Goal: Information Seeking & Learning: Learn about a topic

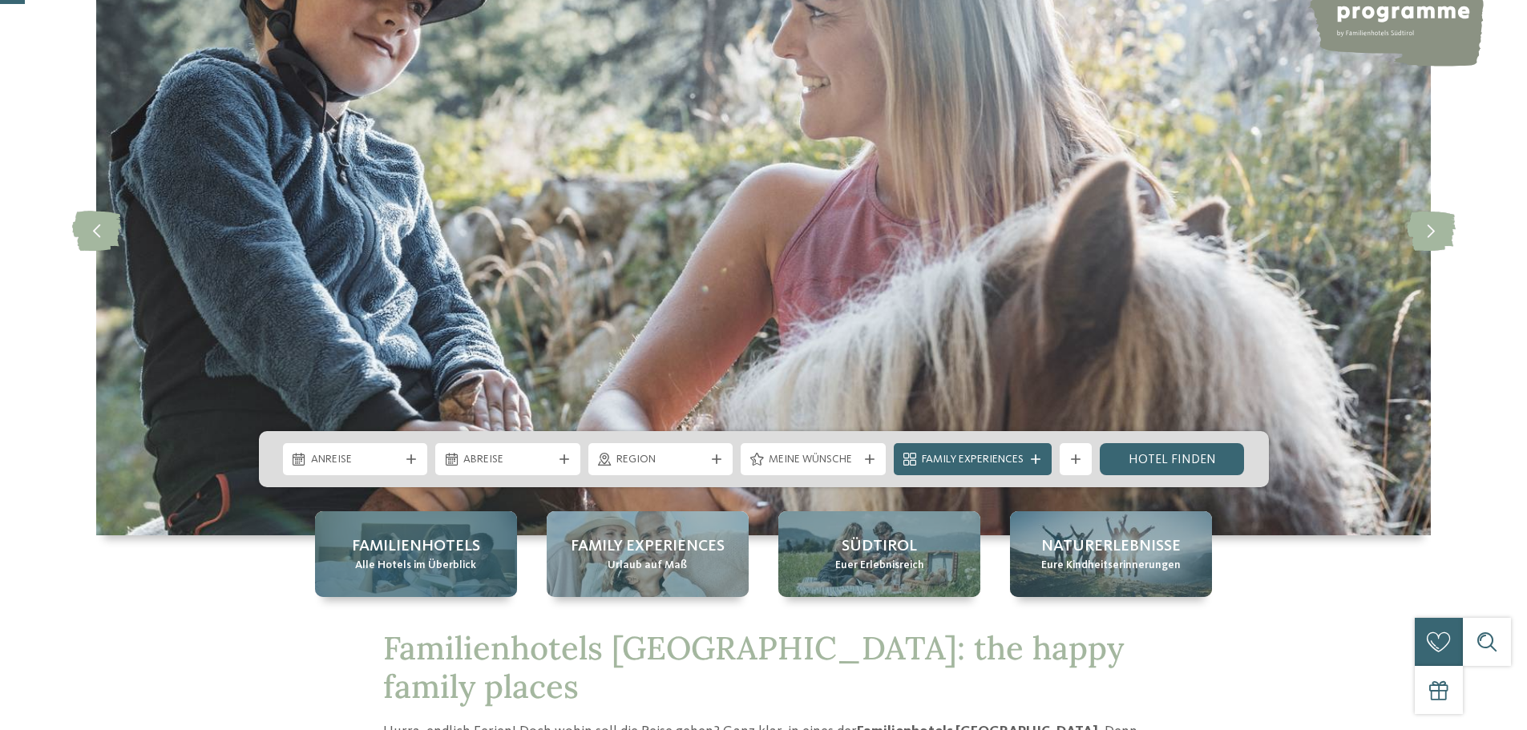
scroll to position [160, 0]
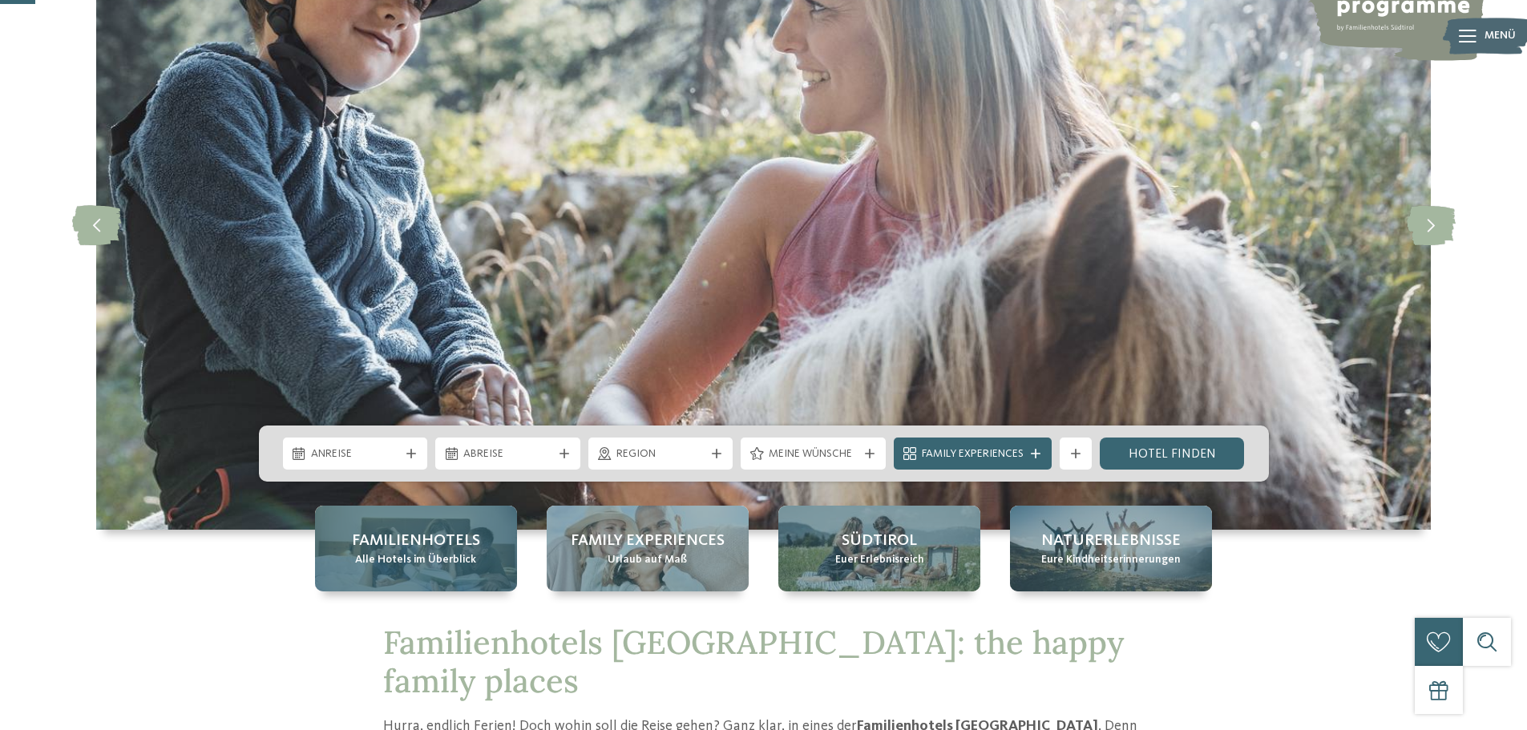
click at [429, 557] on span "Alle Hotels im Überblick" at bounding box center [415, 560] width 121 height 16
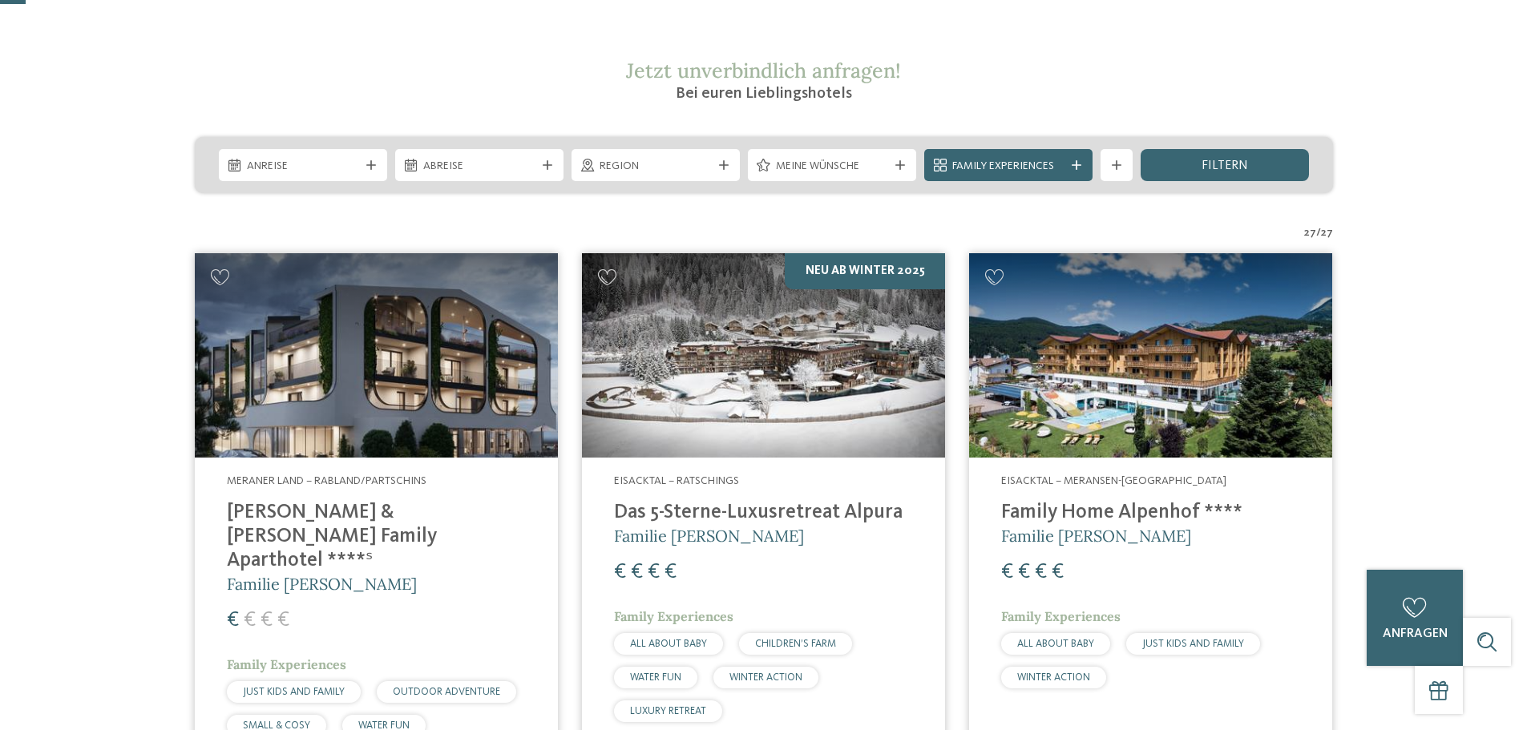
scroll to position [321, 0]
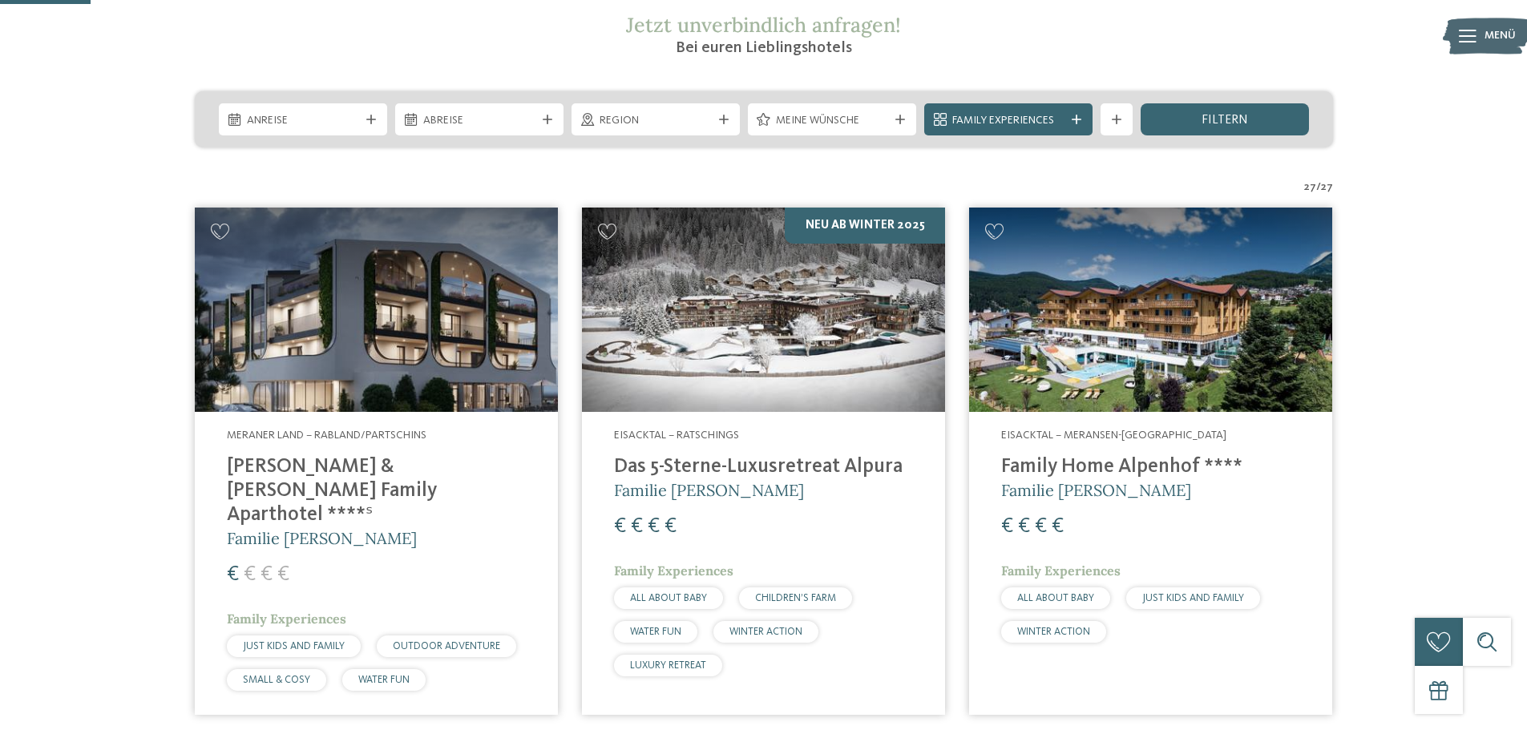
click at [344, 358] on img at bounding box center [376, 310] width 363 height 204
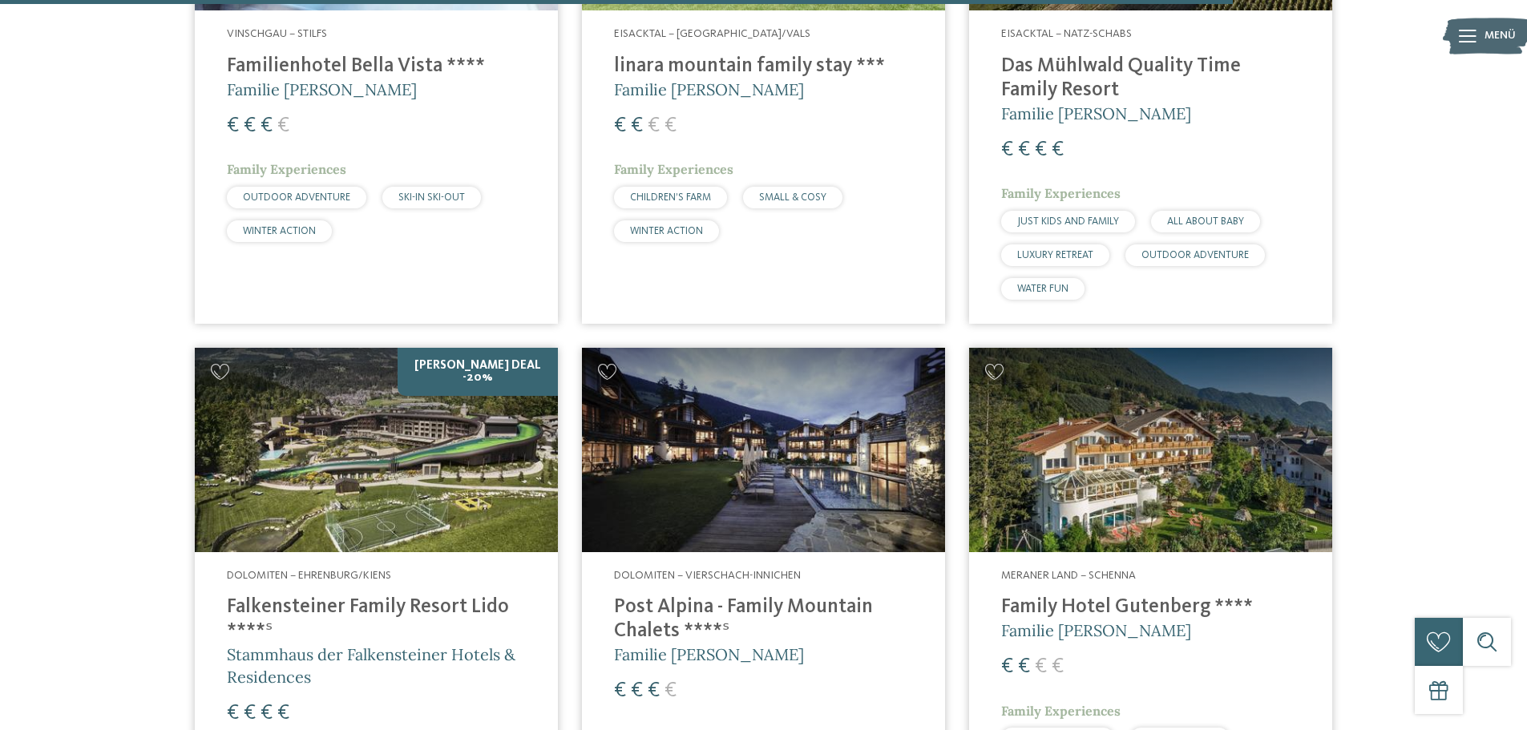
scroll to position [4410, 0]
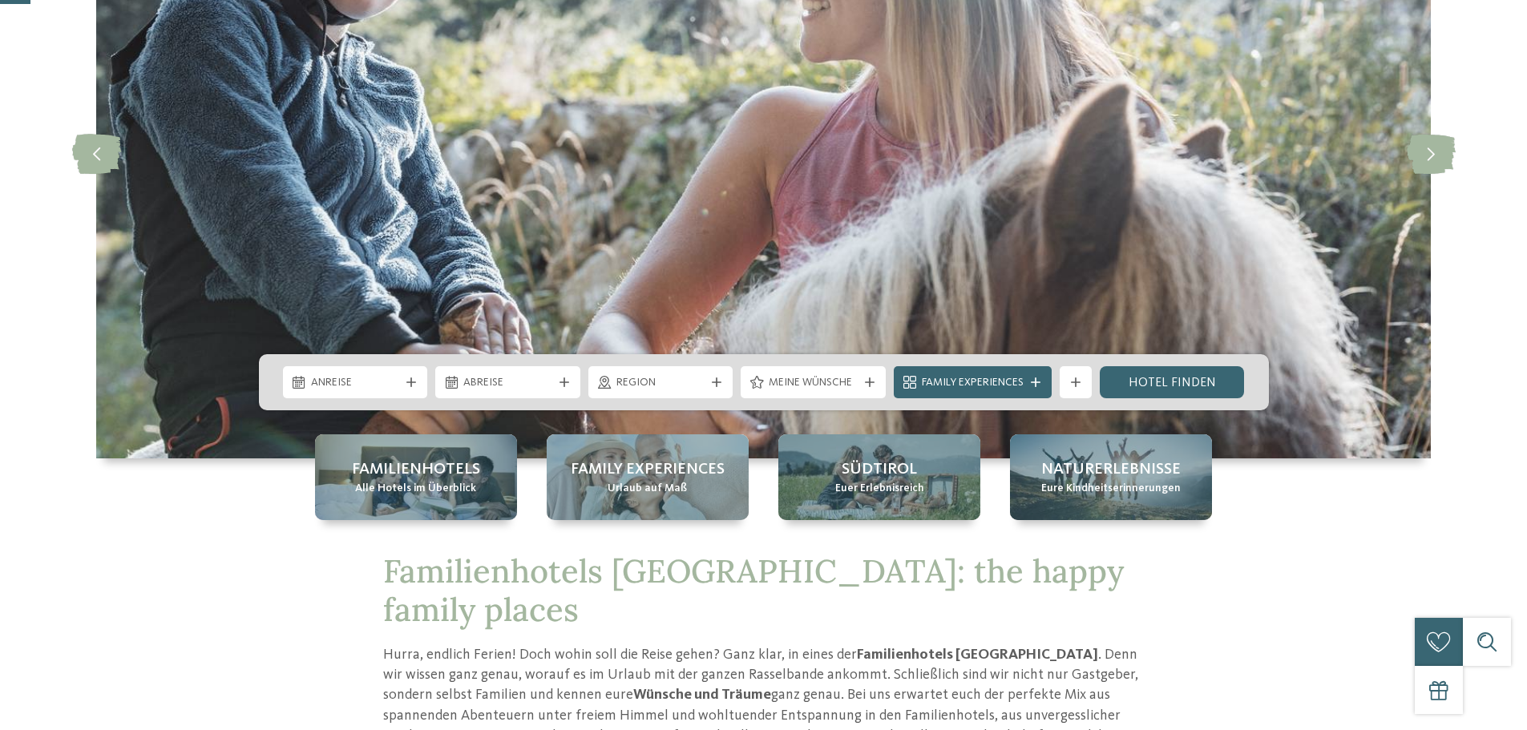
scroll to position [241, 0]
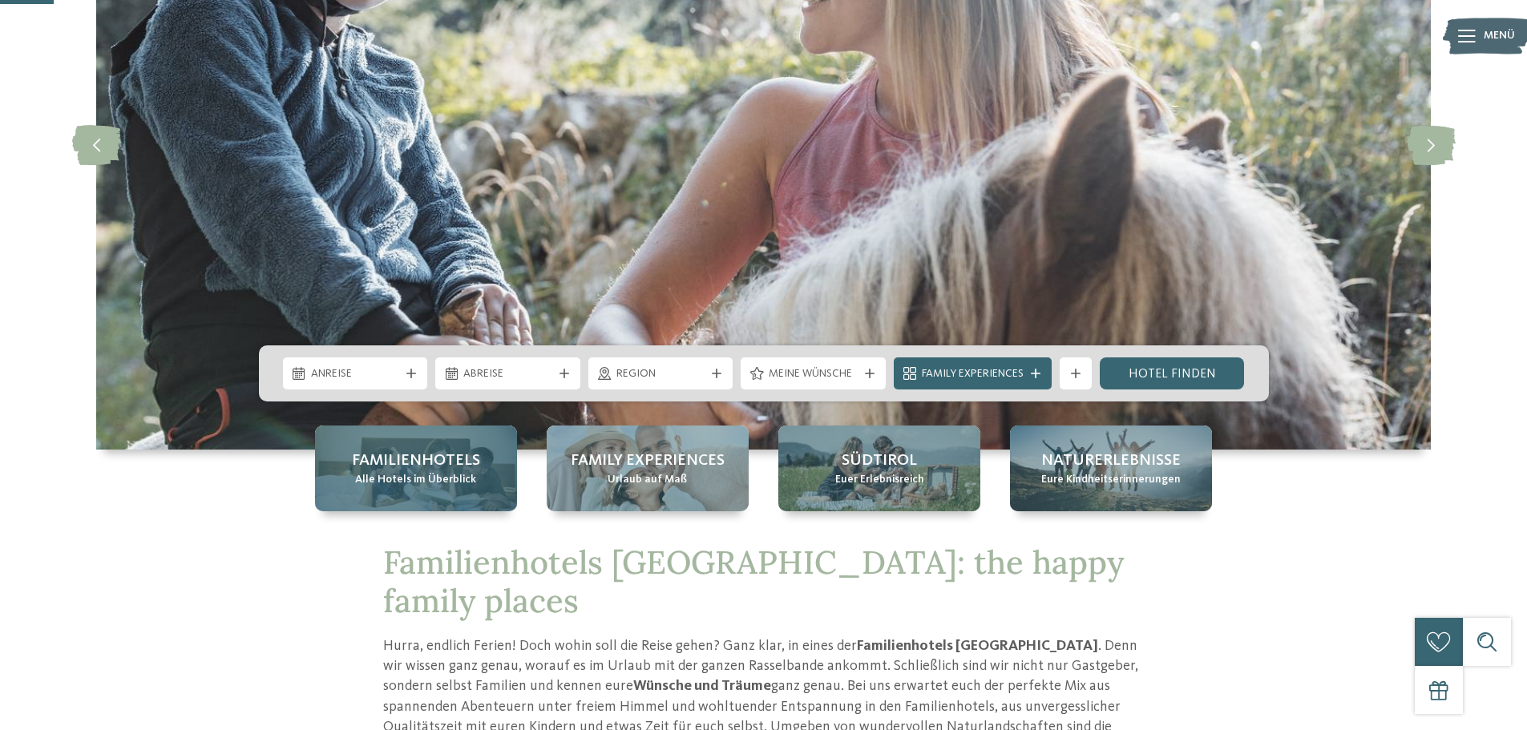
click at [450, 485] on span "Alle Hotels im Überblick" at bounding box center [415, 480] width 121 height 16
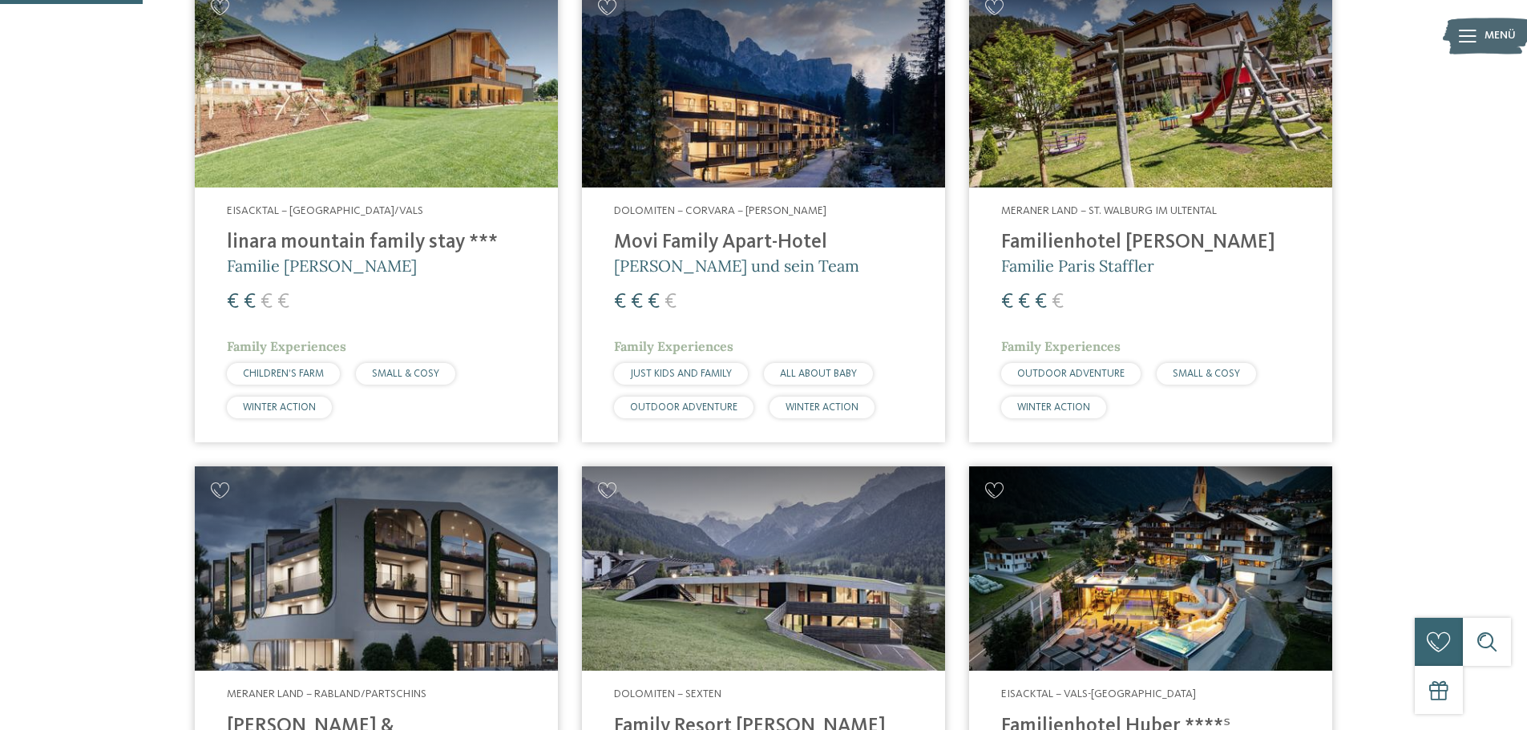
scroll to position [641, 0]
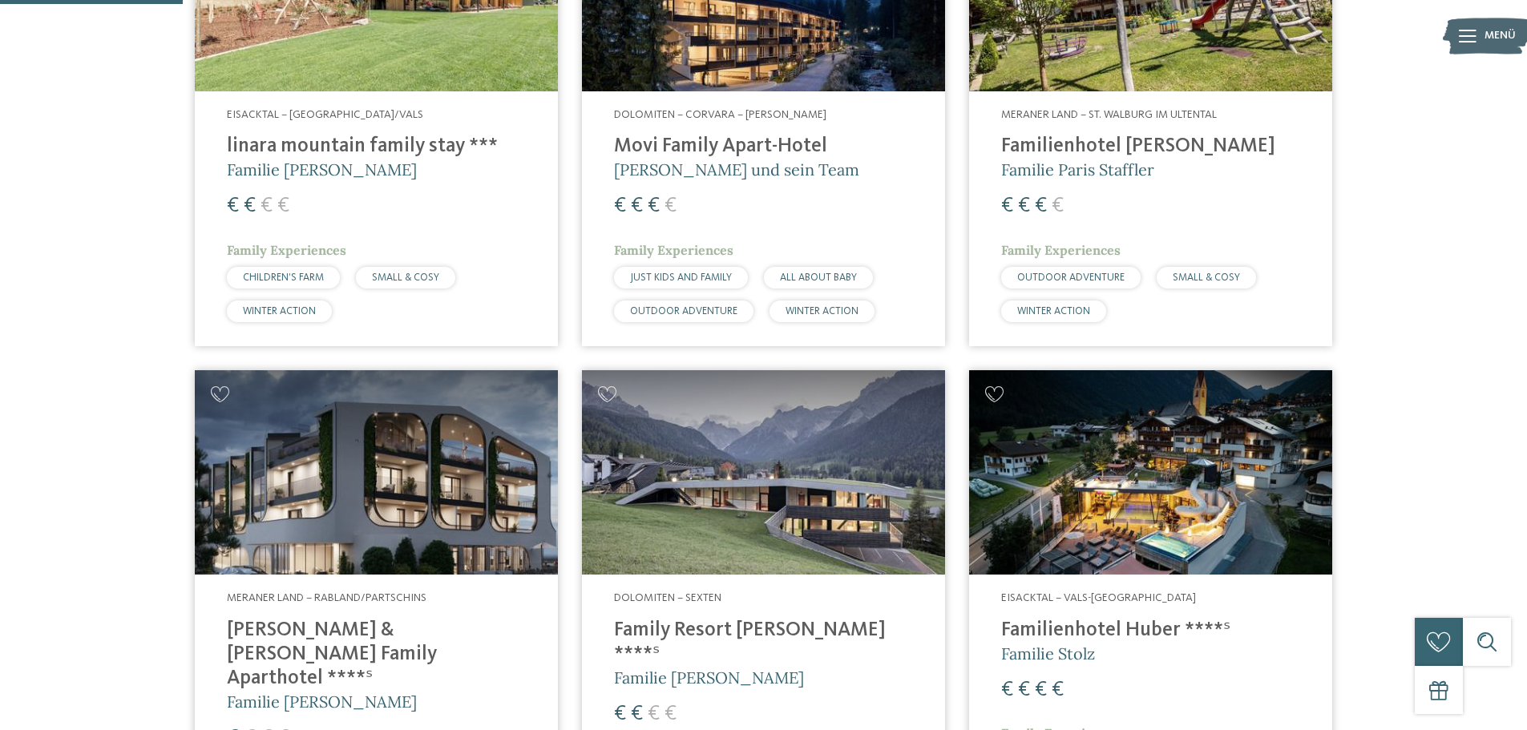
click at [394, 459] on img at bounding box center [376, 472] width 363 height 204
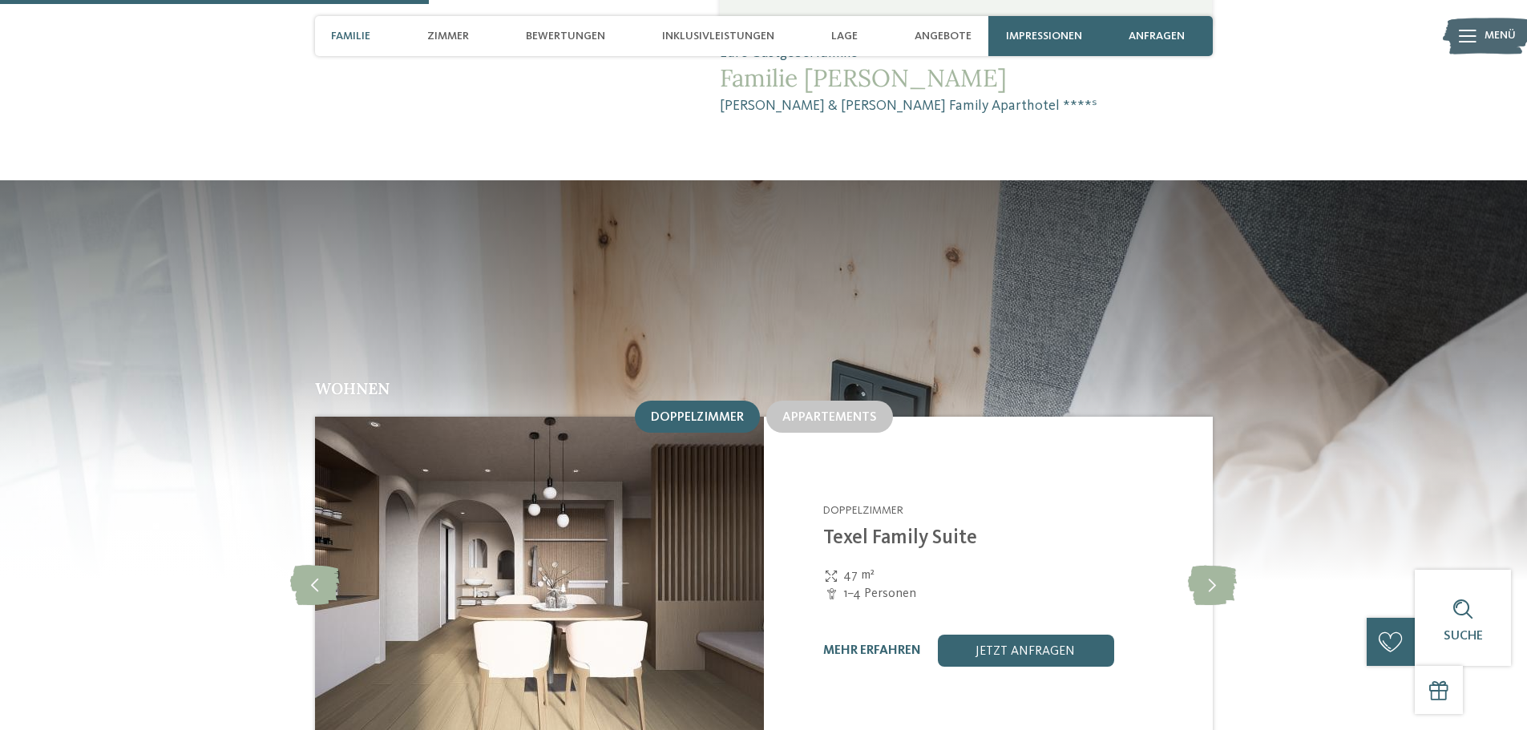
scroll to position [1684, 0]
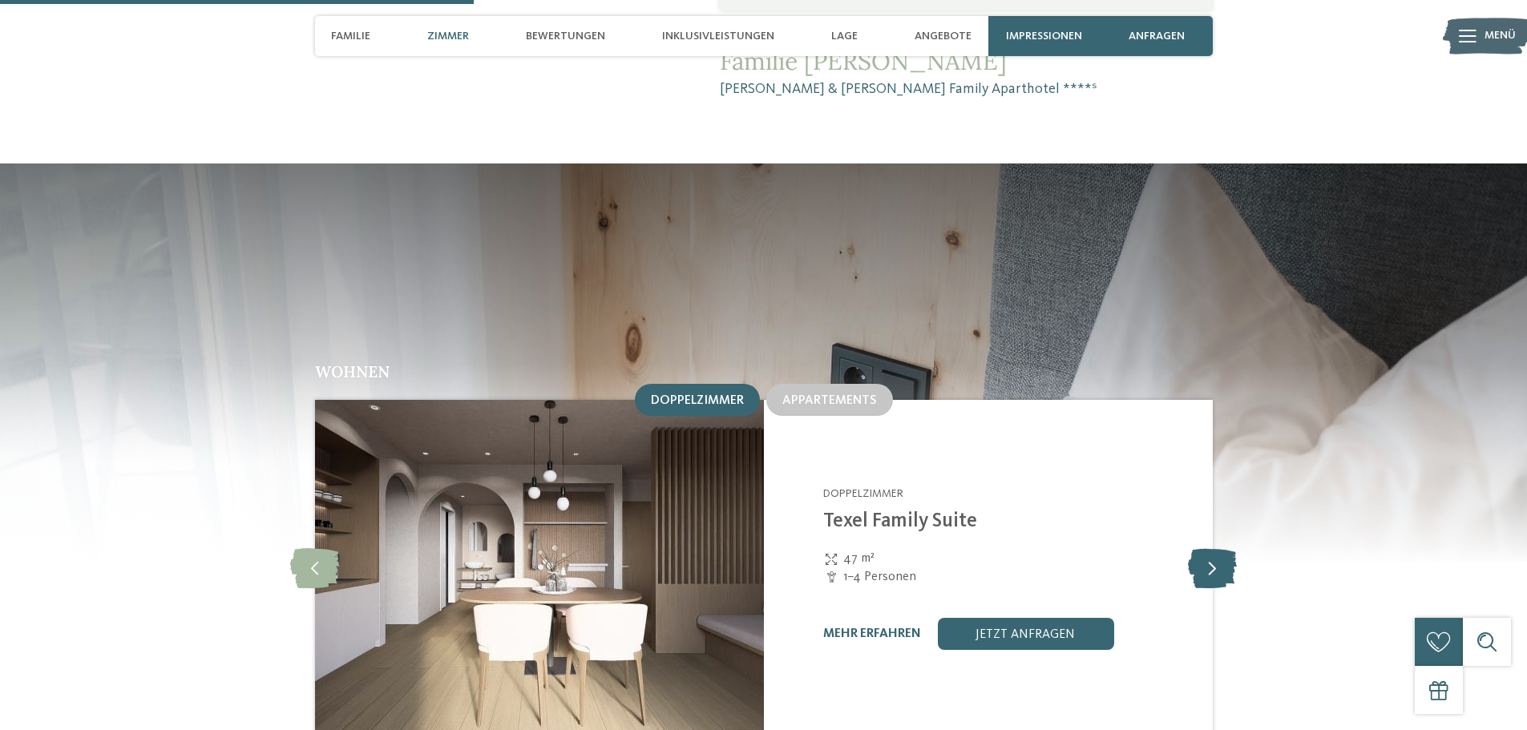
click at [1210, 548] on icon at bounding box center [1212, 568] width 49 height 40
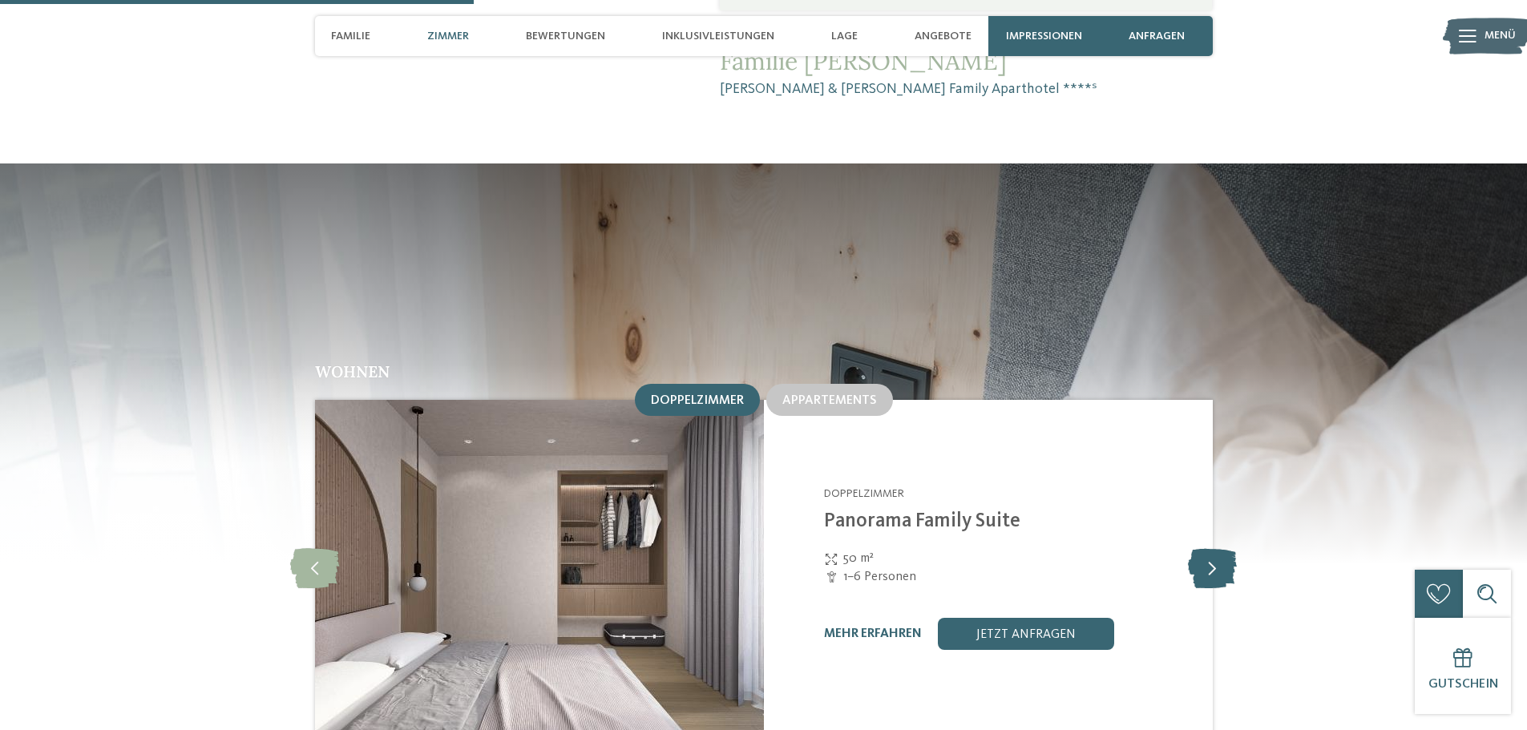
click at [1210, 548] on icon at bounding box center [1212, 568] width 49 height 40
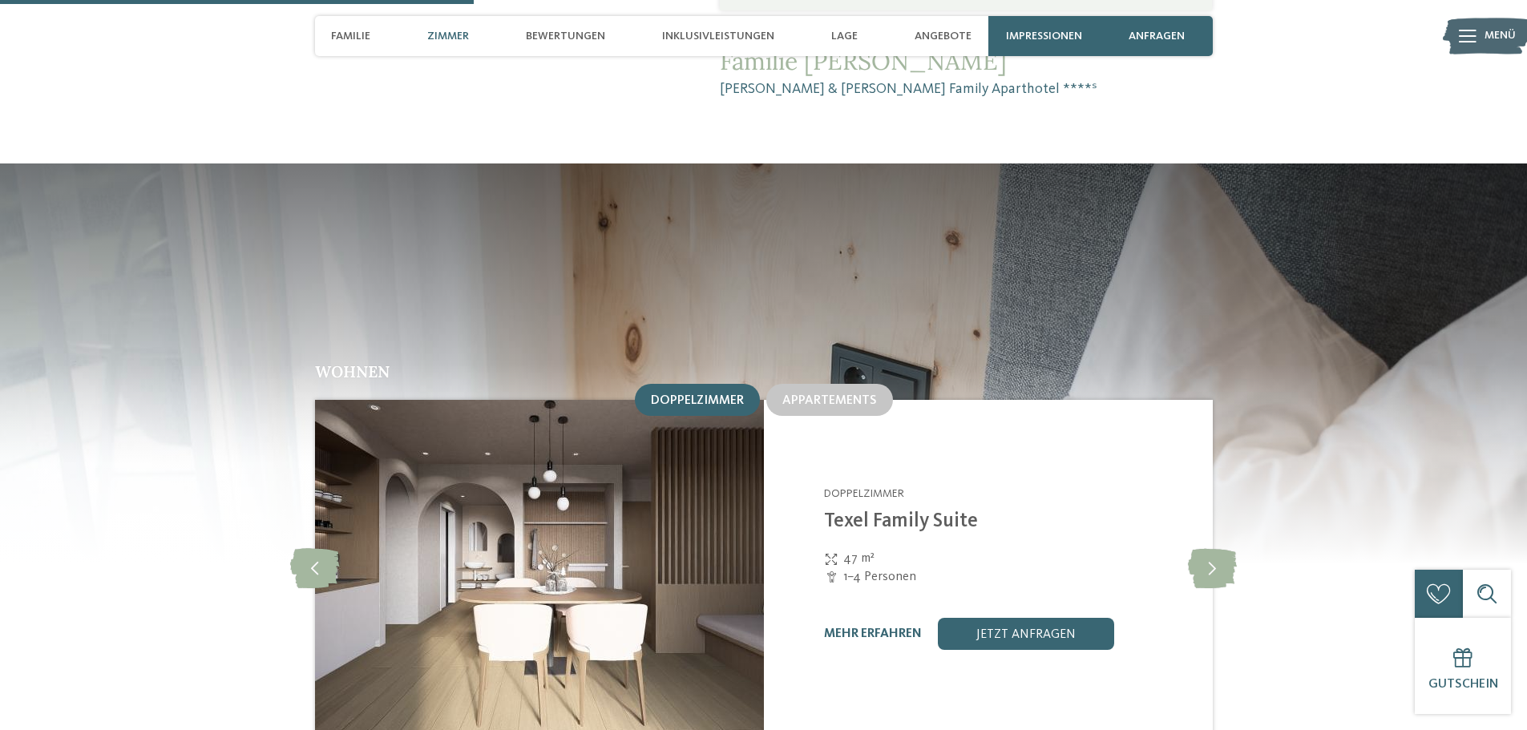
click at [716, 394] on span "Doppelzimmer" at bounding box center [697, 400] width 93 height 13
click at [815, 394] on span "Appartements" at bounding box center [830, 400] width 95 height 13
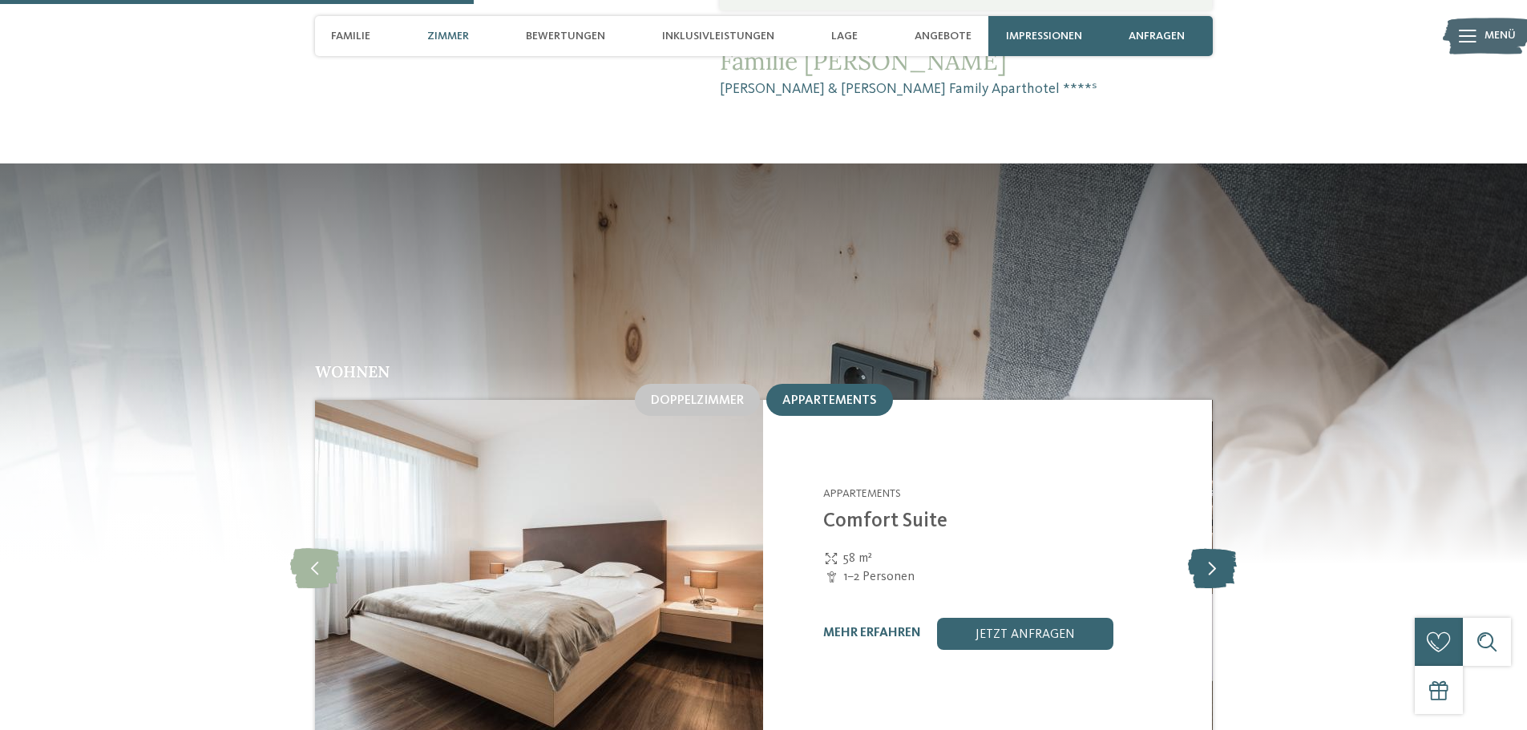
click at [1212, 548] on icon at bounding box center [1212, 568] width 49 height 40
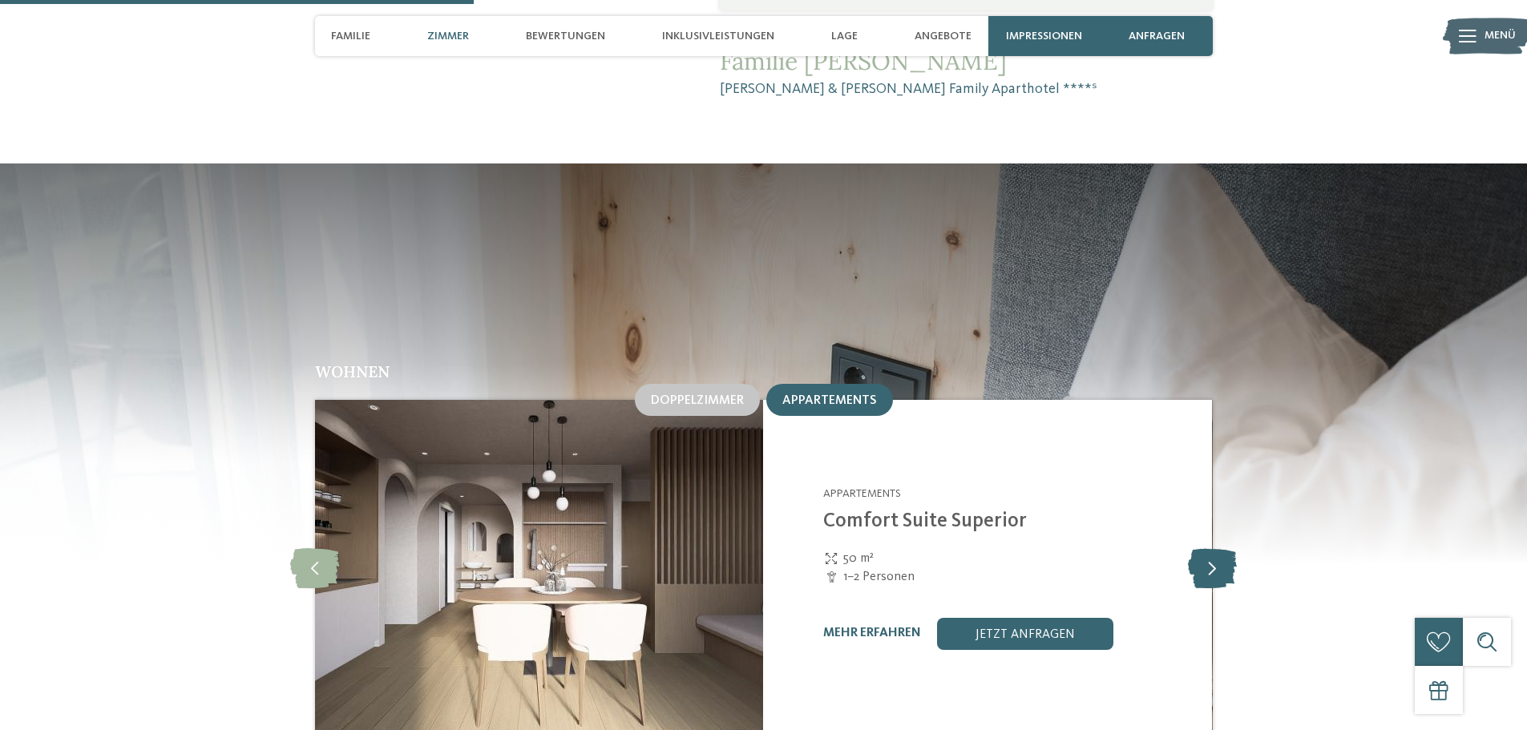
click at [1212, 548] on icon at bounding box center [1212, 568] width 49 height 40
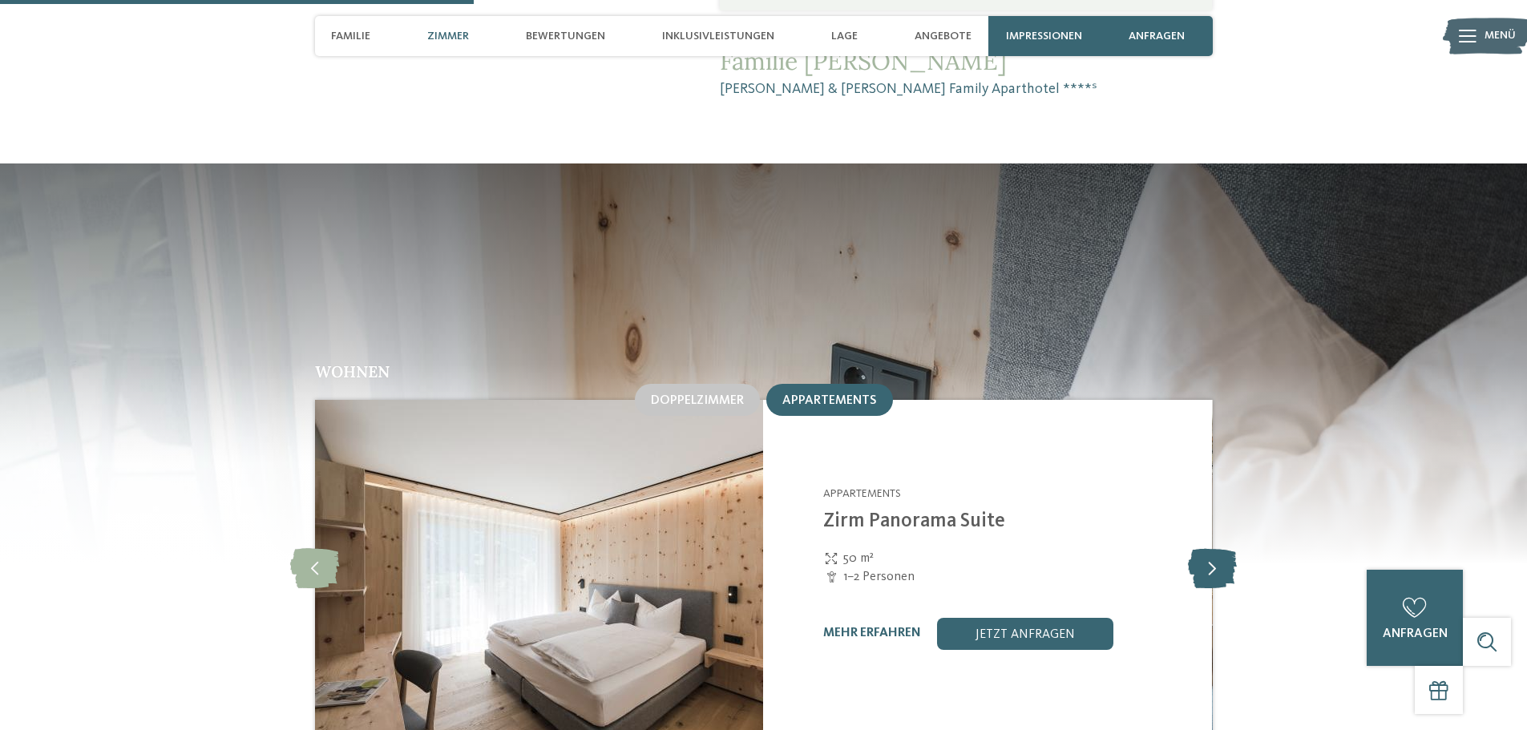
click at [1212, 548] on icon at bounding box center [1212, 568] width 49 height 40
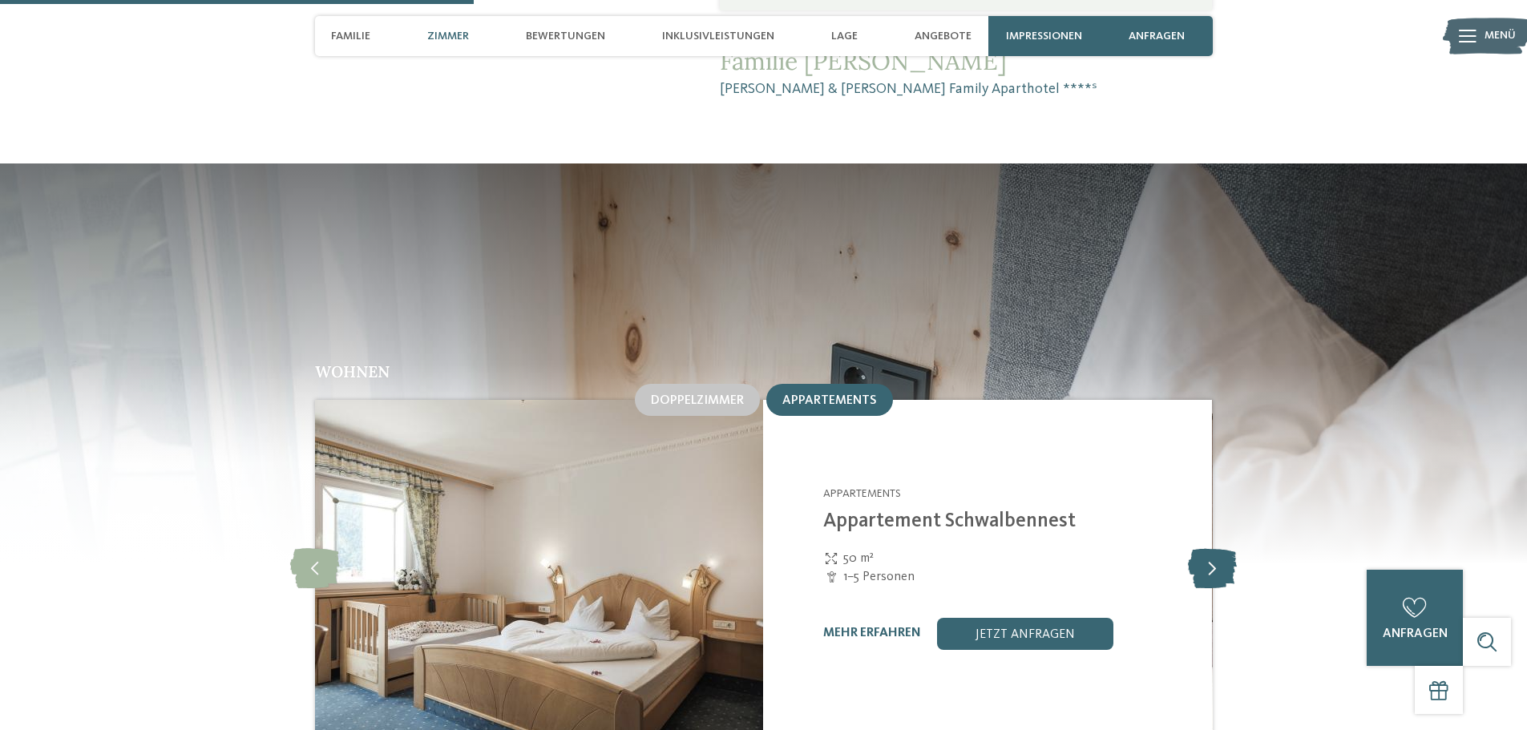
click at [1212, 548] on icon at bounding box center [1212, 568] width 49 height 40
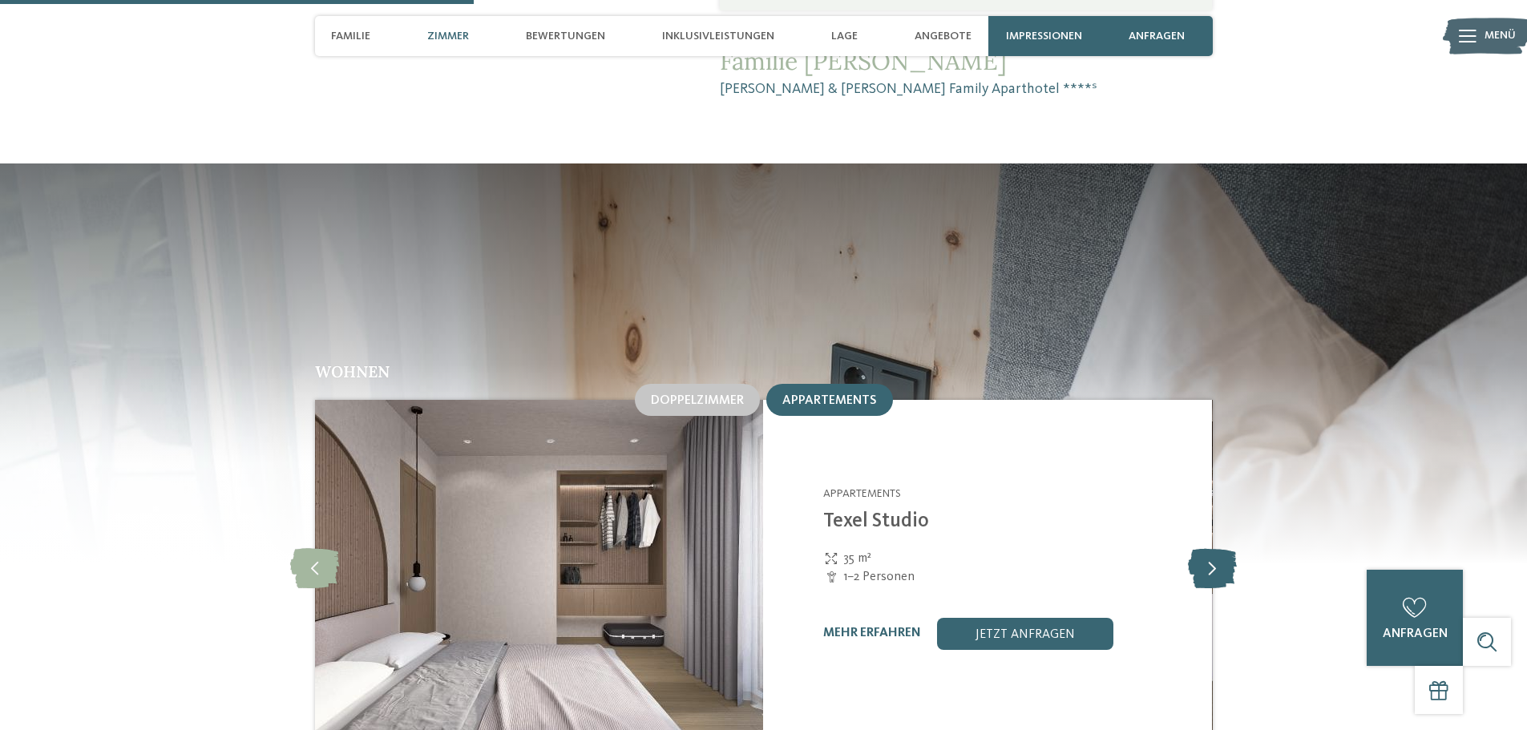
click at [1212, 548] on icon at bounding box center [1212, 568] width 49 height 40
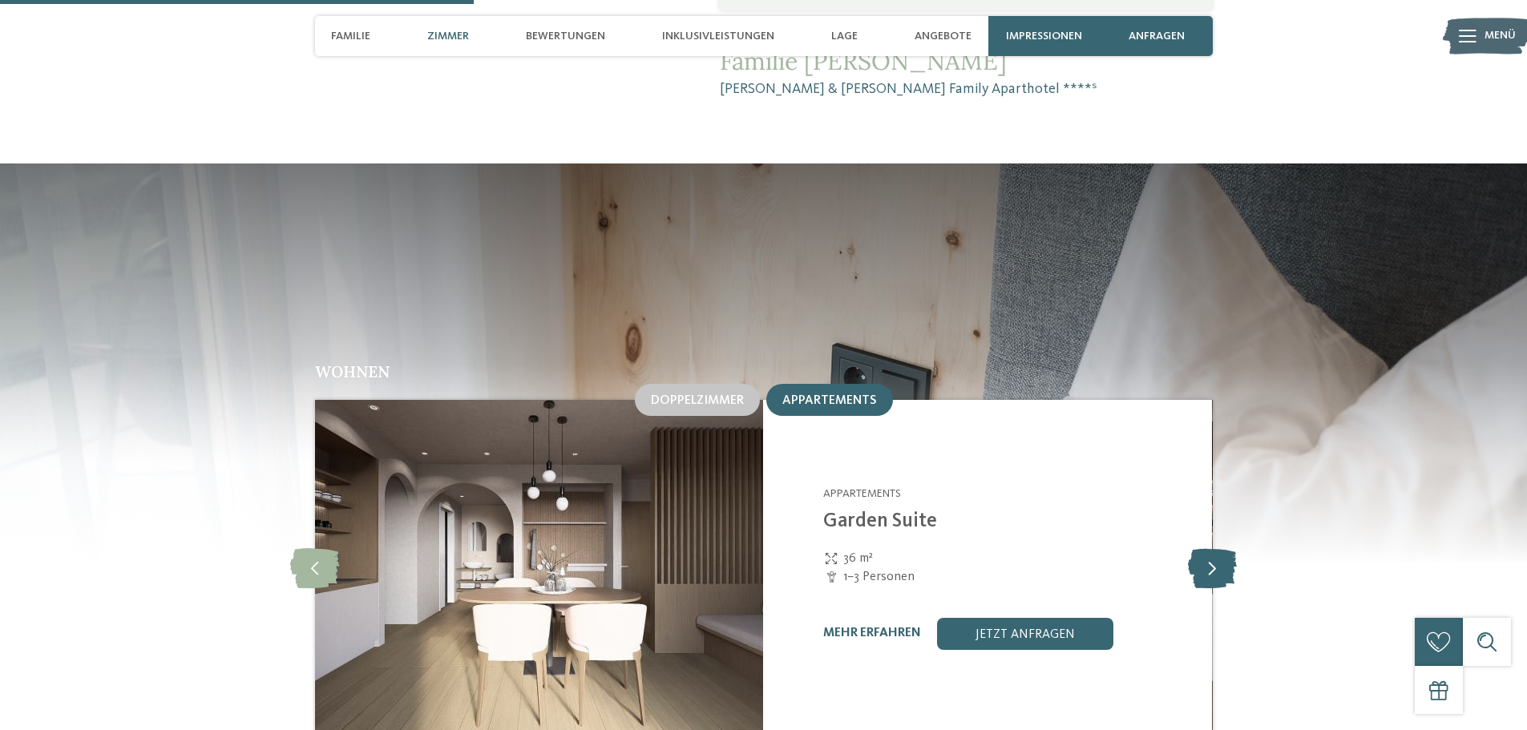
click at [1212, 548] on icon at bounding box center [1212, 568] width 49 height 40
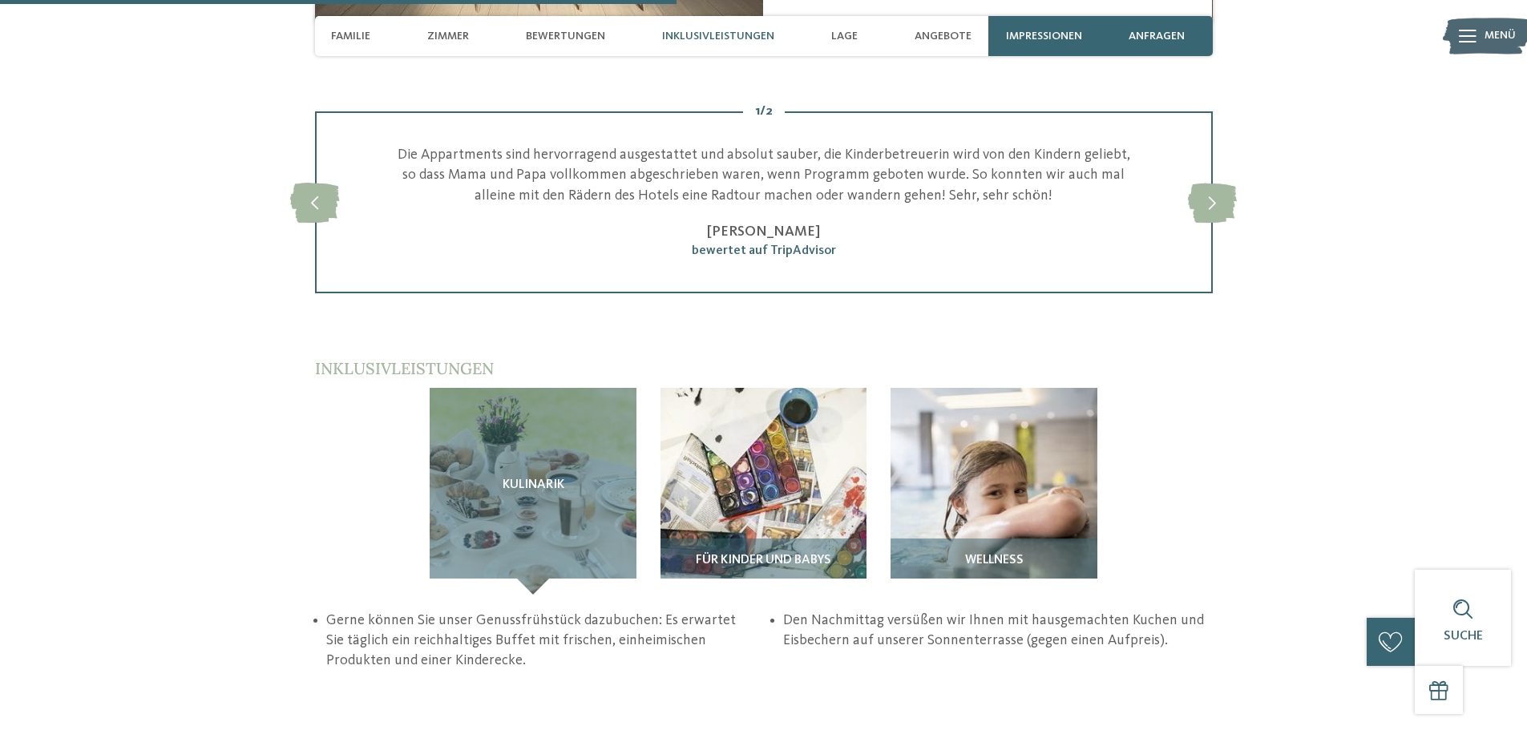
scroll to position [2405, 0]
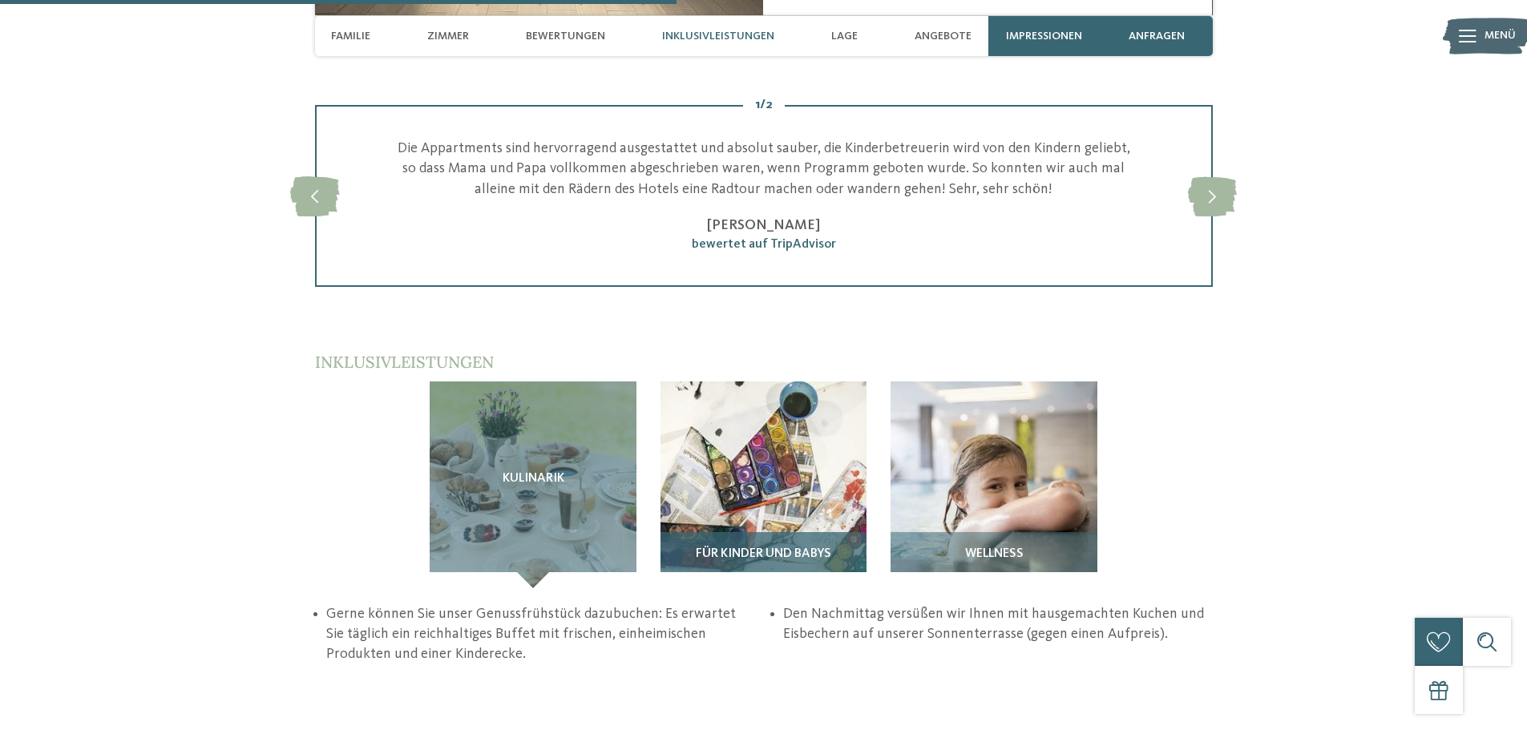
click at [782, 382] on img at bounding box center [764, 485] width 207 height 207
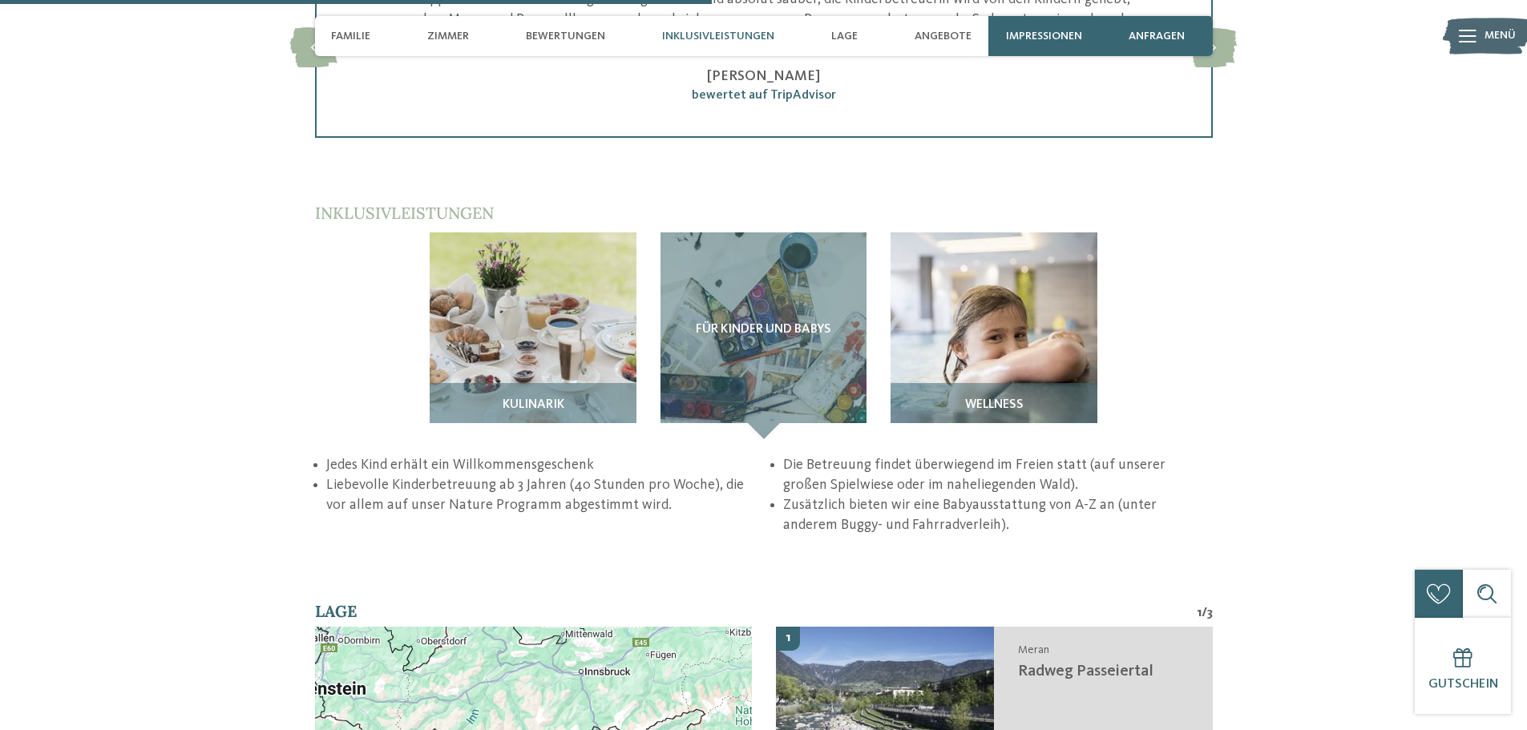
scroll to position [2646, 0]
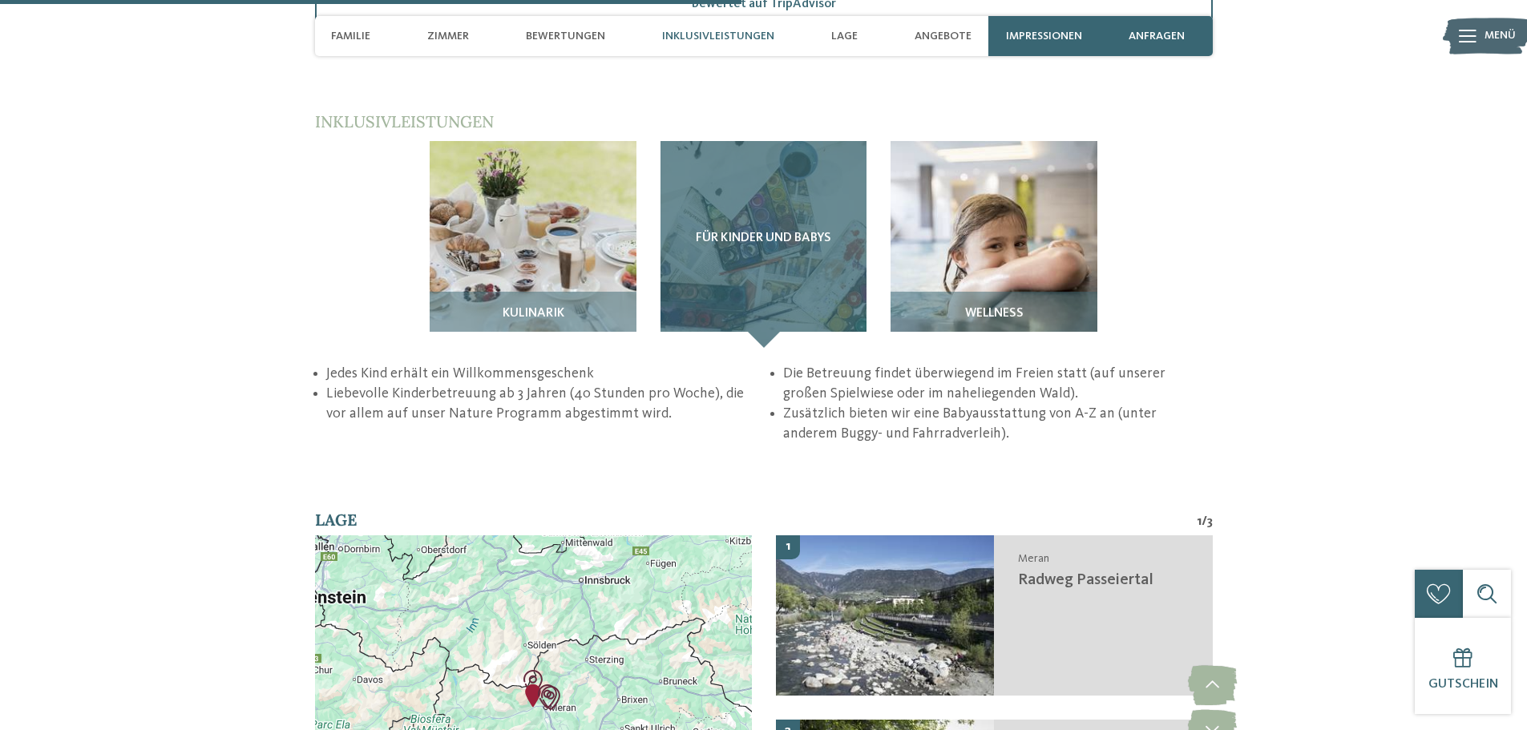
click at [765, 141] on div "Für Kinder und Babys" at bounding box center [764, 244] width 207 height 207
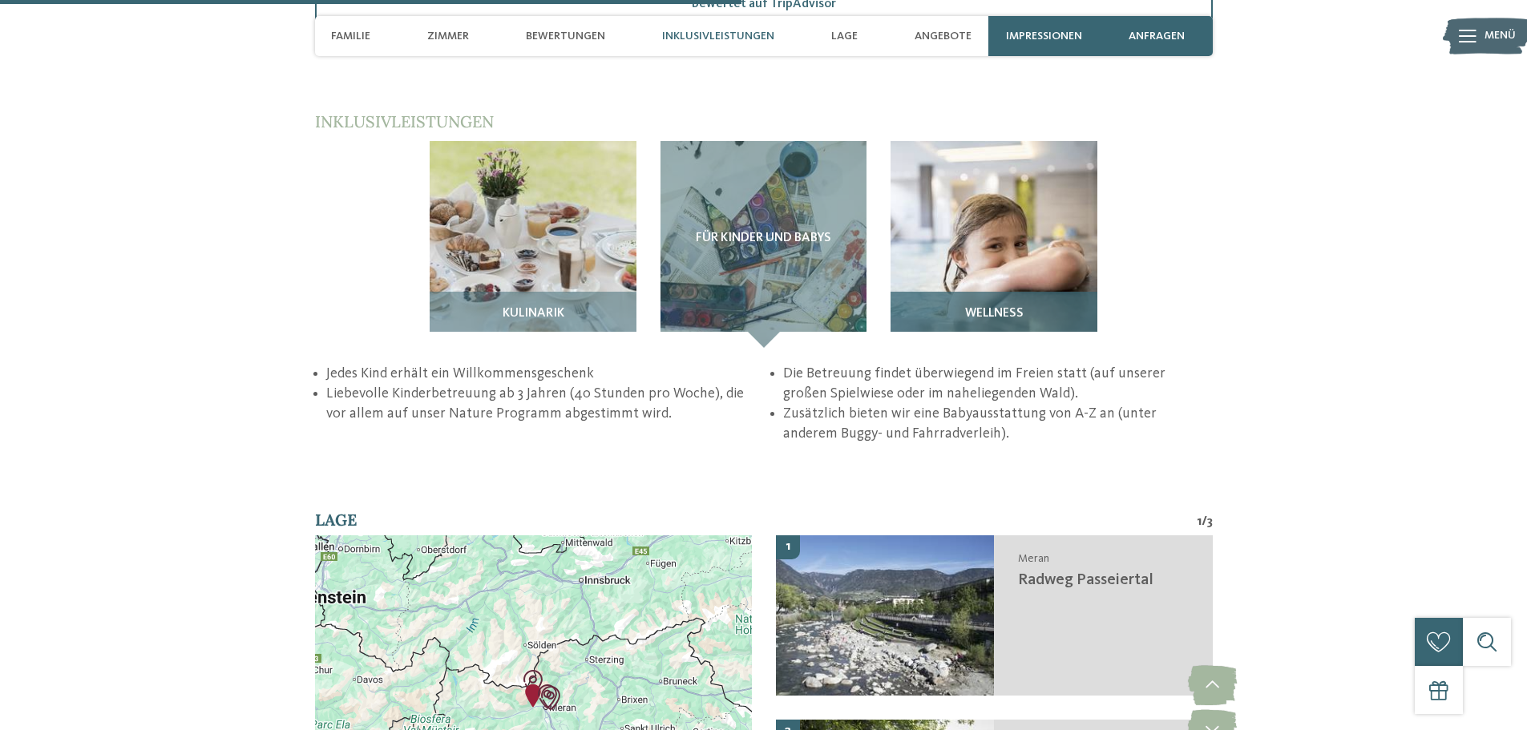
click at [996, 150] on img at bounding box center [994, 244] width 207 height 207
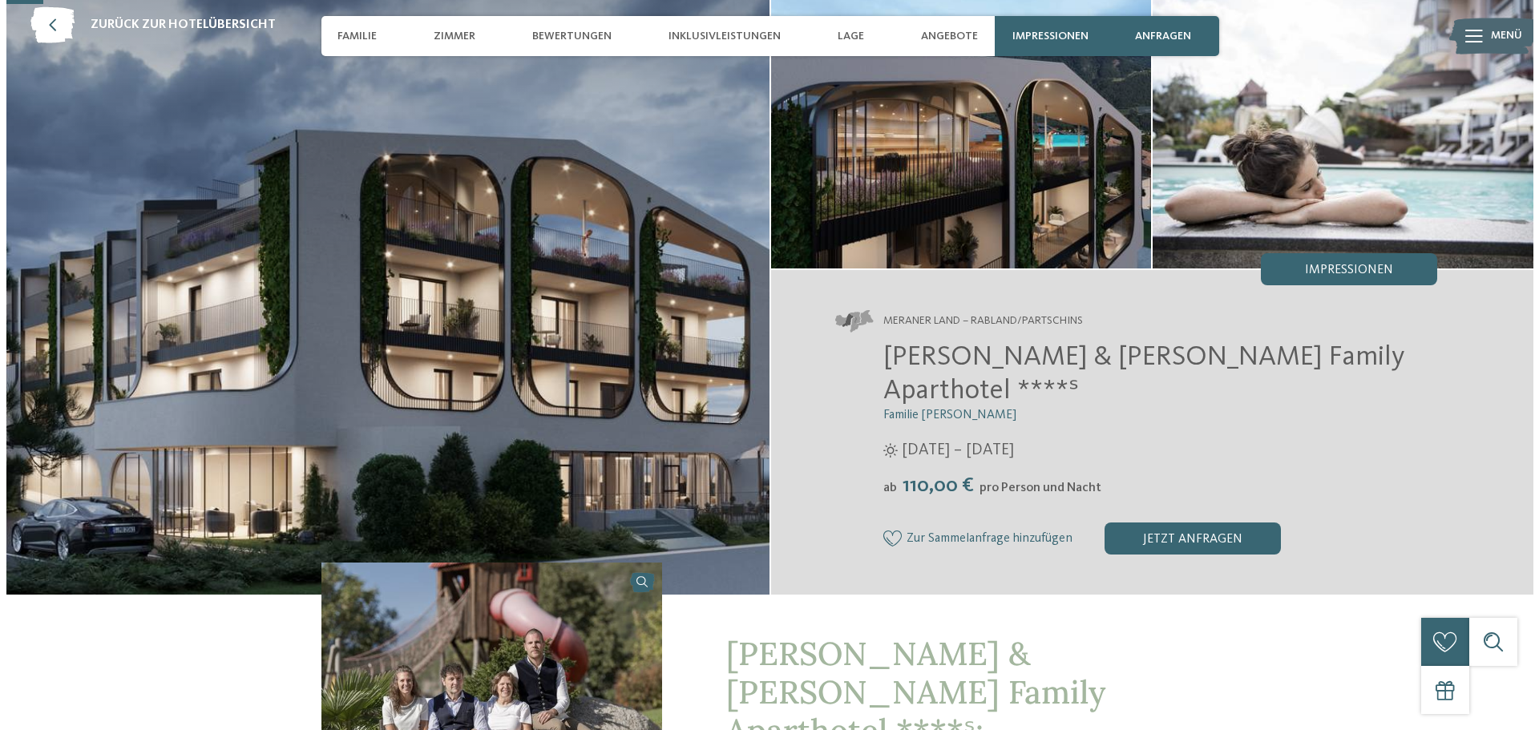
scroll to position [0, 0]
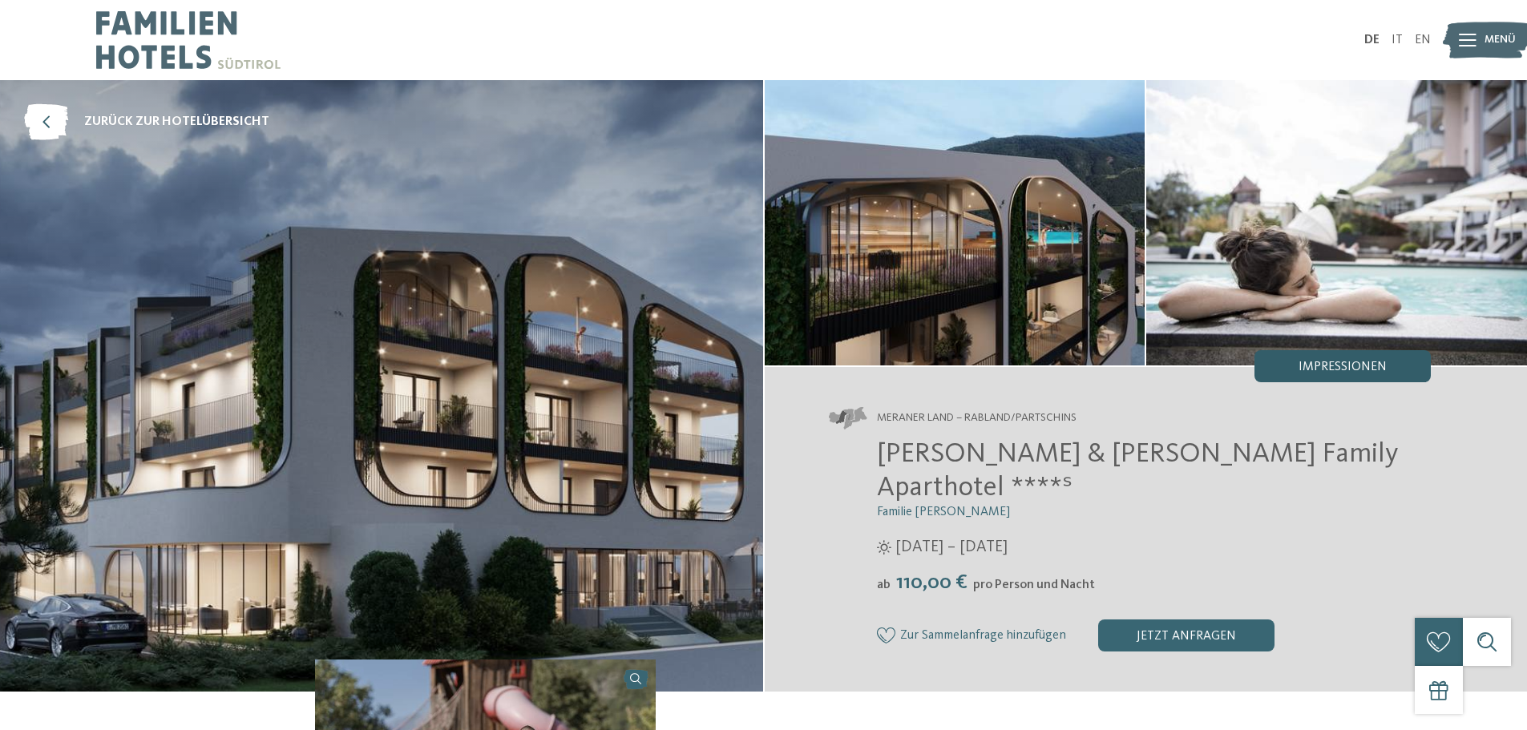
click at [1314, 361] on span "Impressionen" at bounding box center [1343, 367] width 88 height 13
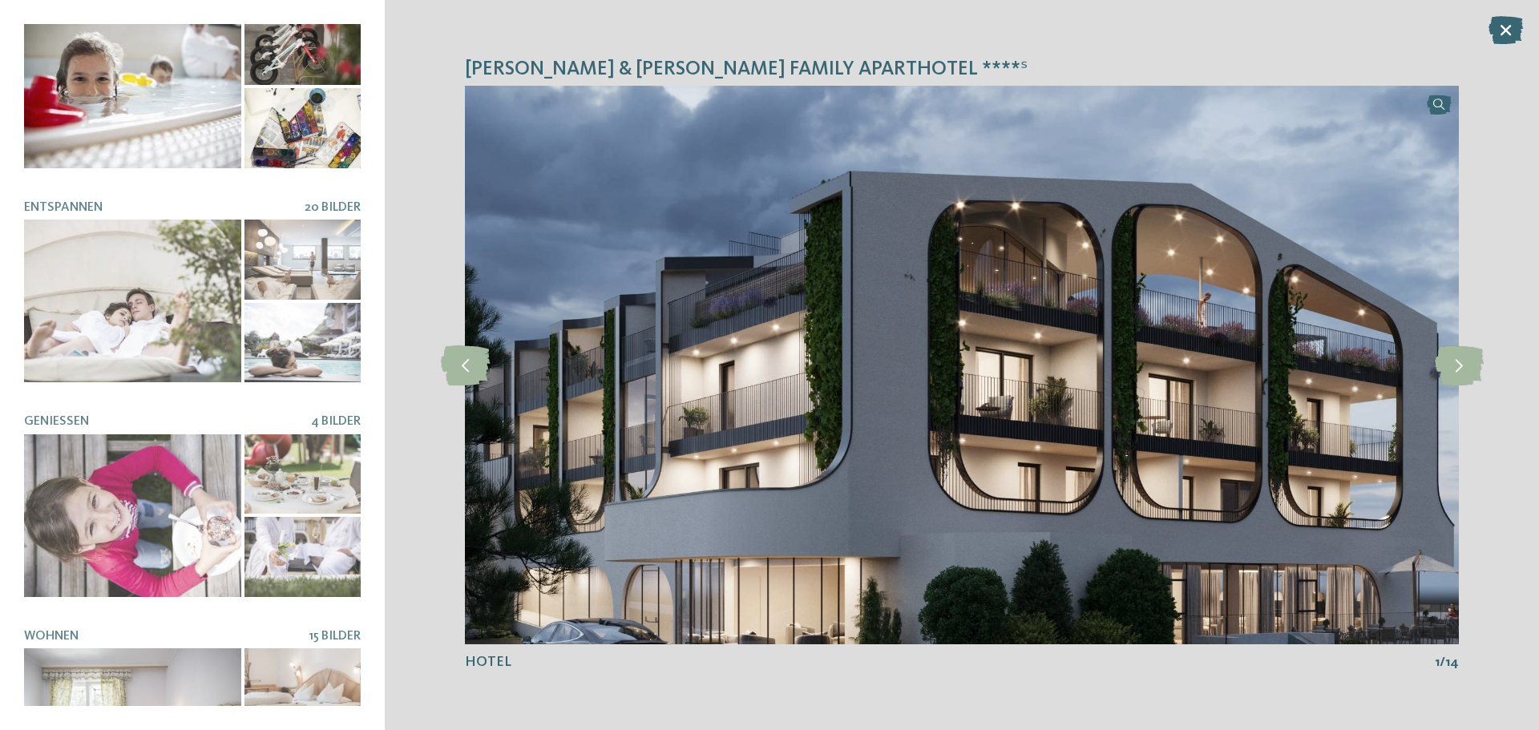
scroll to position [338, 0]
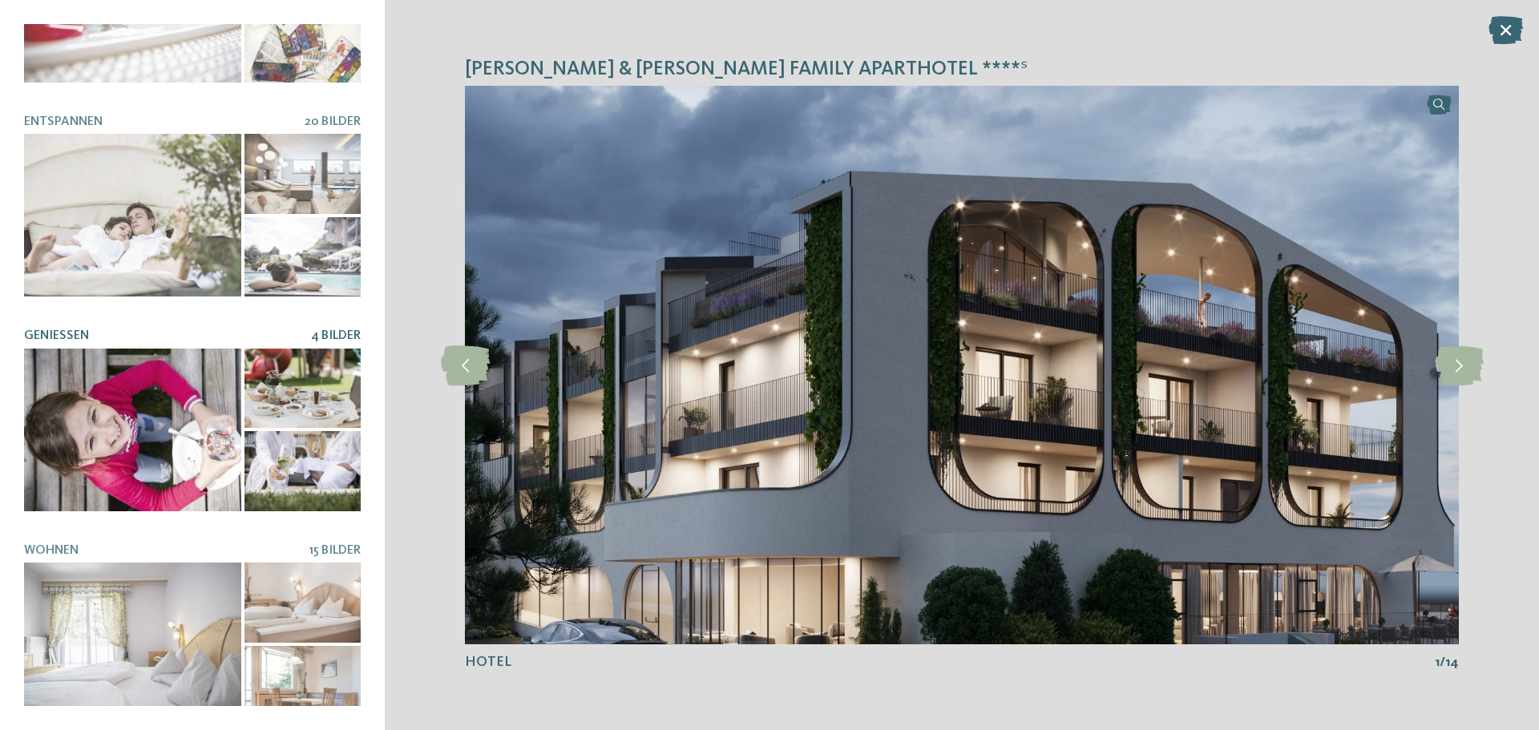
click at [160, 432] on div at bounding box center [132, 430] width 217 height 163
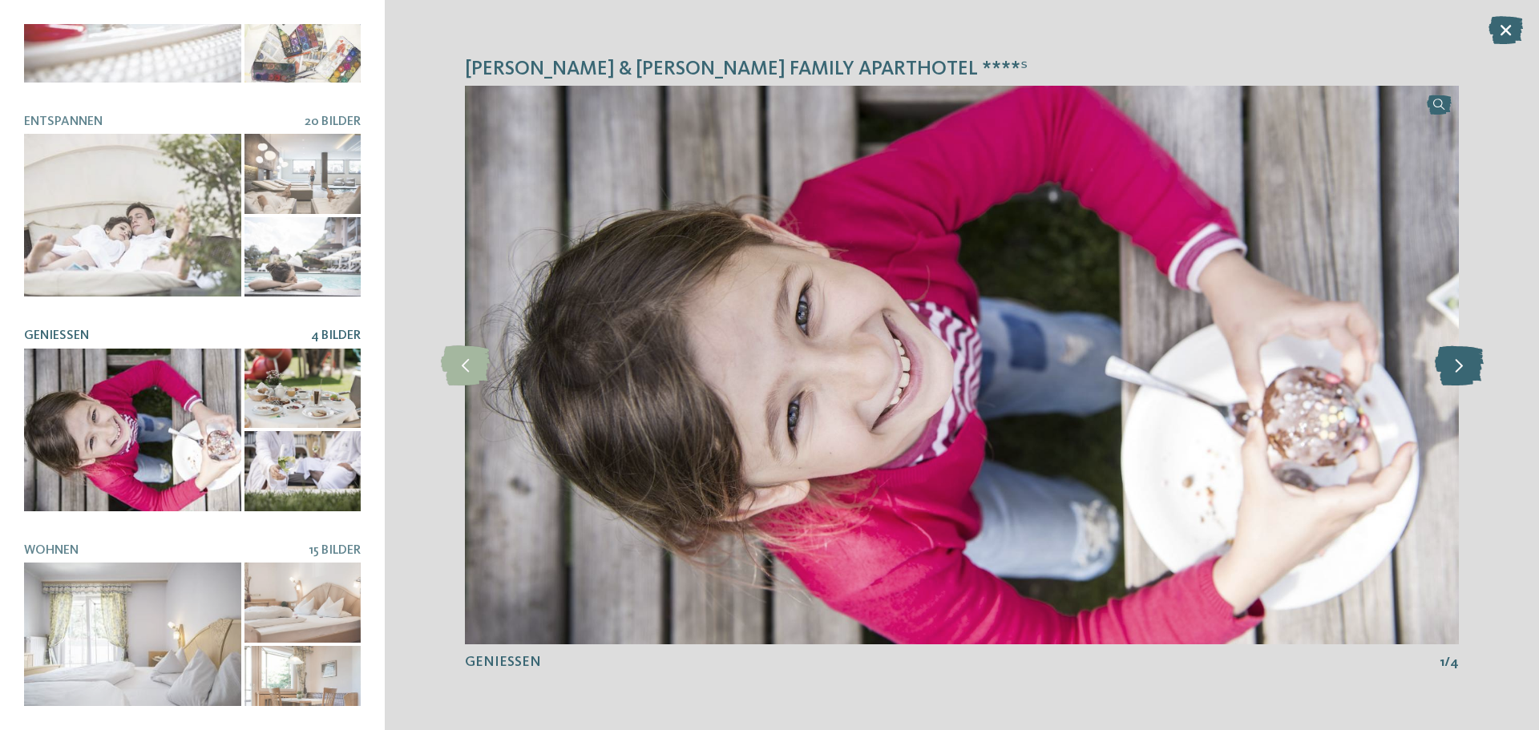
click at [1474, 370] on icon at bounding box center [1459, 366] width 49 height 40
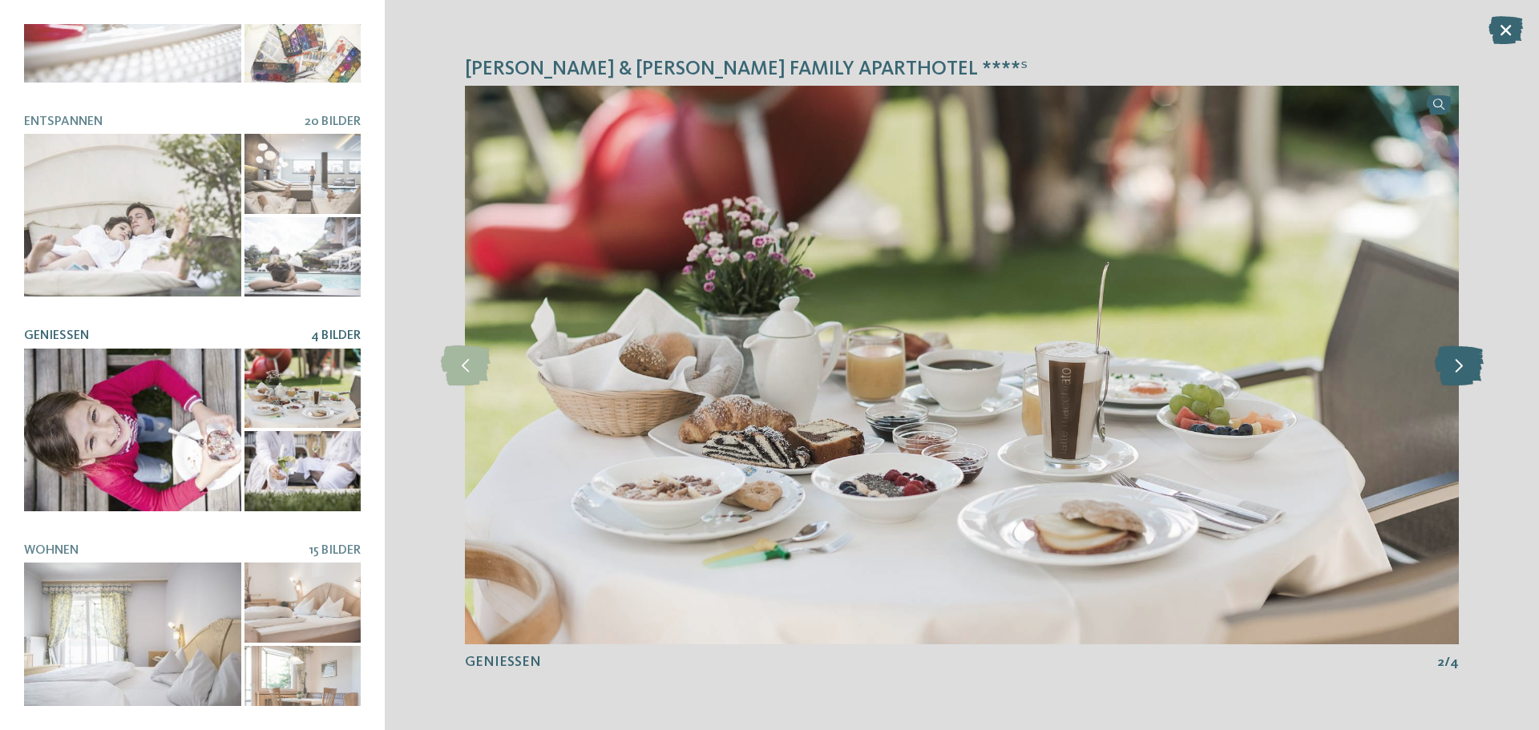
click at [1474, 370] on icon at bounding box center [1459, 366] width 49 height 40
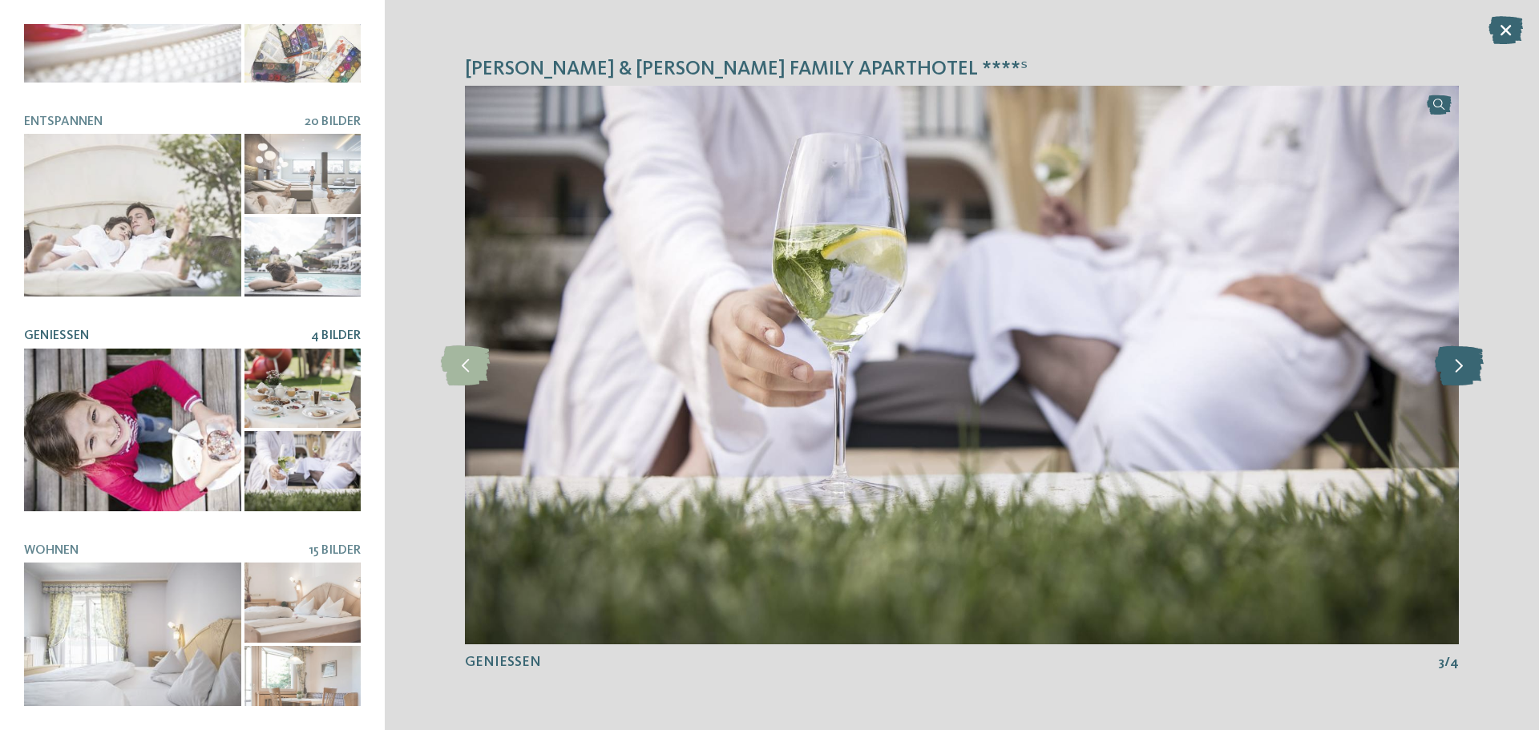
click at [1474, 370] on icon at bounding box center [1459, 366] width 49 height 40
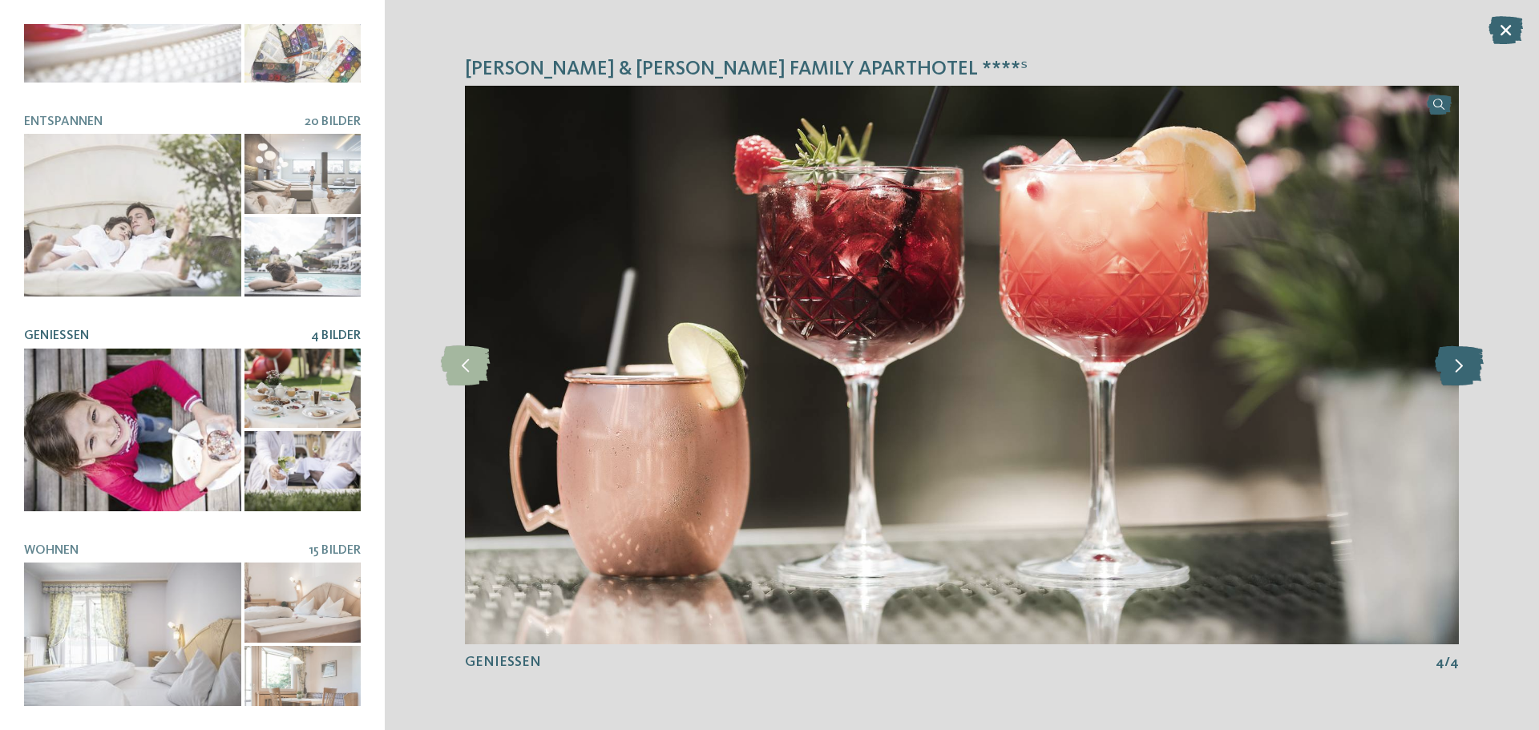
click at [1474, 370] on icon at bounding box center [1459, 366] width 49 height 40
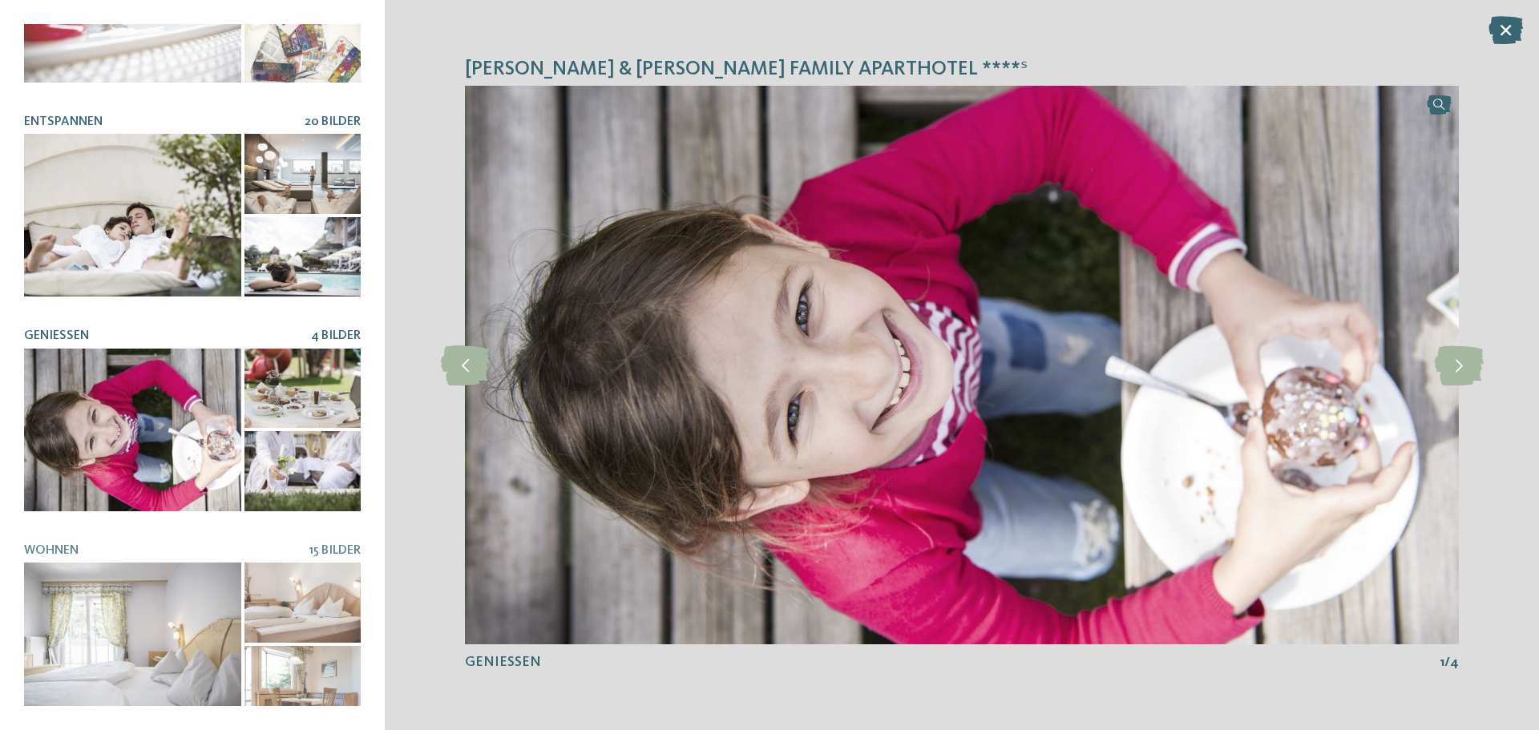
click at [145, 241] on div at bounding box center [132, 215] width 217 height 163
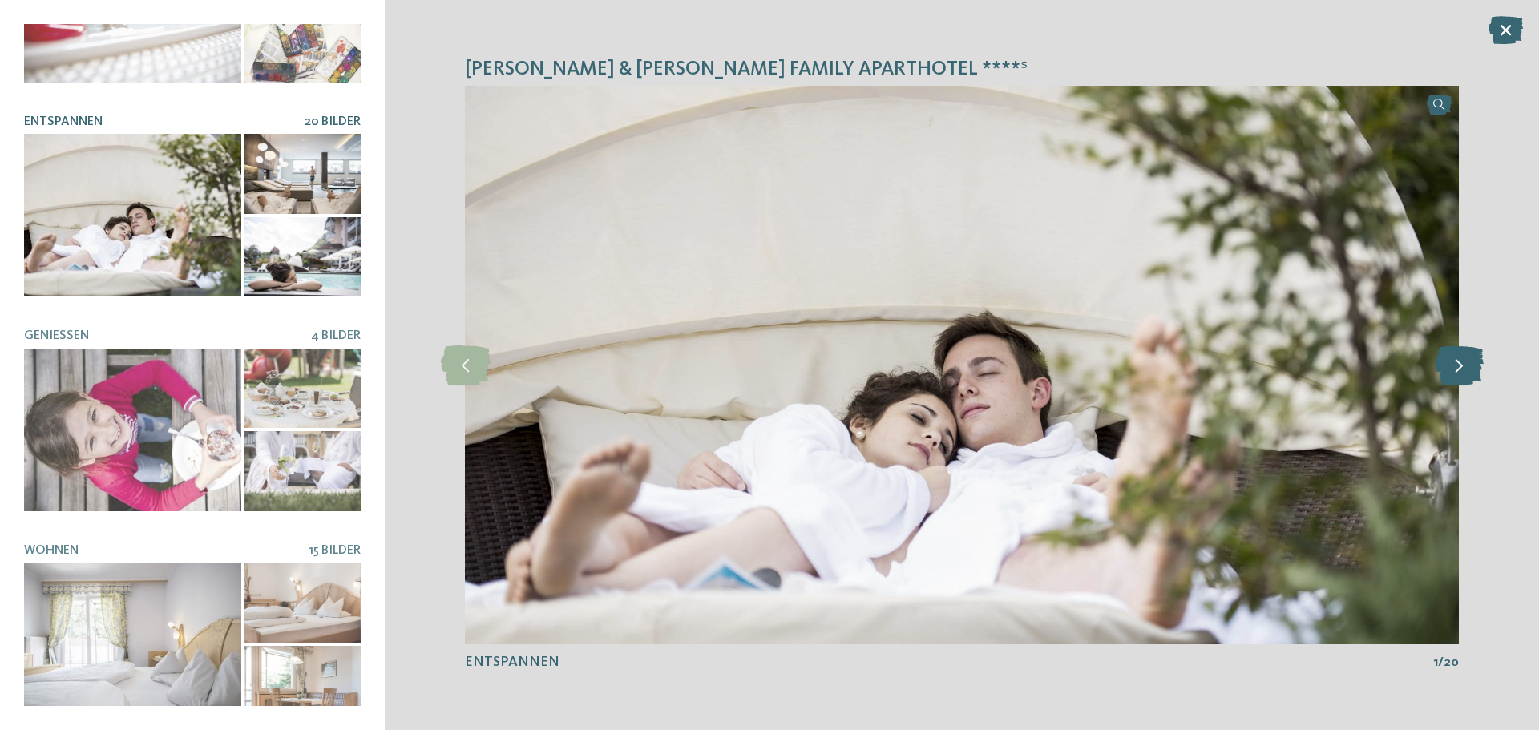
click at [1466, 366] on icon at bounding box center [1459, 366] width 49 height 40
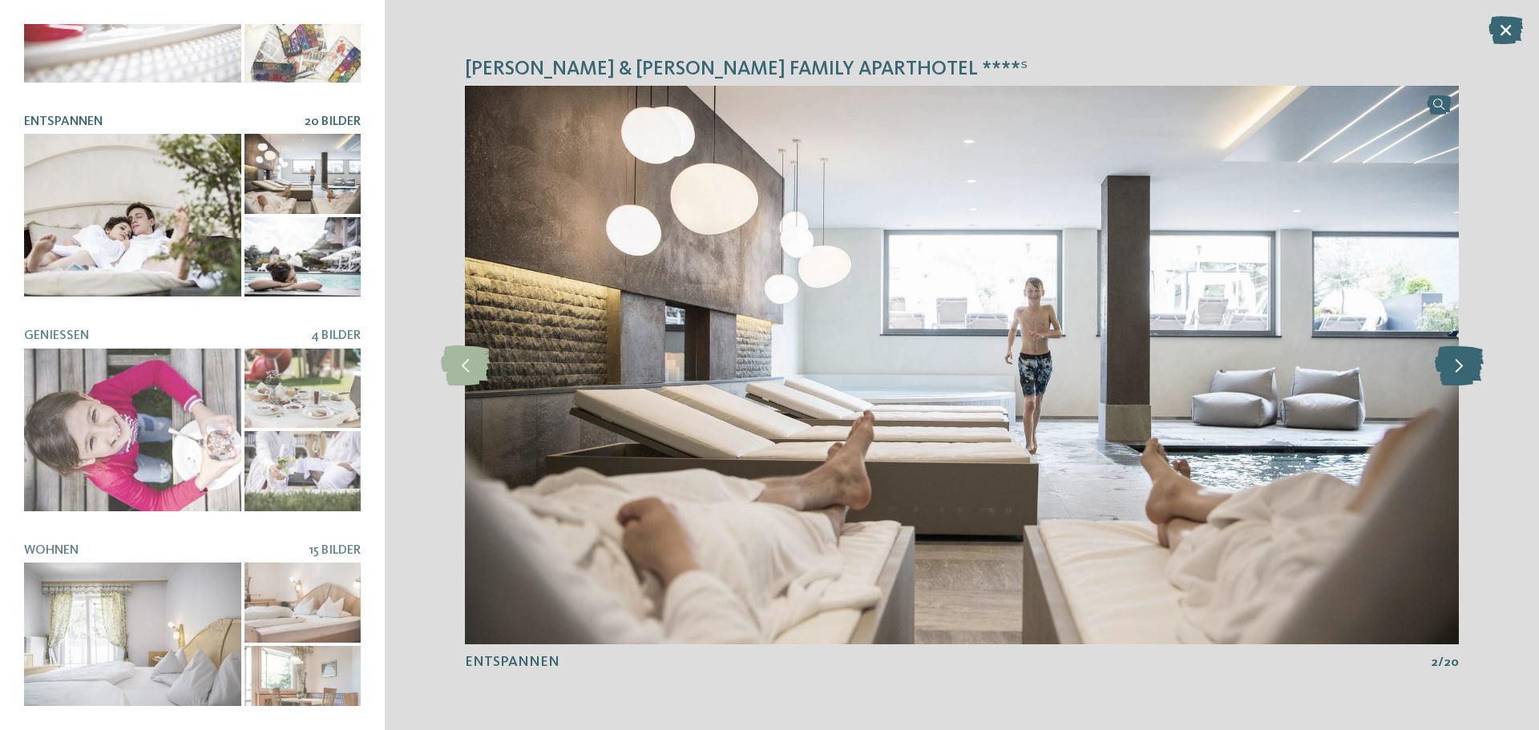
click at [1466, 366] on icon at bounding box center [1459, 366] width 49 height 40
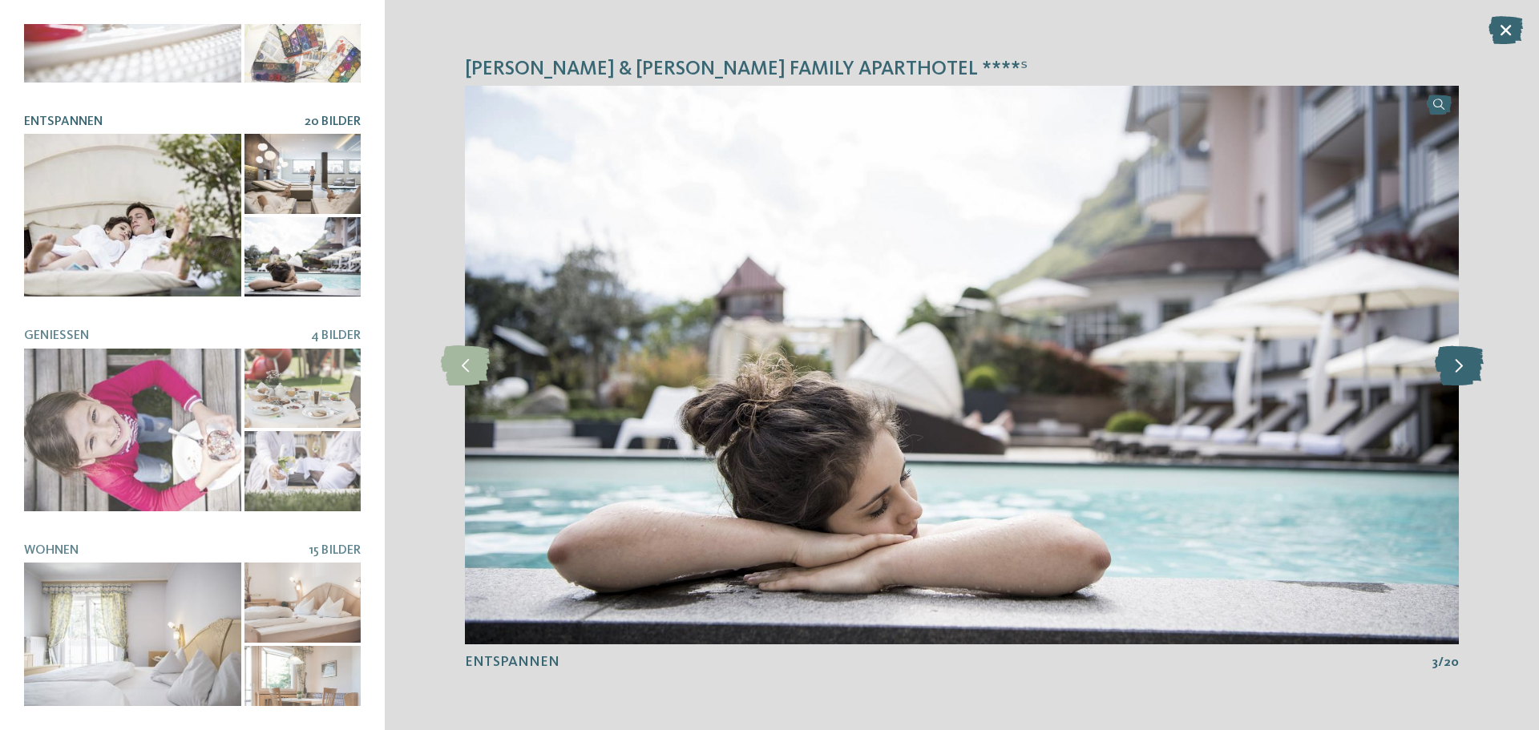
click at [1466, 366] on icon at bounding box center [1459, 366] width 49 height 40
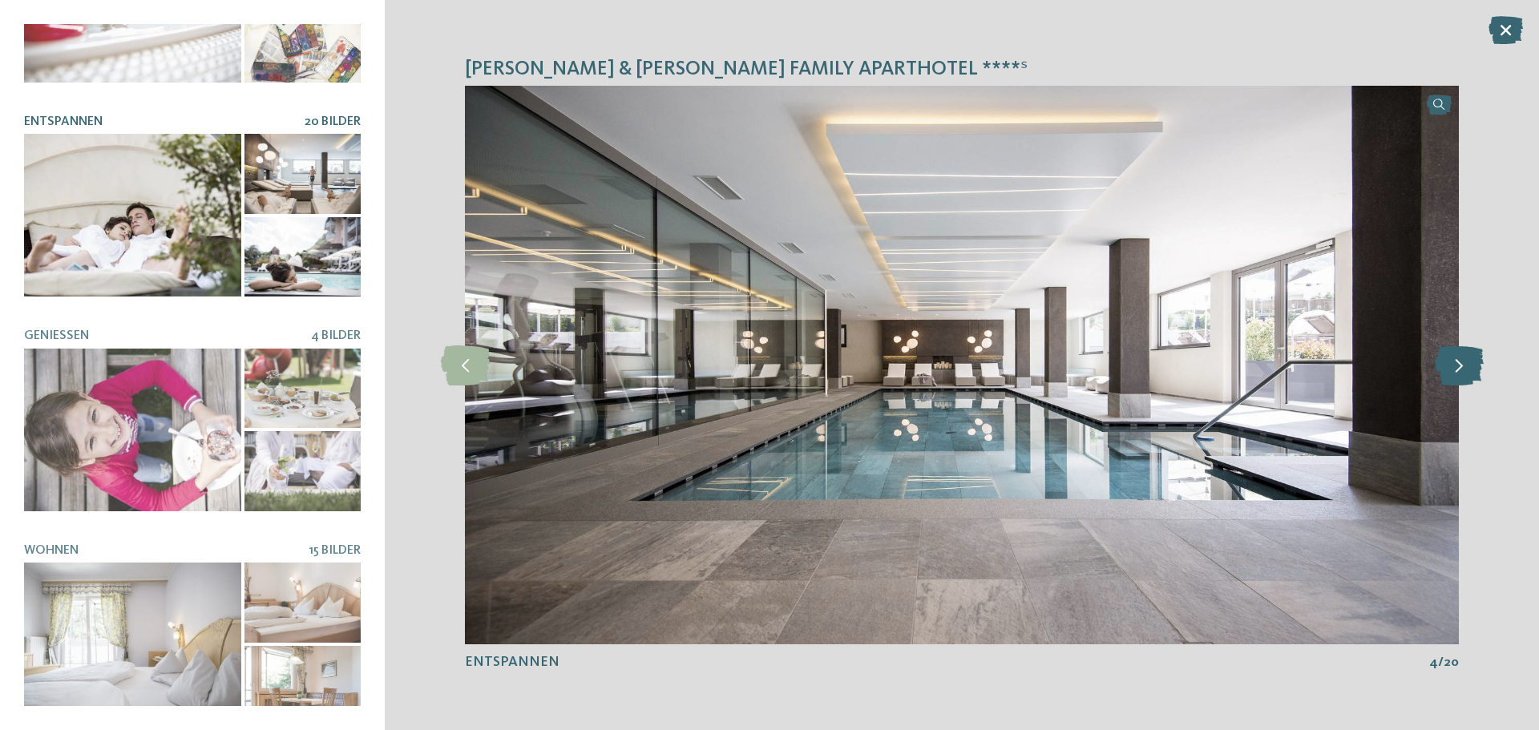
click at [1466, 366] on icon at bounding box center [1459, 366] width 49 height 40
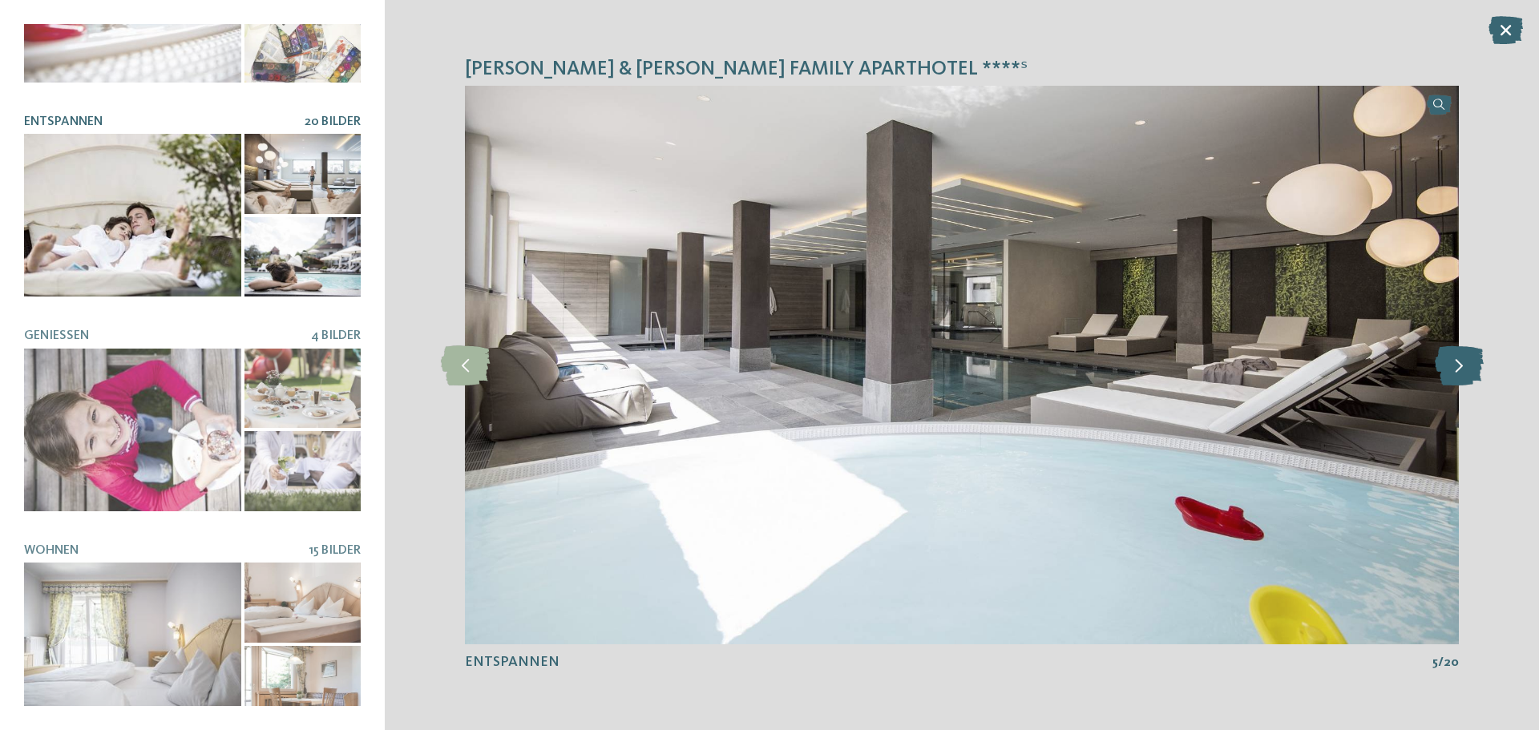
click at [1466, 366] on icon at bounding box center [1459, 366] width 49 height 40
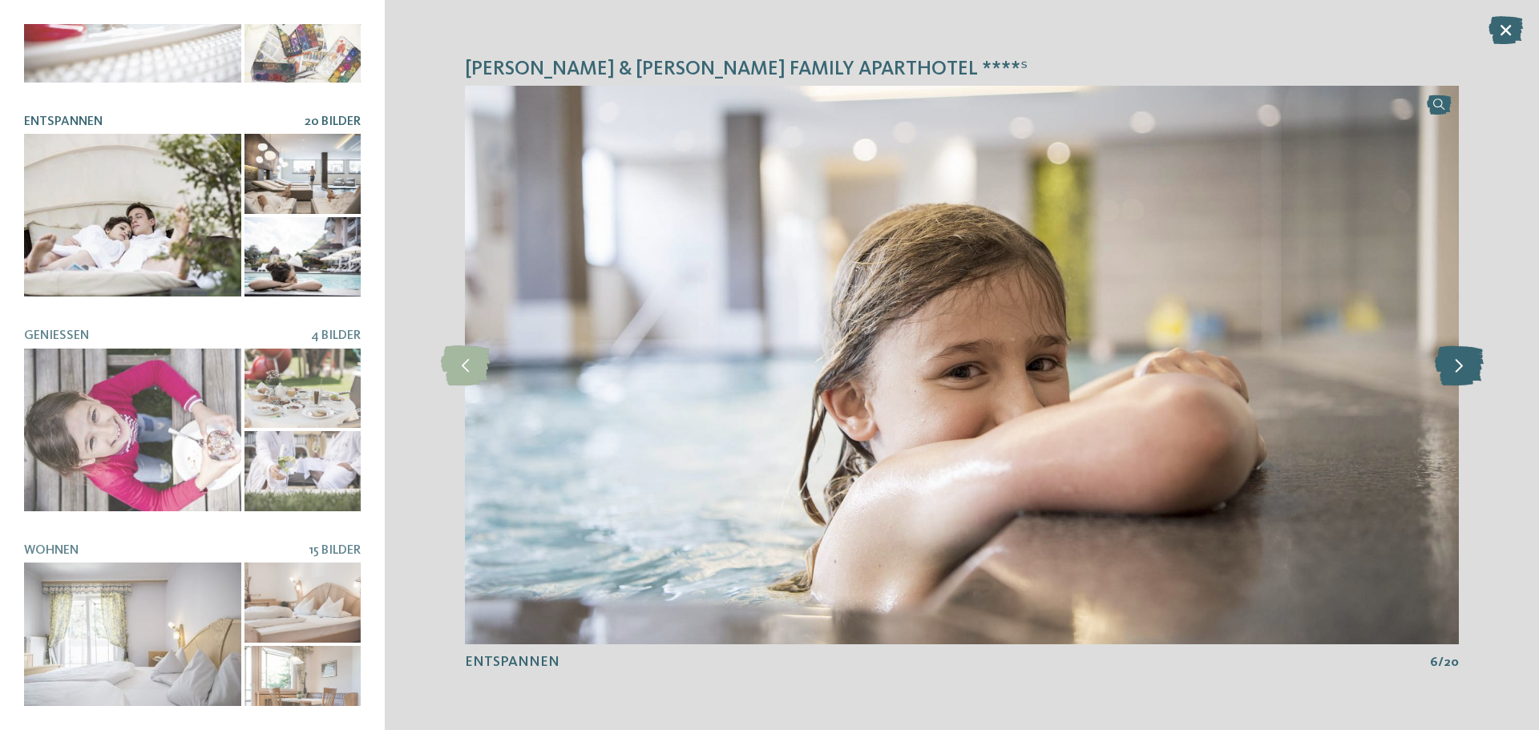
click at [1466, 366] on icon at bounding box center [1459, 366] width 49 height 40
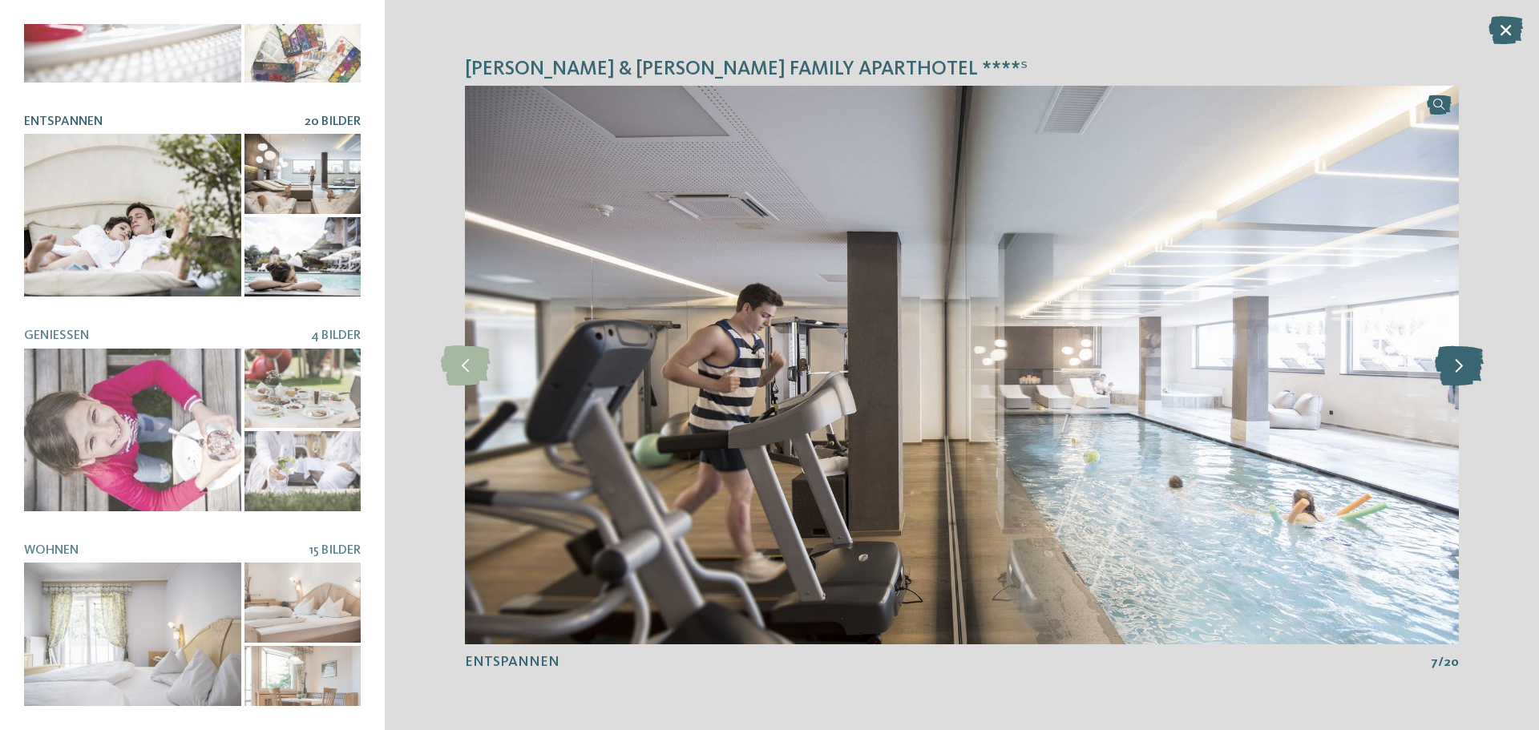
click at [1466, 366] on icon at bounding box center [1459, 366] width 49 height 40
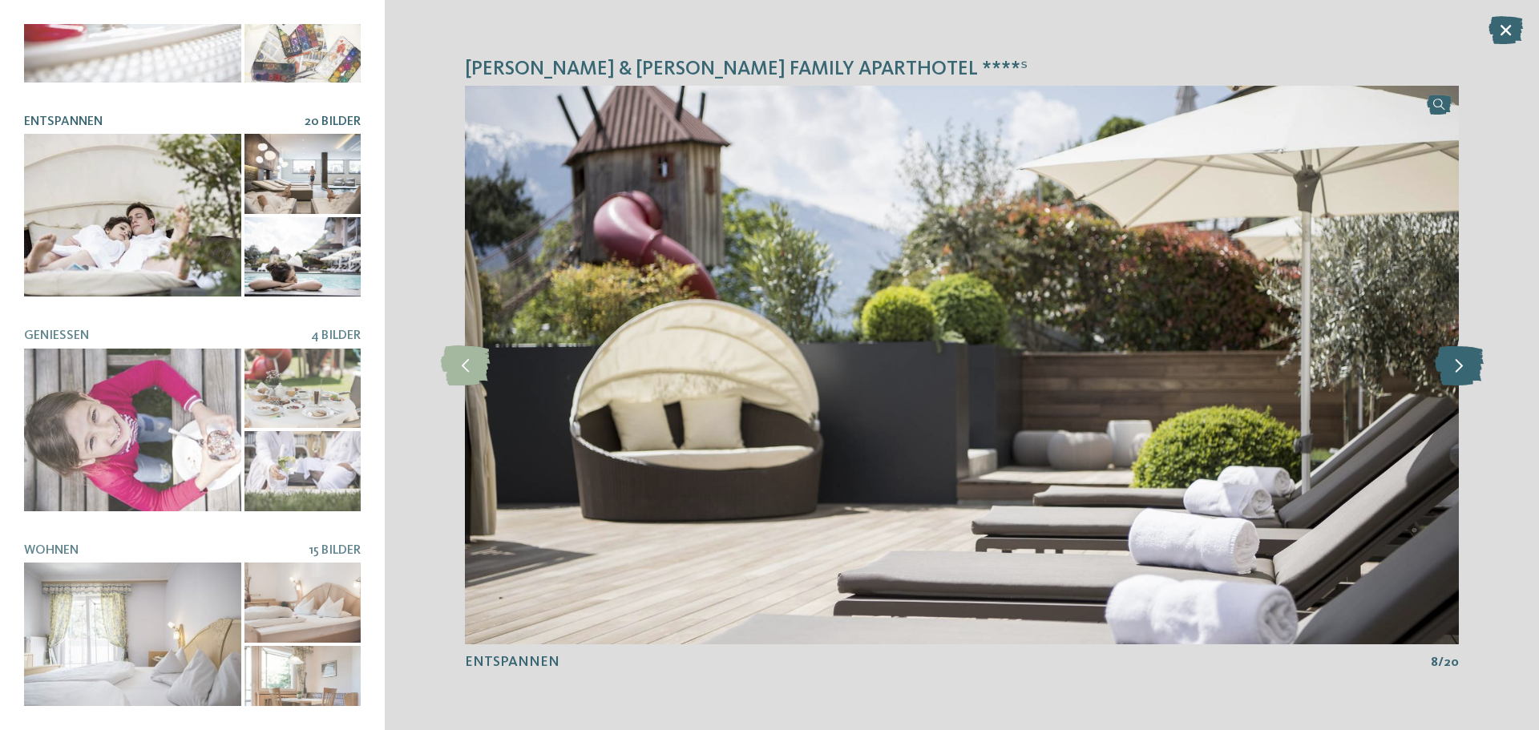
click at [1466, 366] on icon at bounding box center [1459, 366] width 49 height 40
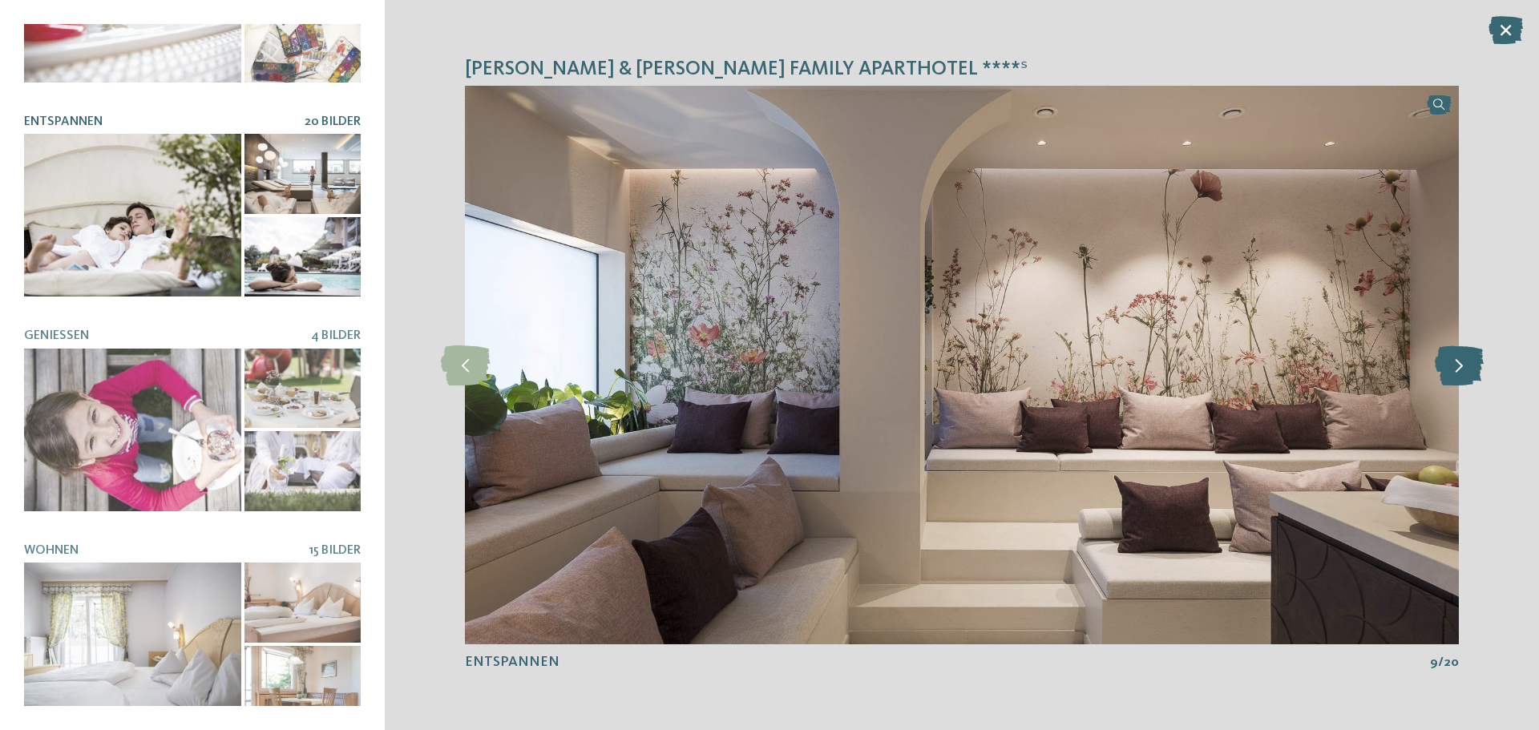
click at [1466, 366] on icon at bounding box center [1459, 366] width 49 height 40
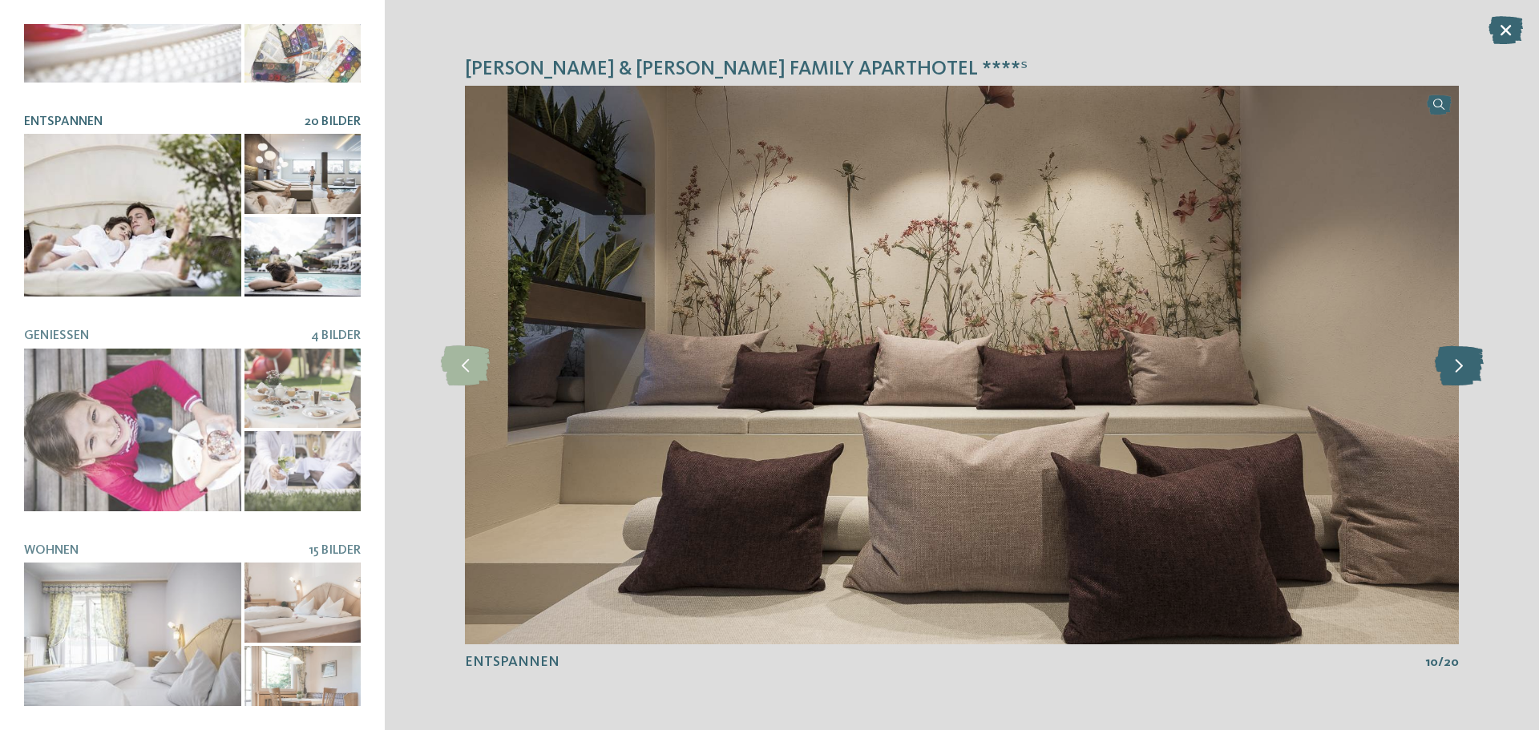
click at [1466, 366] on icon at bounding box center [1459, 366] width 49 height 40
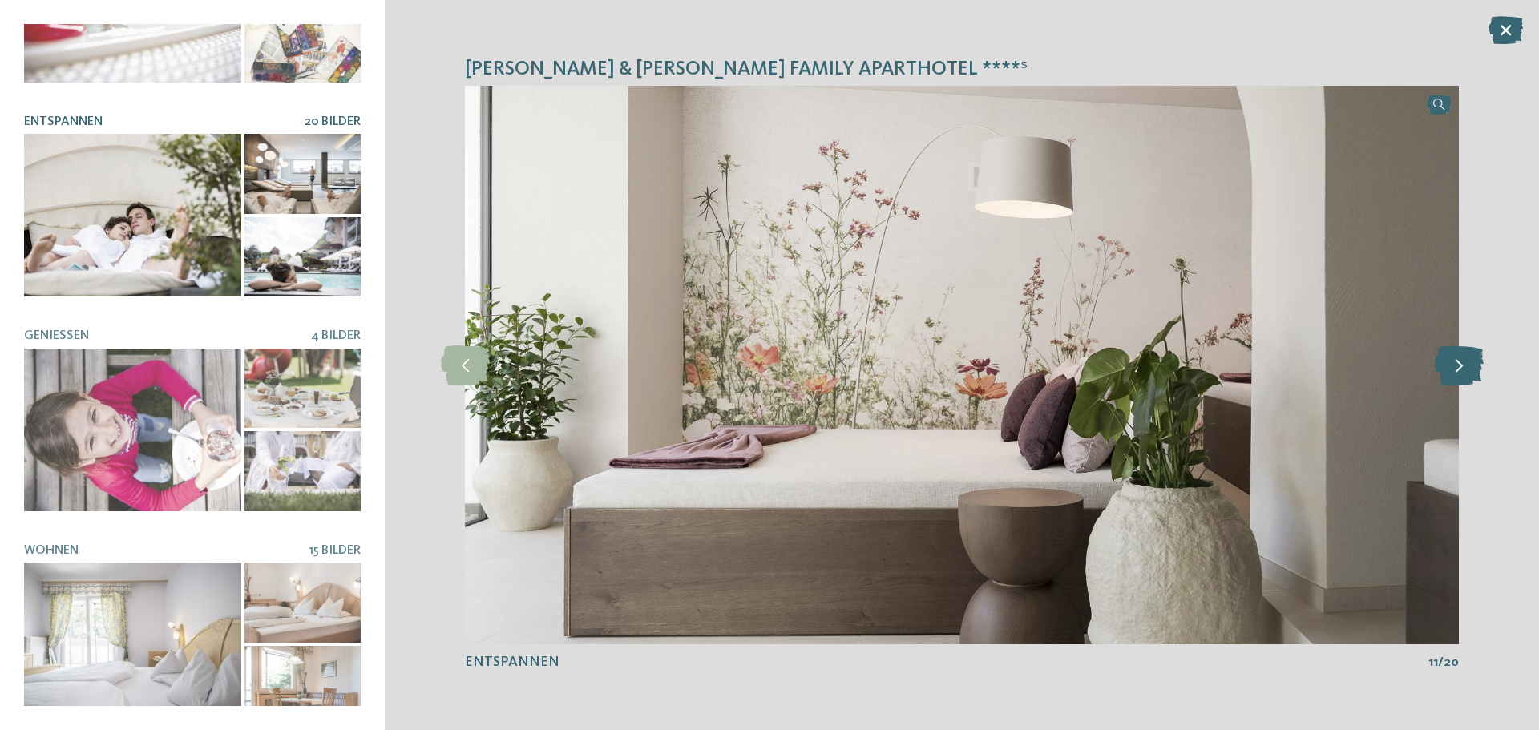
click at [1466, 366] on icon at bounding box center [1459, 366] width 49 height 40
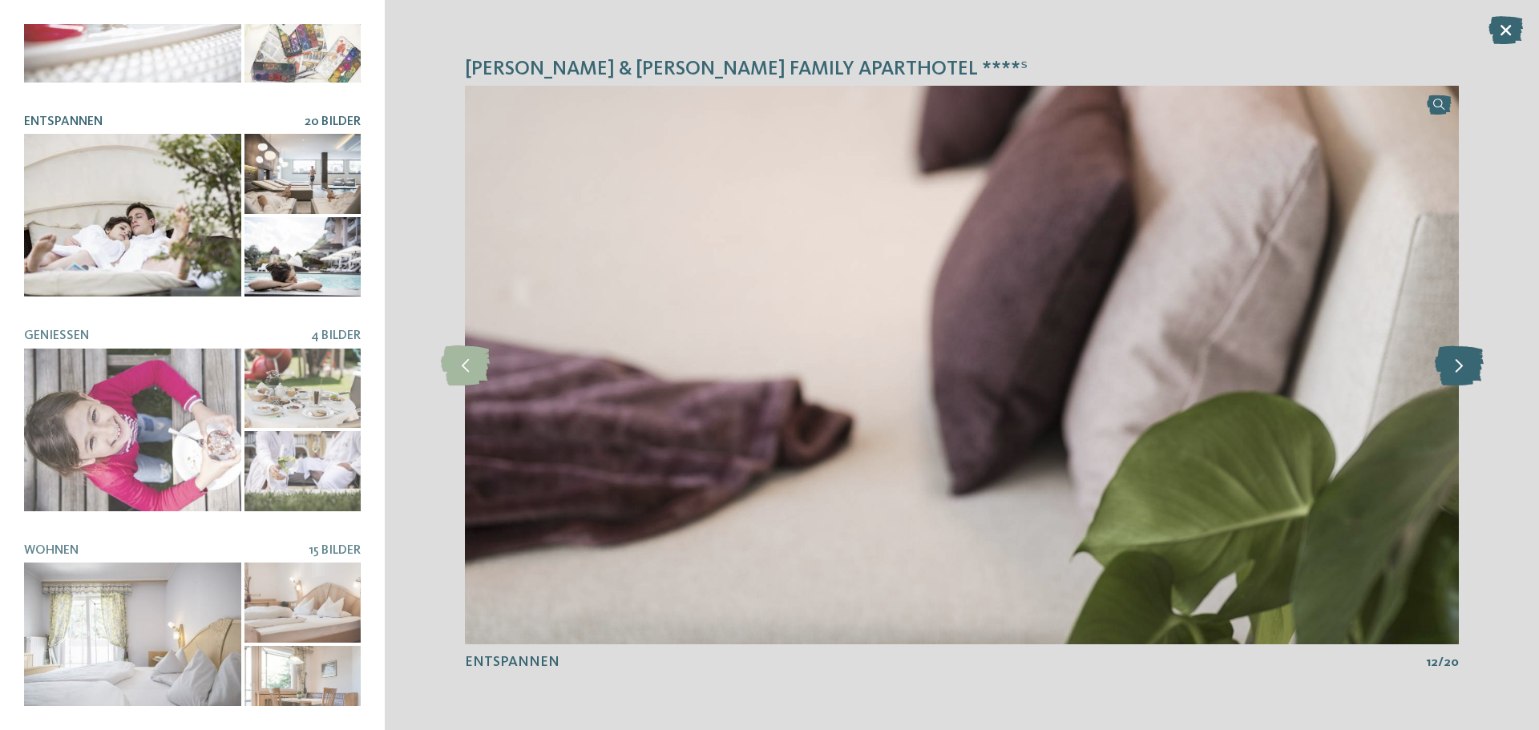
click at [1466, 366] on icon at bounding box center [1459, 366] width 49 height 40
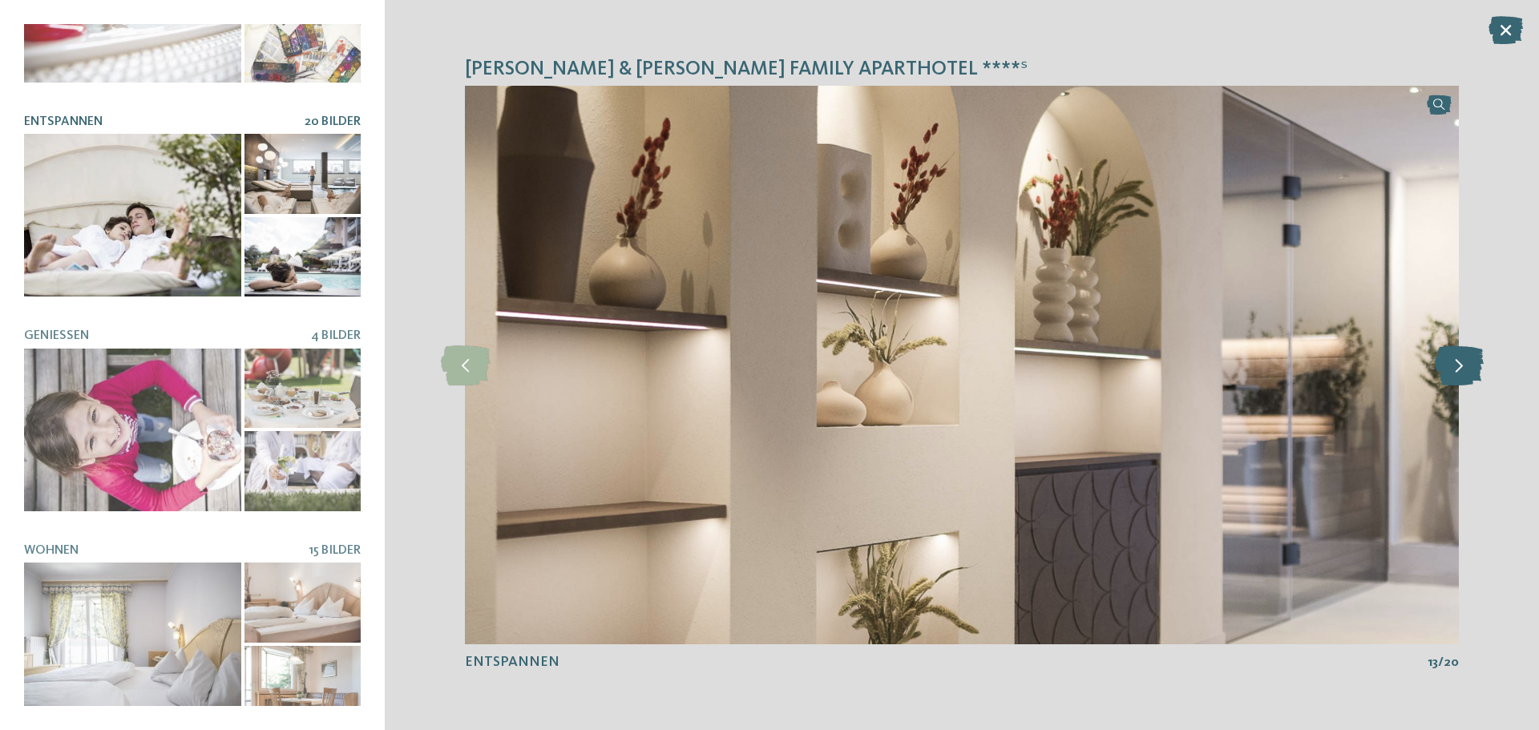
click at [1466, 366] on icon at bounding box center [1459, 366] width 49 height 40
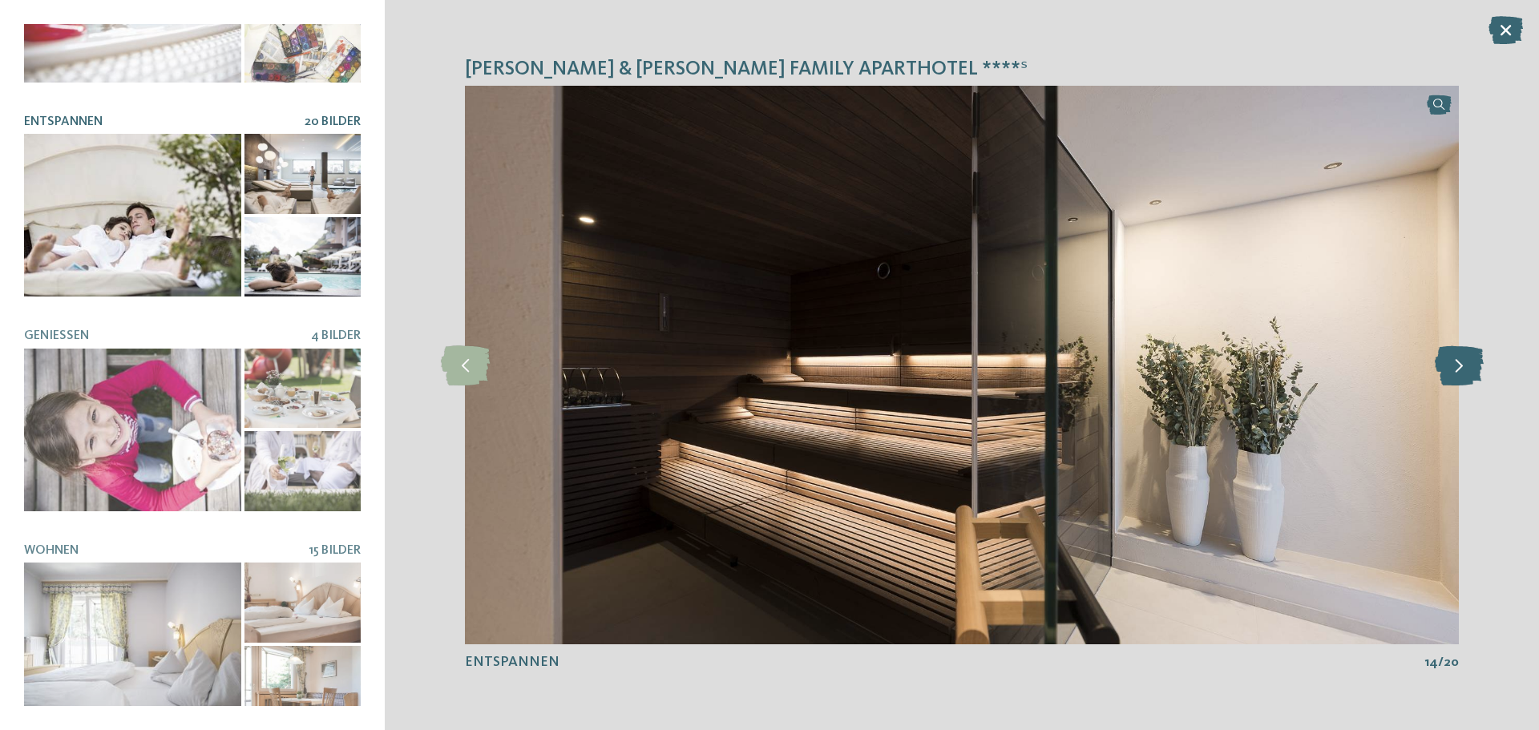
click at [1466, 366] on icon at bounding box center [1459, 366] width 49 height 40
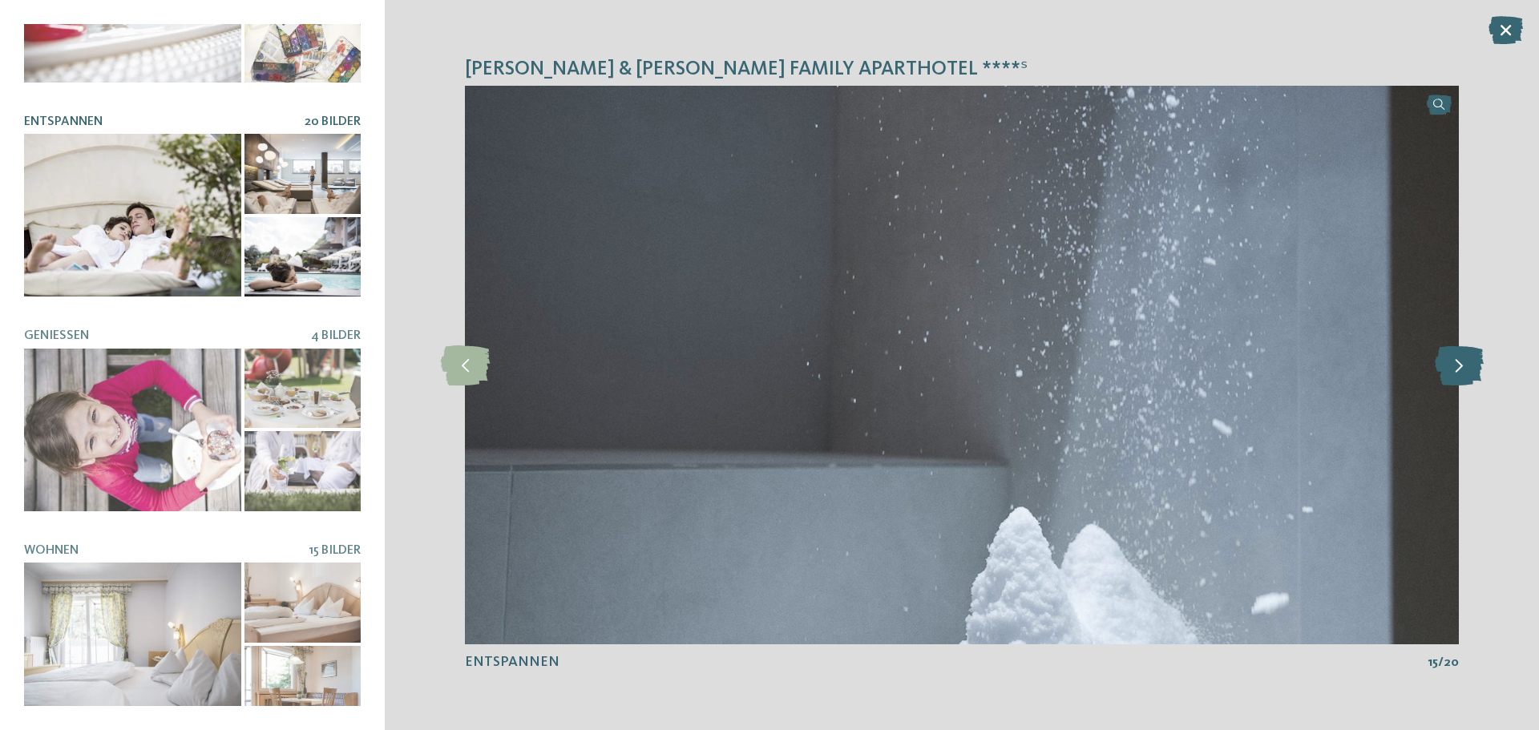
click at [1466, 366] on icon at bounding box center [1459, 366] width 49 height 40
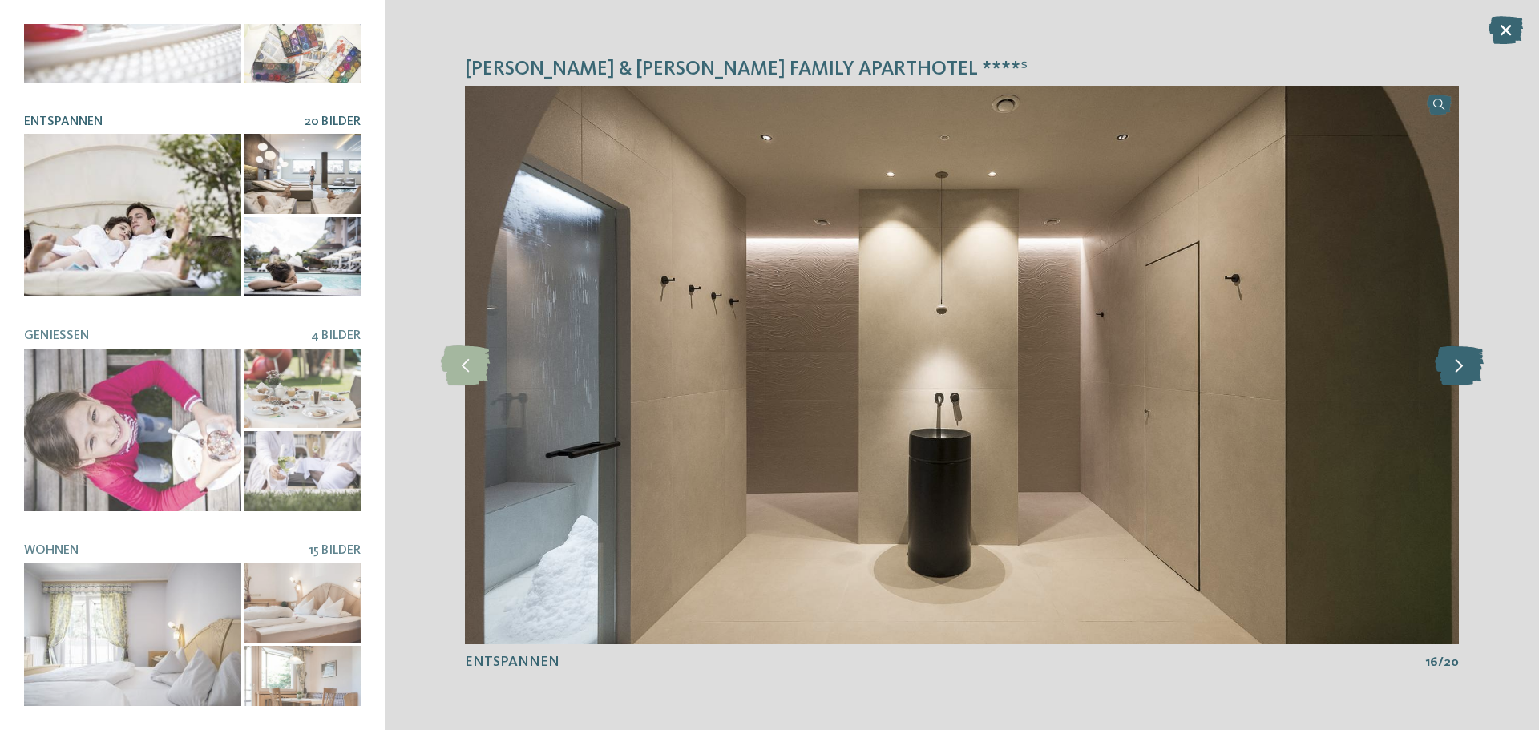
click at [1466, 366] on icon at bounding box center [1459, 366] width 49 height 40
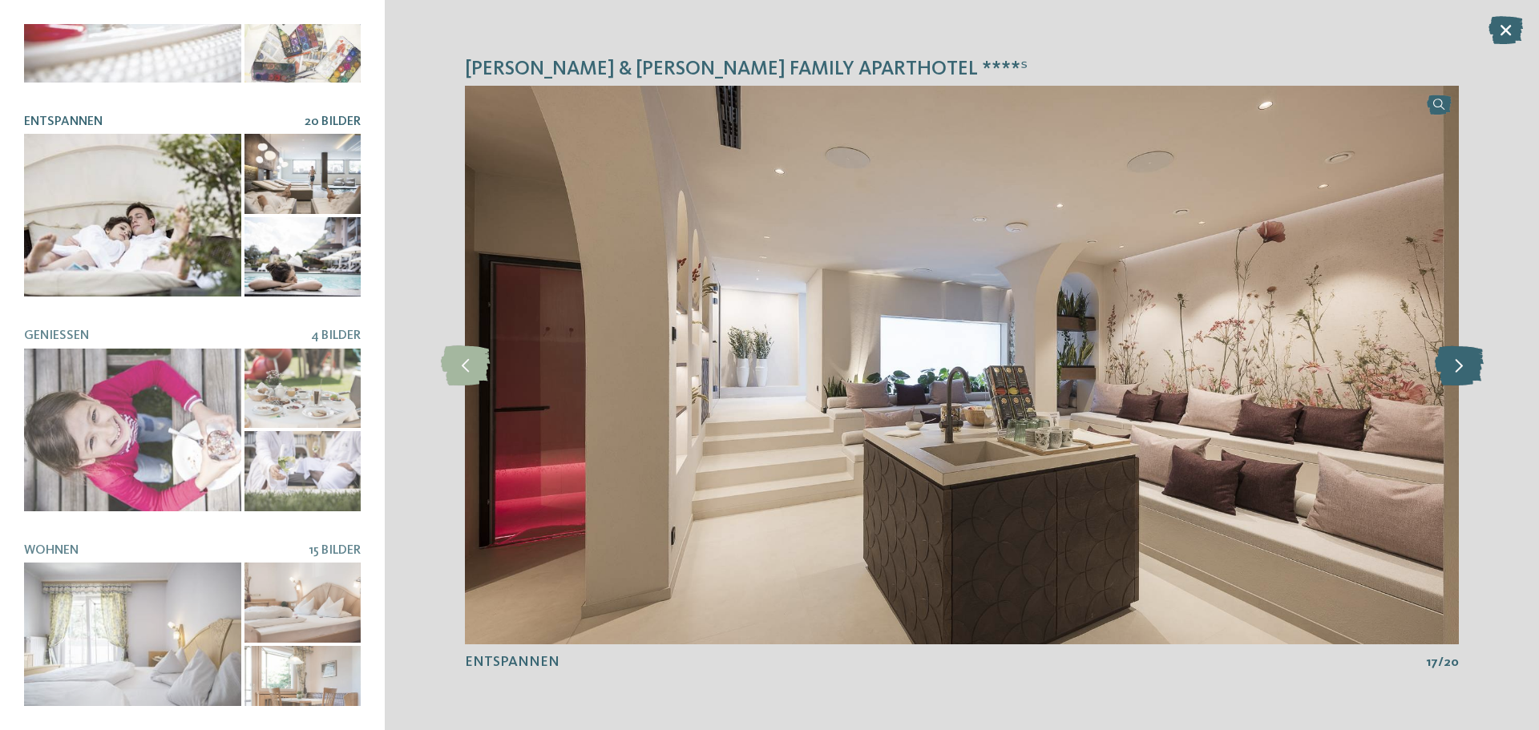
click at [1466, 366] on icon at bounding box center [1459, 366] width 49 height 40
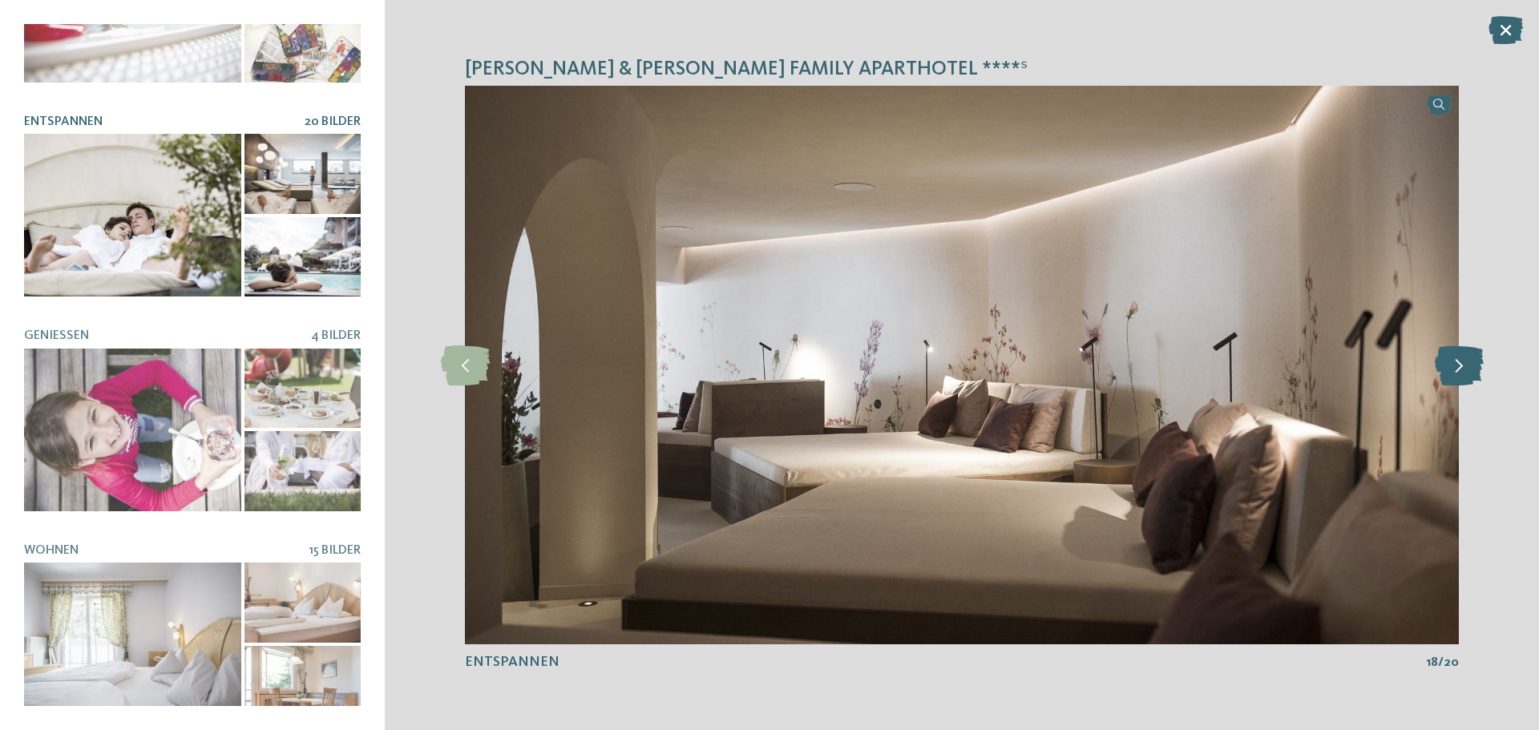
click at [1466, 366] on icon at bounding box center [1459, 366] width 49 height 40
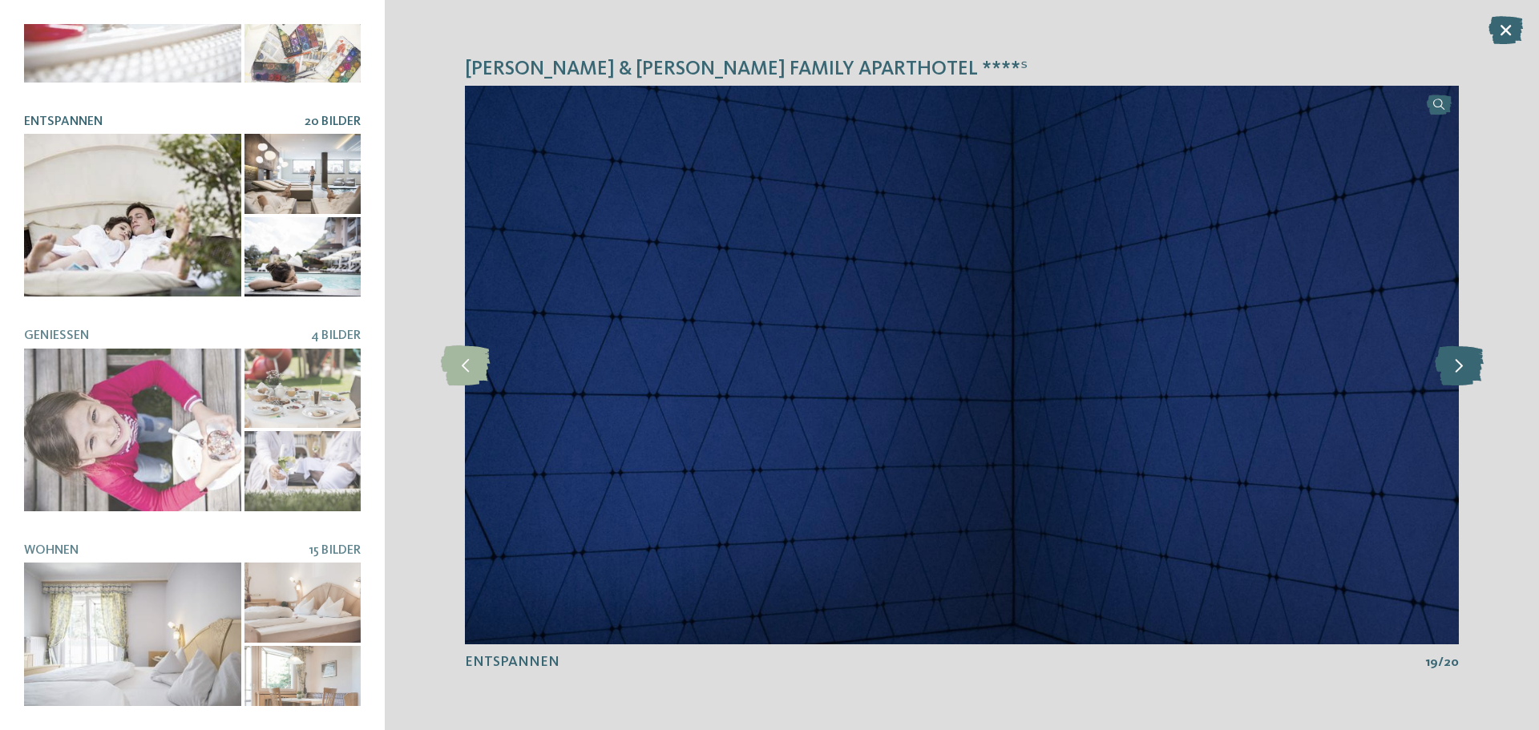
click at [1466, 366] on icon at bounding box center [1459, 366] width 49 height 40
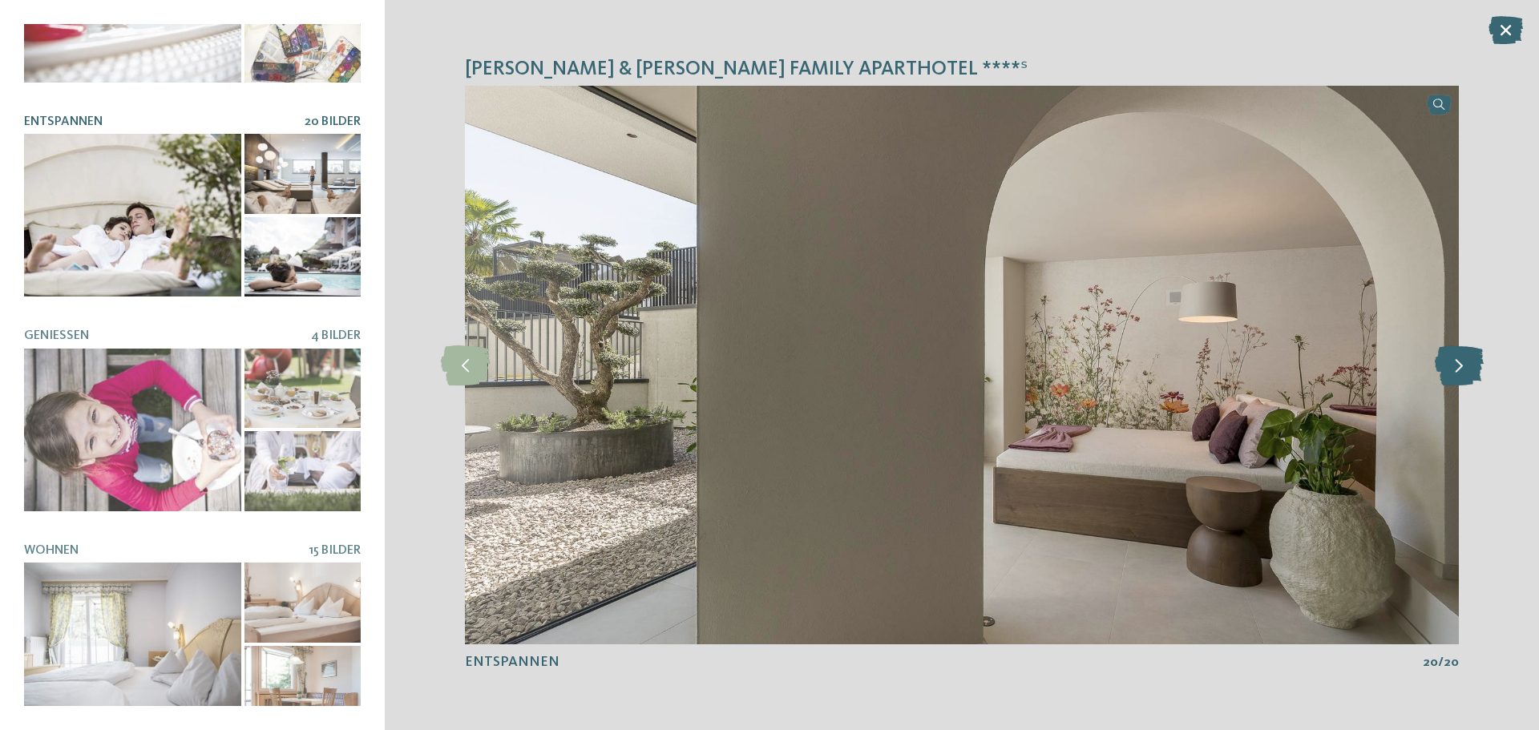
click at [1466, 366] on icon at bounding box center [1459, 366] width 49 height 40
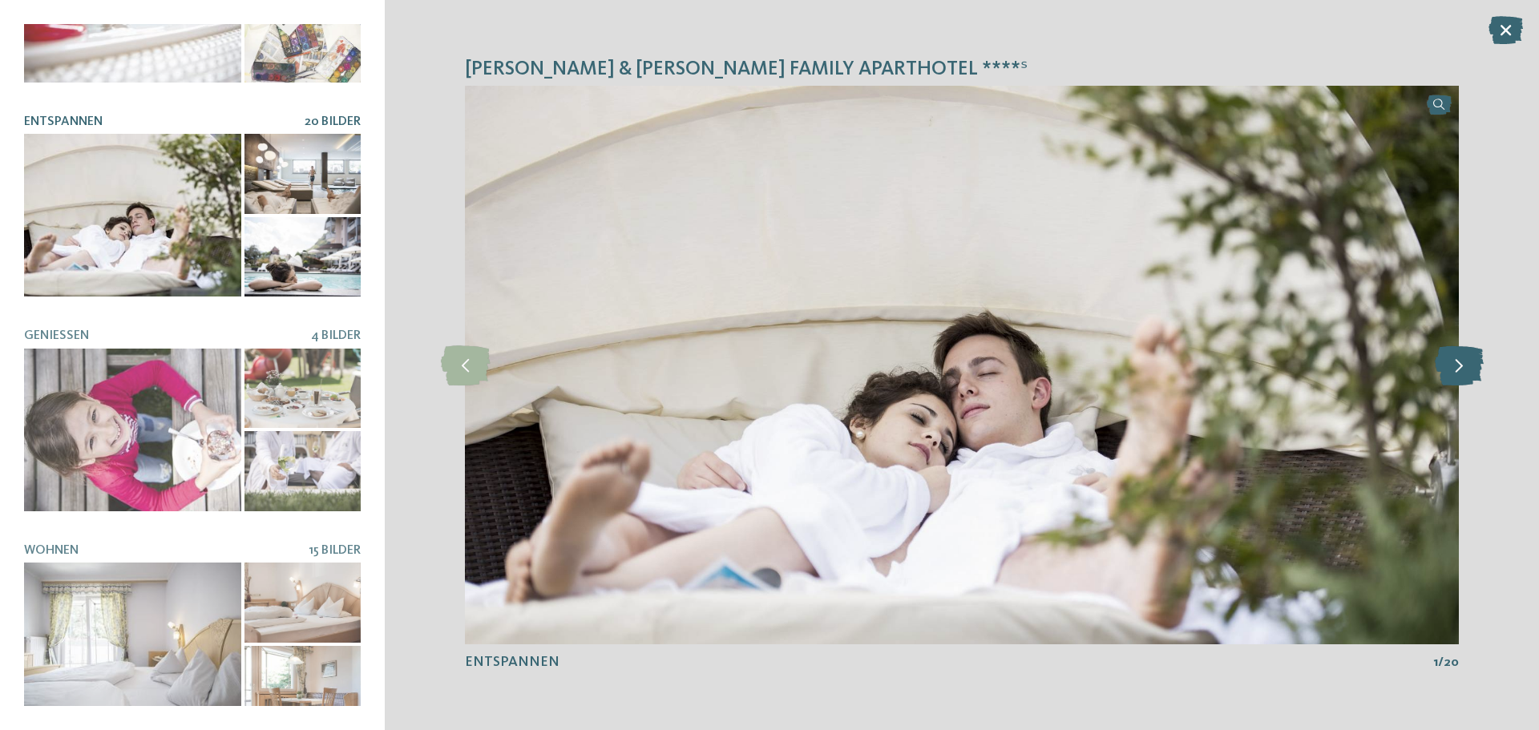
click at [1466, 366] on icon at bounding box center [1459, 366] width 49 height 40
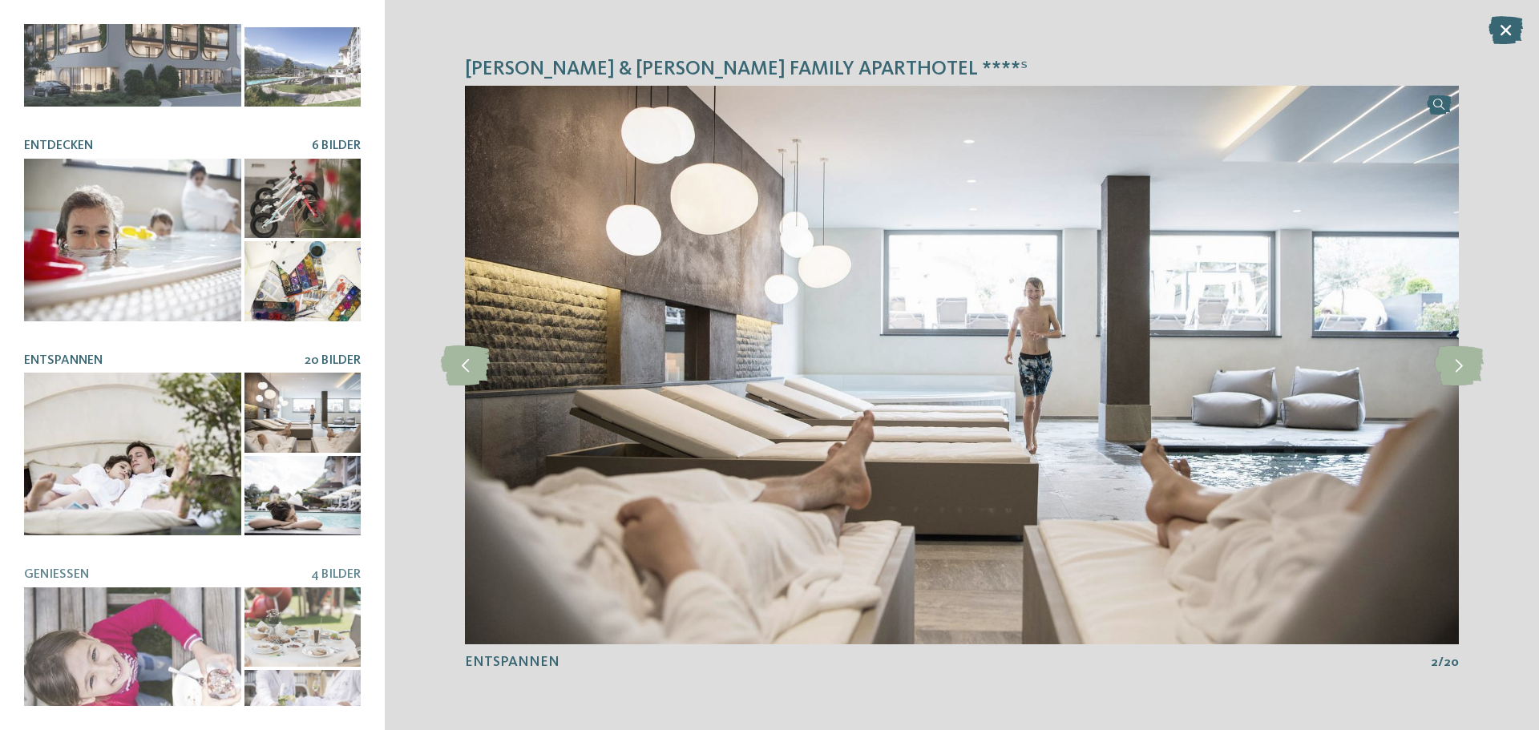
scroll to position [98, 0]
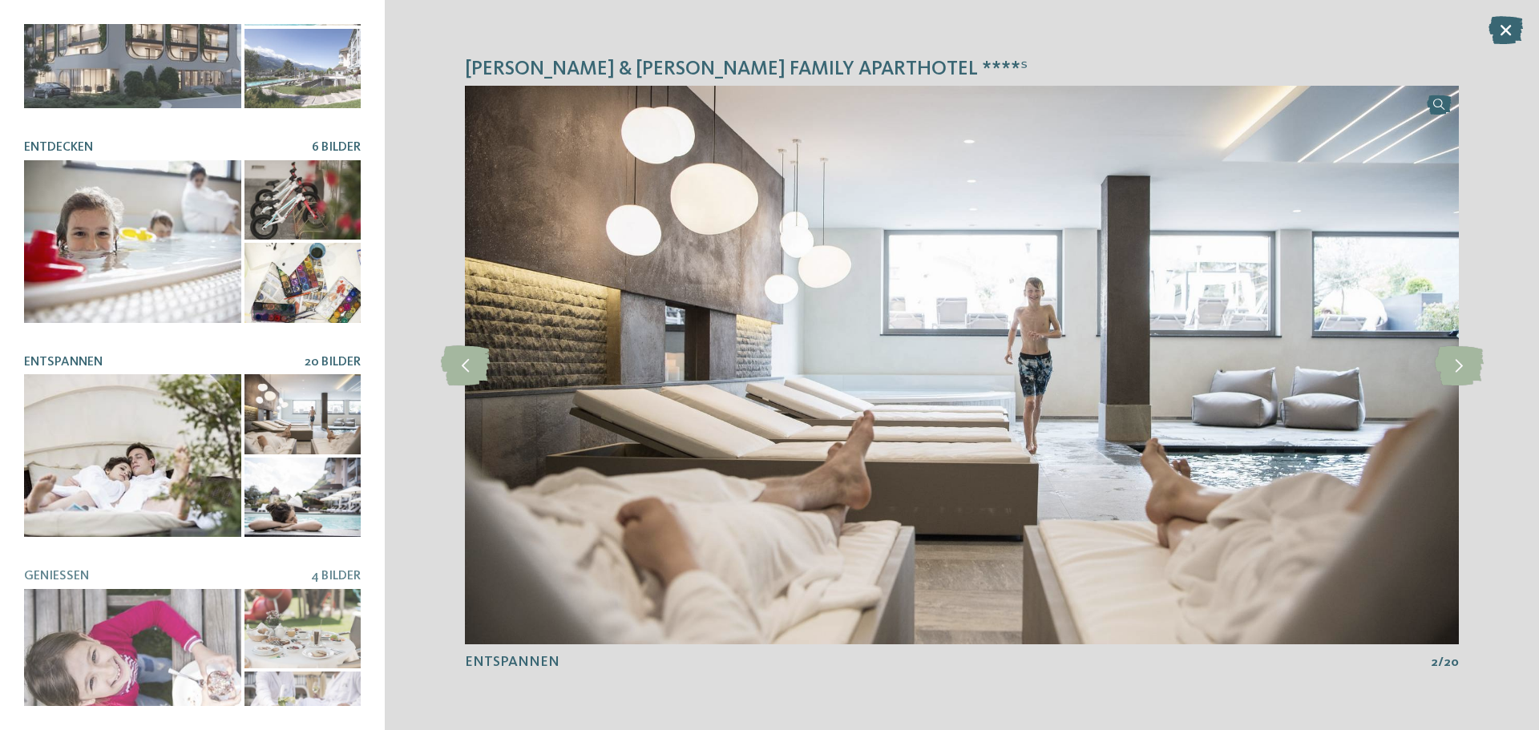
click at [229, 198] on div at bounding box center [132, 241] width 217 height 163
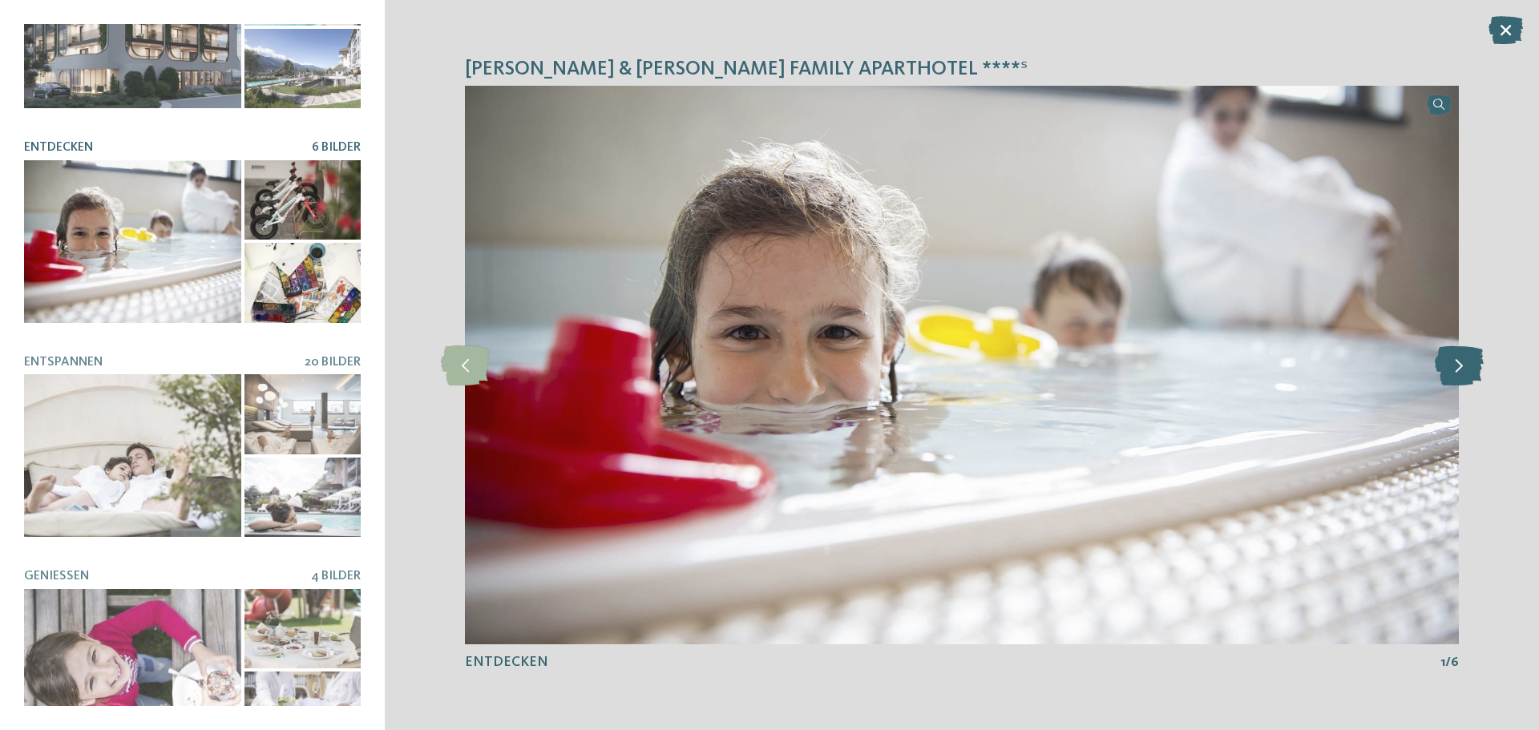
click at [1458, 367] on icon at bounding box center [1459, 366] width 49 height 40
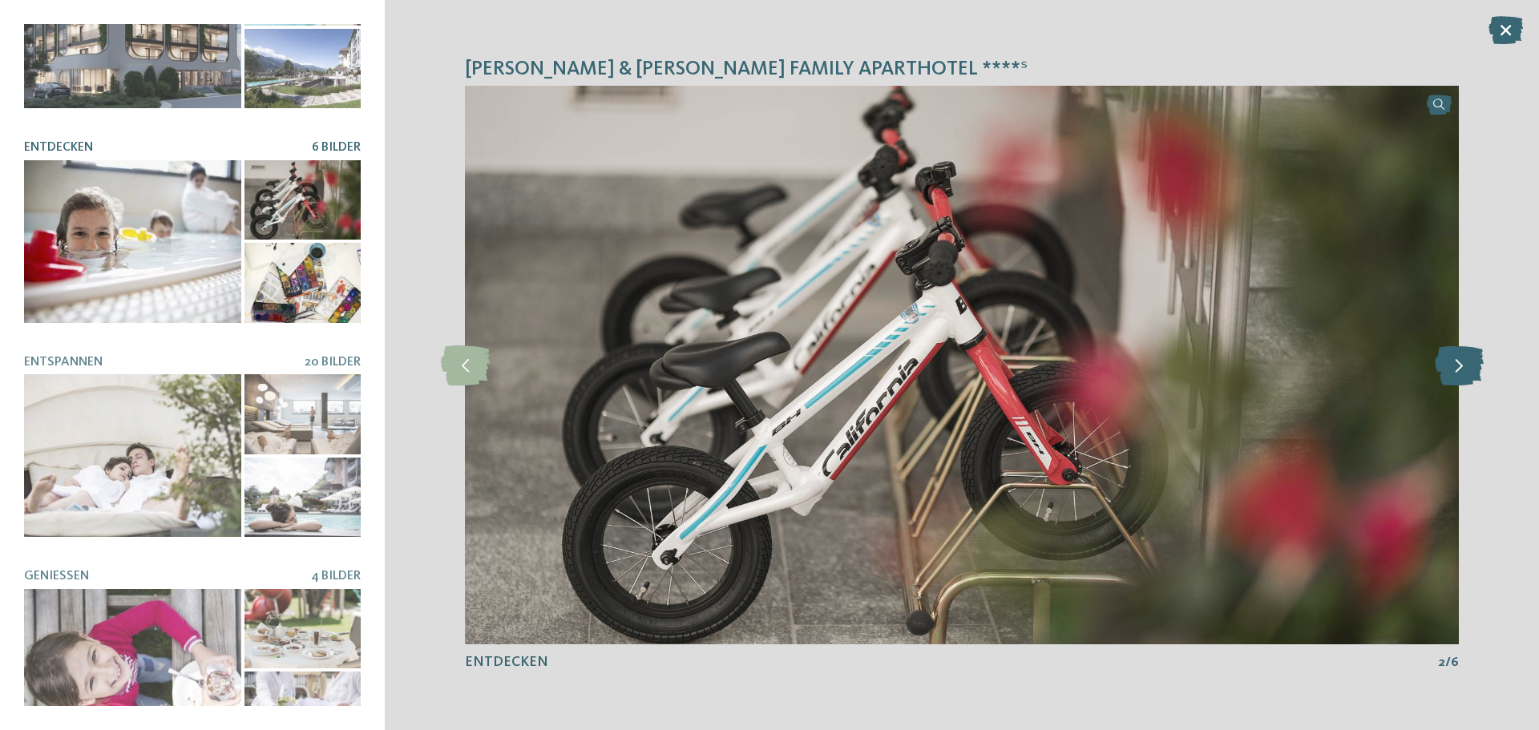
click at [1458, 367] on icon at bounding box center [1459, 366] width 49 height 40
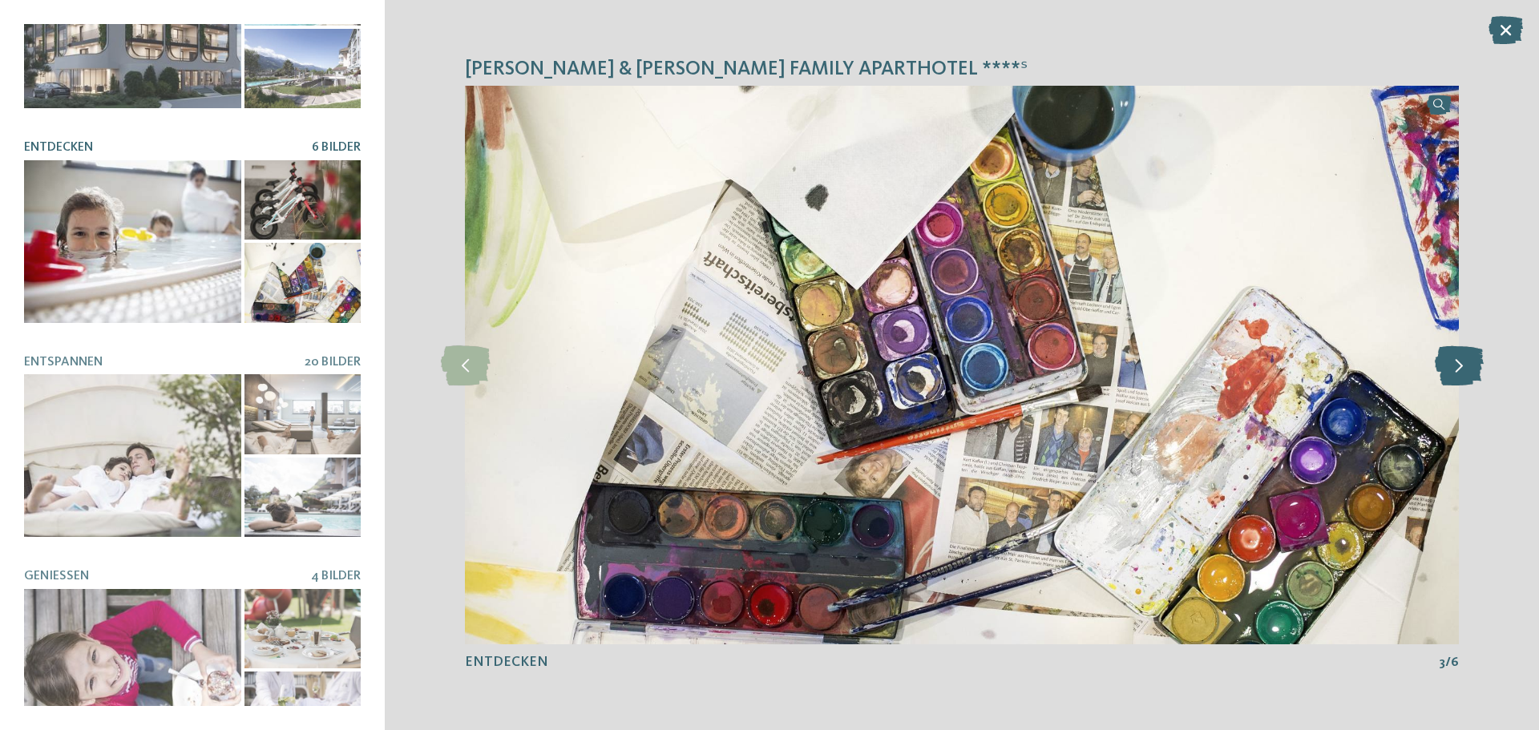
click at [1458, 367] on icon at bounding box center [1459, 366] width 49 height 40
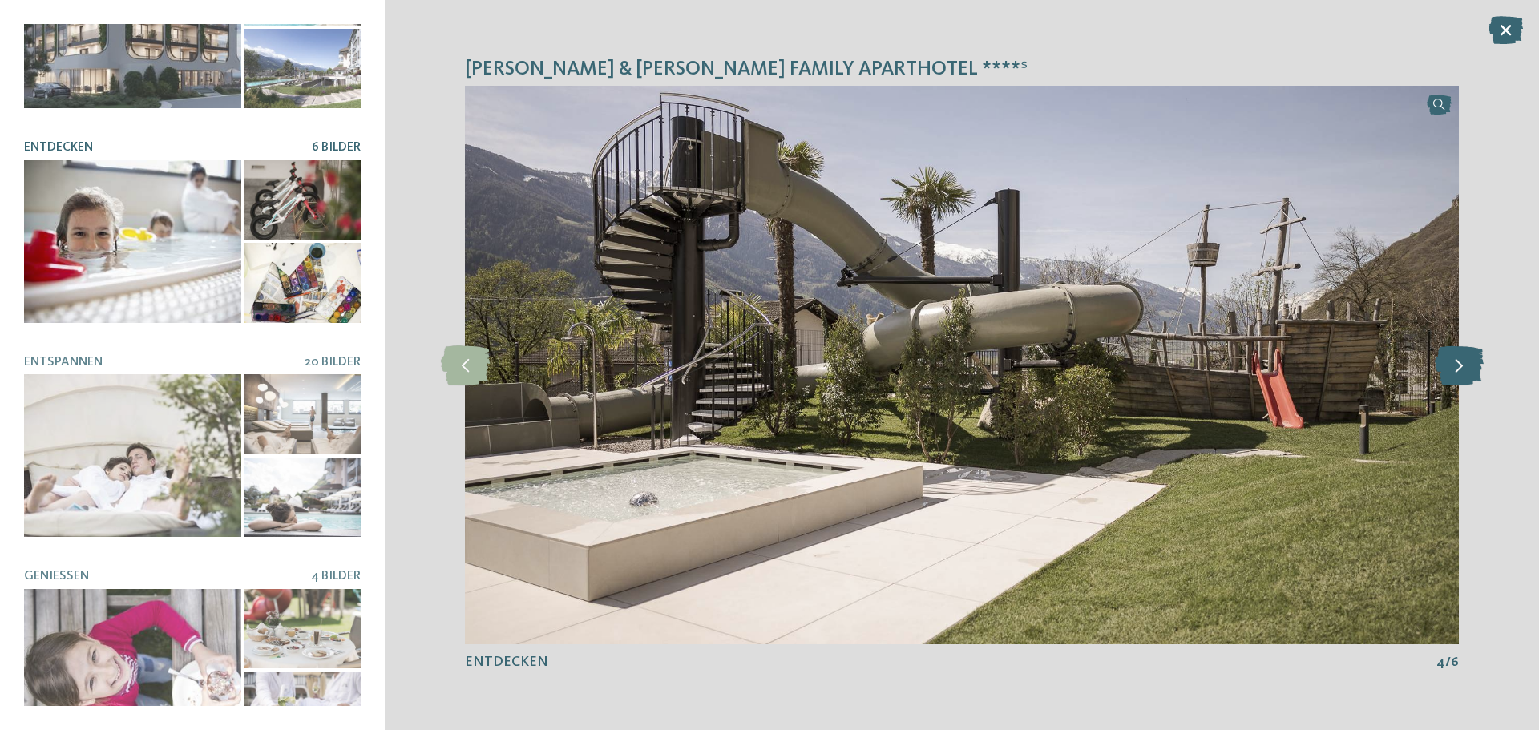
click at [1458, 367] on icon at bounding box center [1459, 366] width 49 height 40
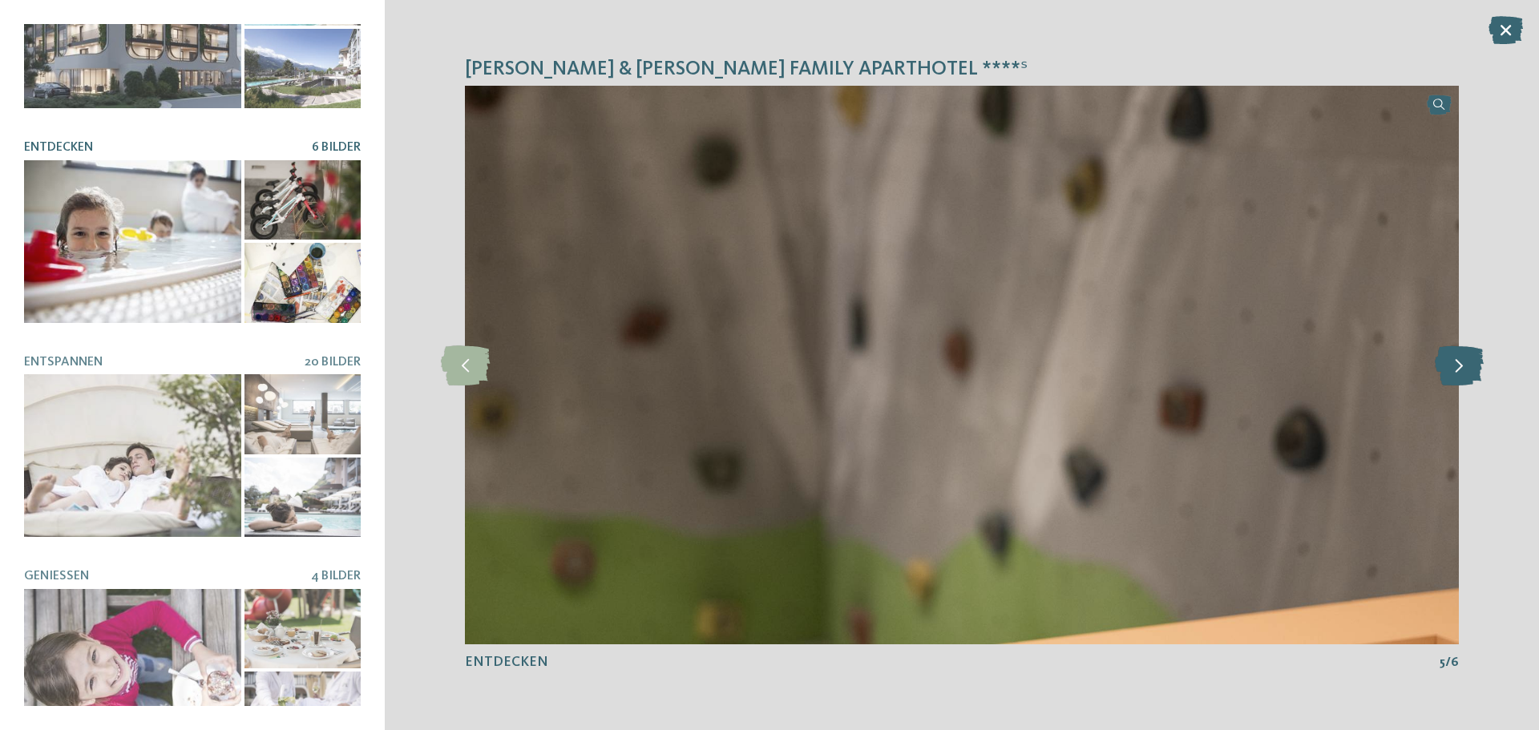
click at [1458, 367] on icon at bounding box center [1459, 366] width 49 height 40
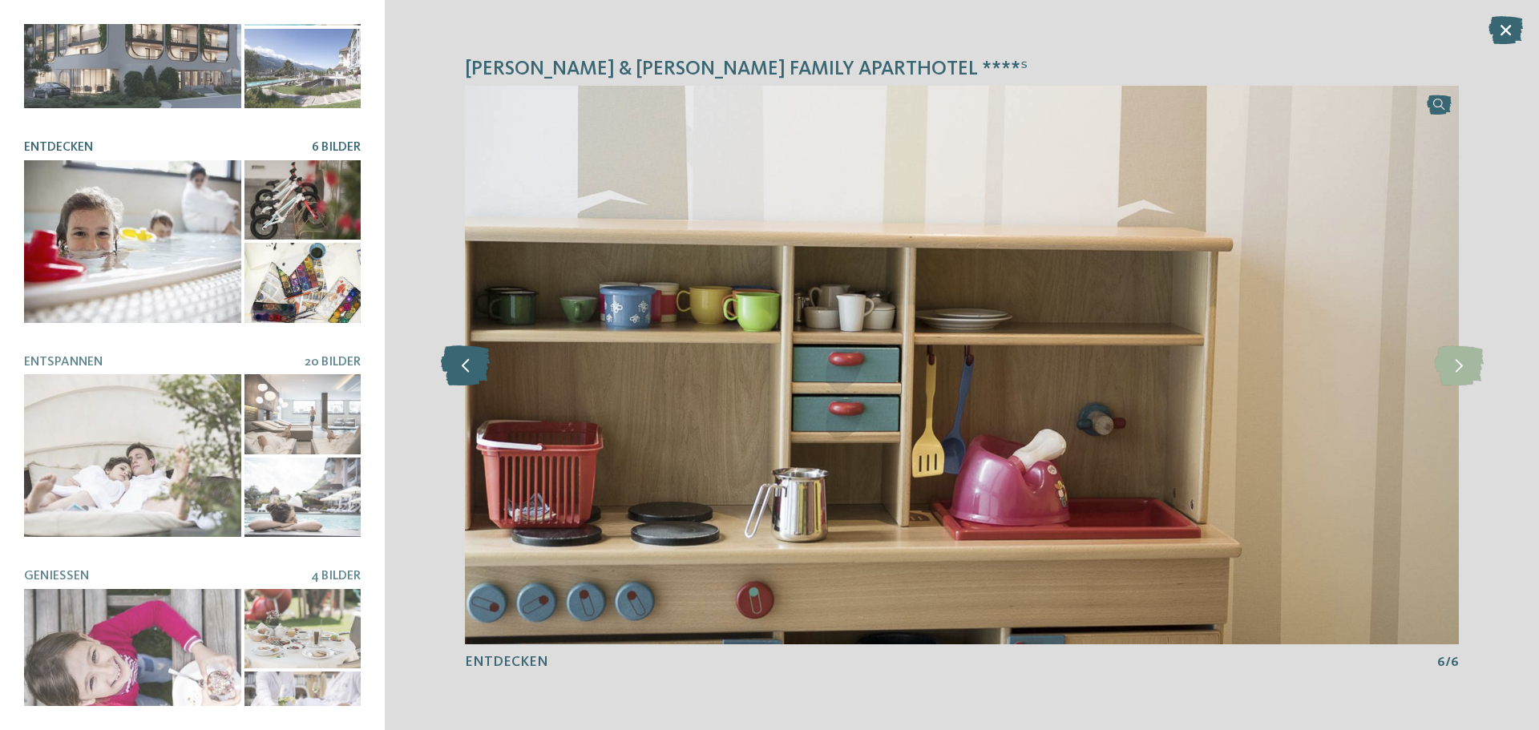
click at [475, 369] on icon at bounding box center [465, 366] width 49 height 40
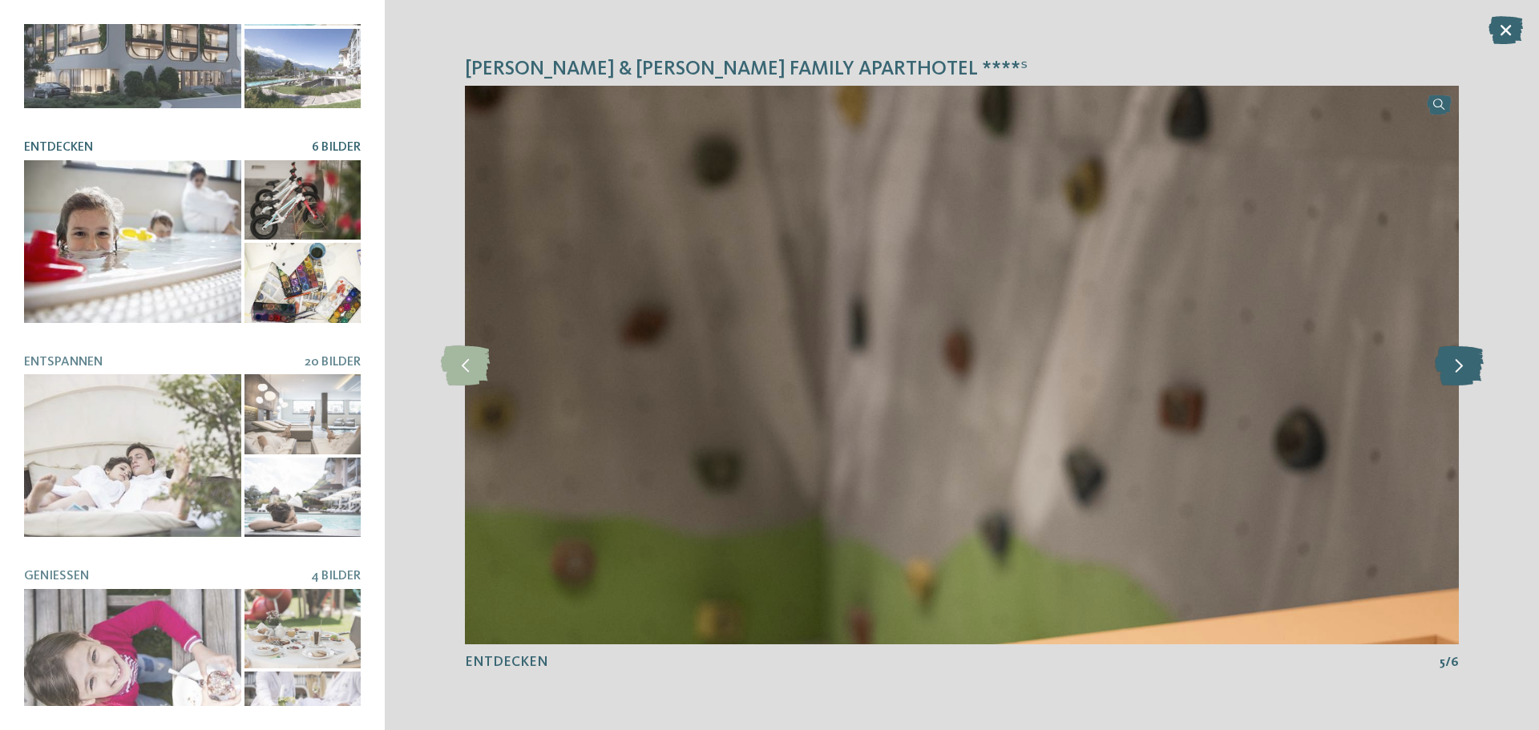
click at [1466, 368] on icon at bounding box center [1459, 366] width 49 height 40
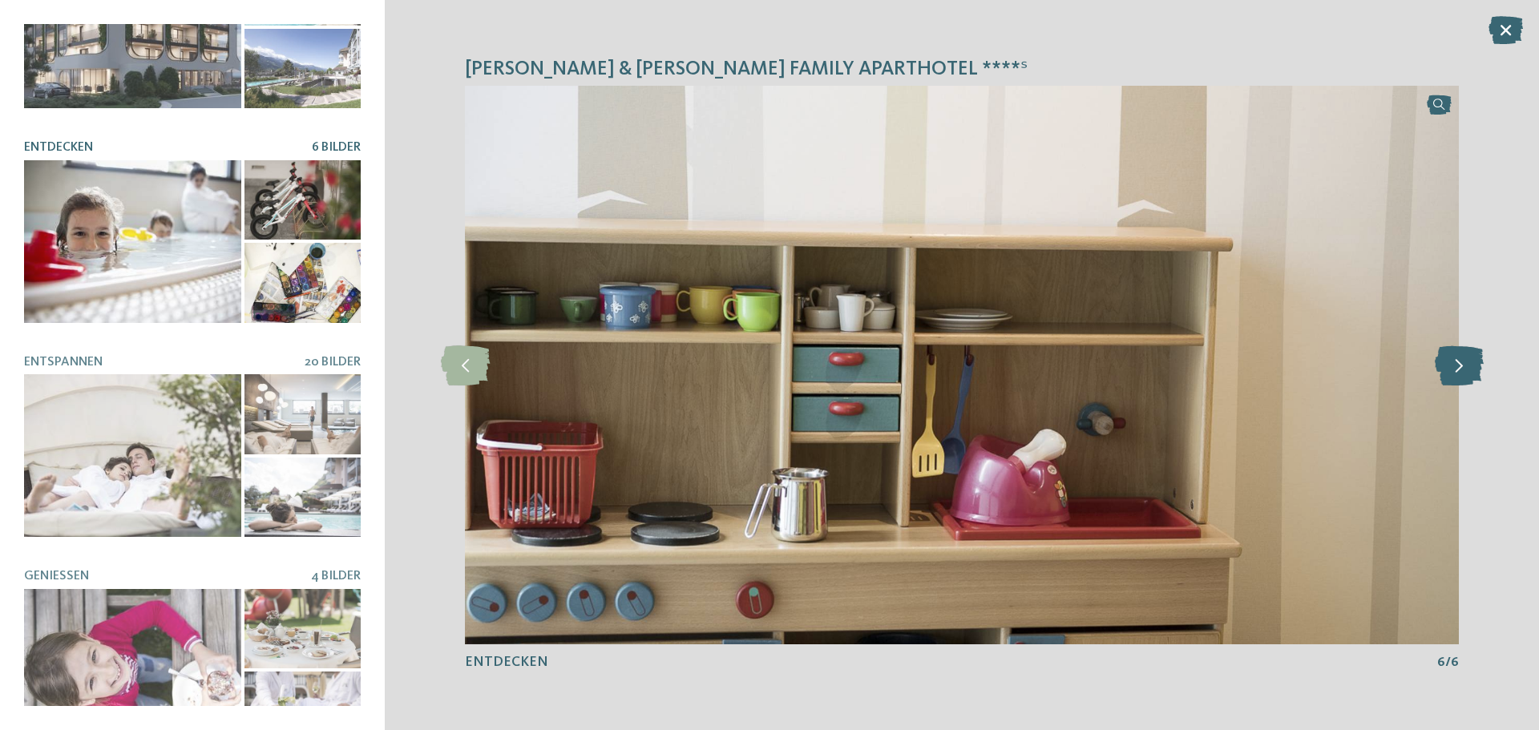
click at [1466, 368] on icon at bounding box center [1459, 366] width 49 height 40
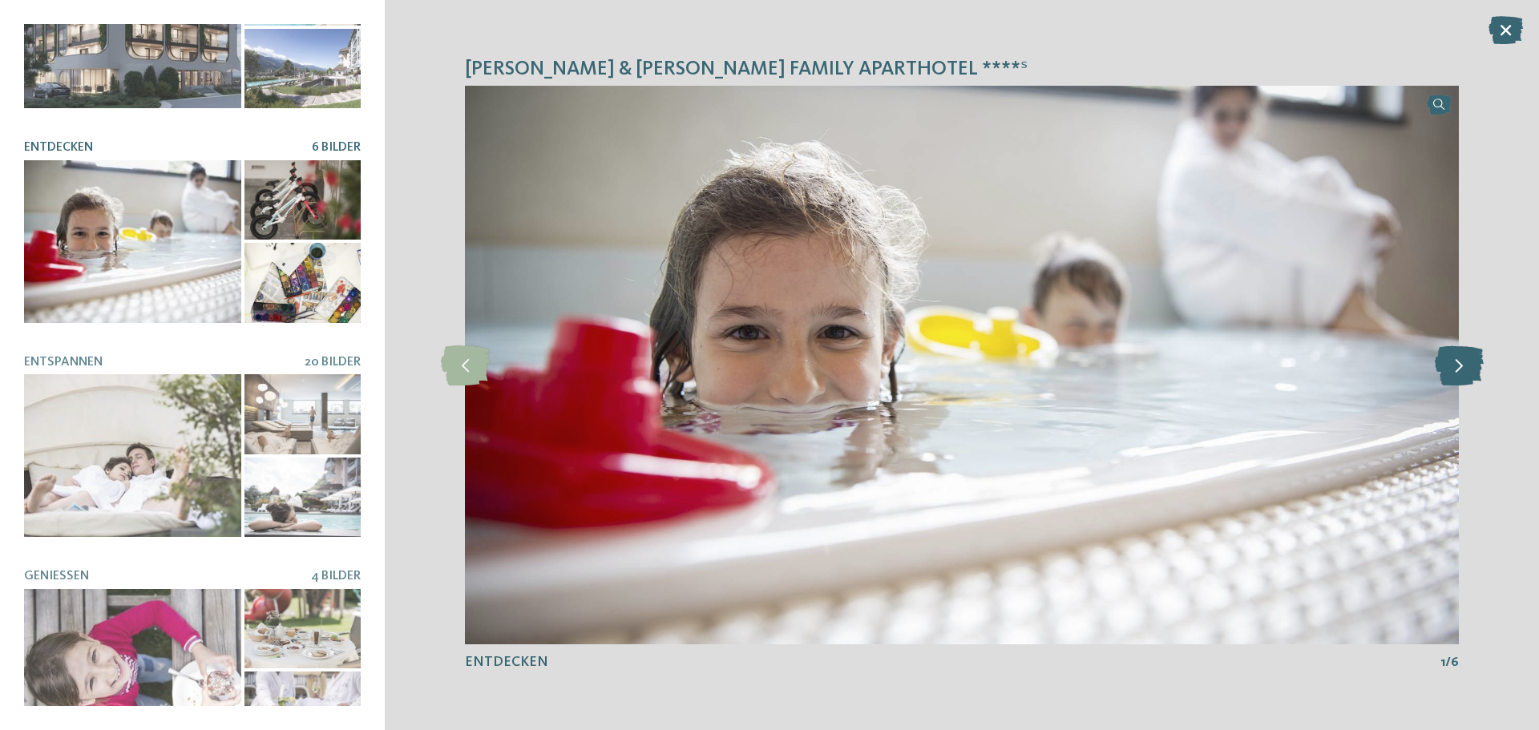
click at [1466, 368] on icon at bounding box center [1459, 366] width 49 height 40
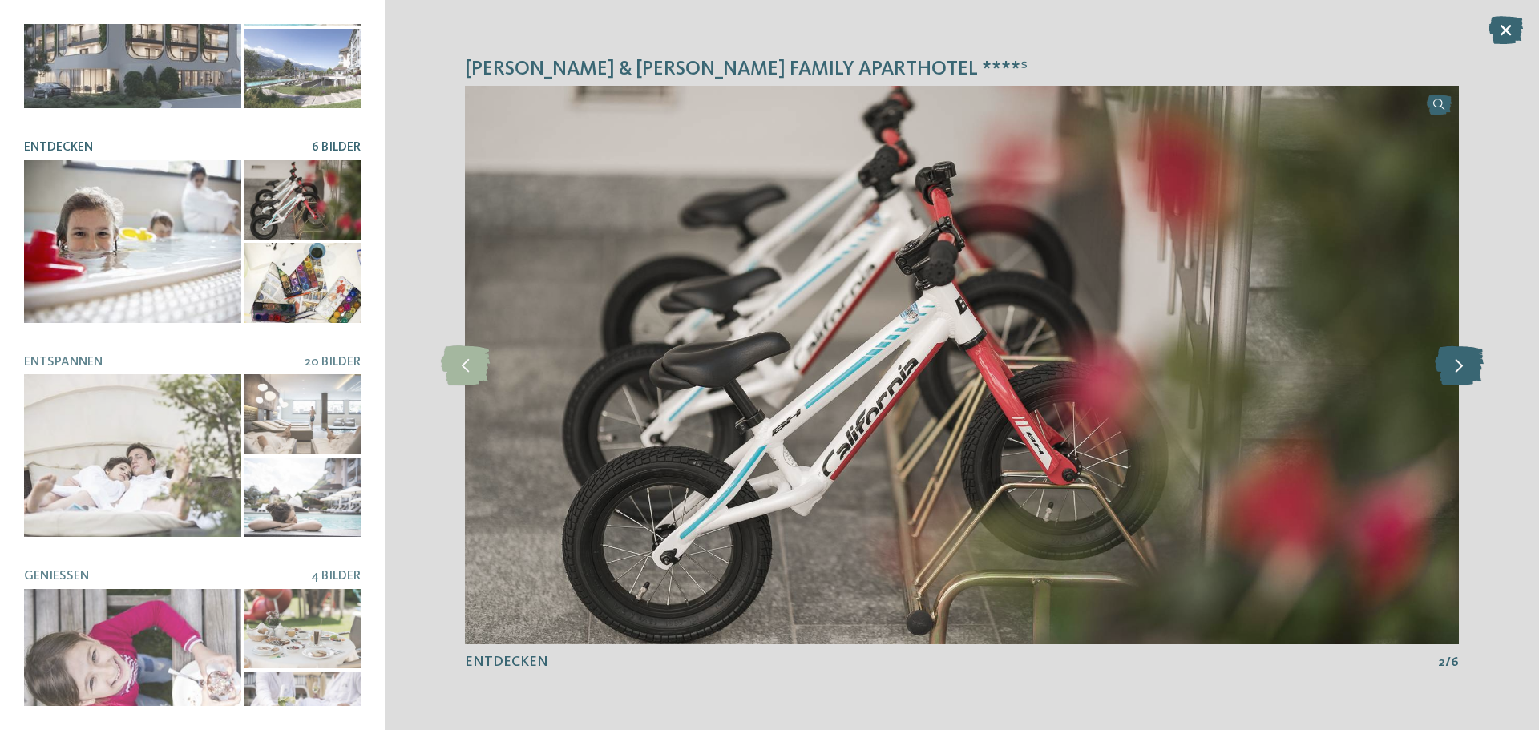
click at [1466, 368] on icon at bounding box center [1459, 366] width 49 height 40
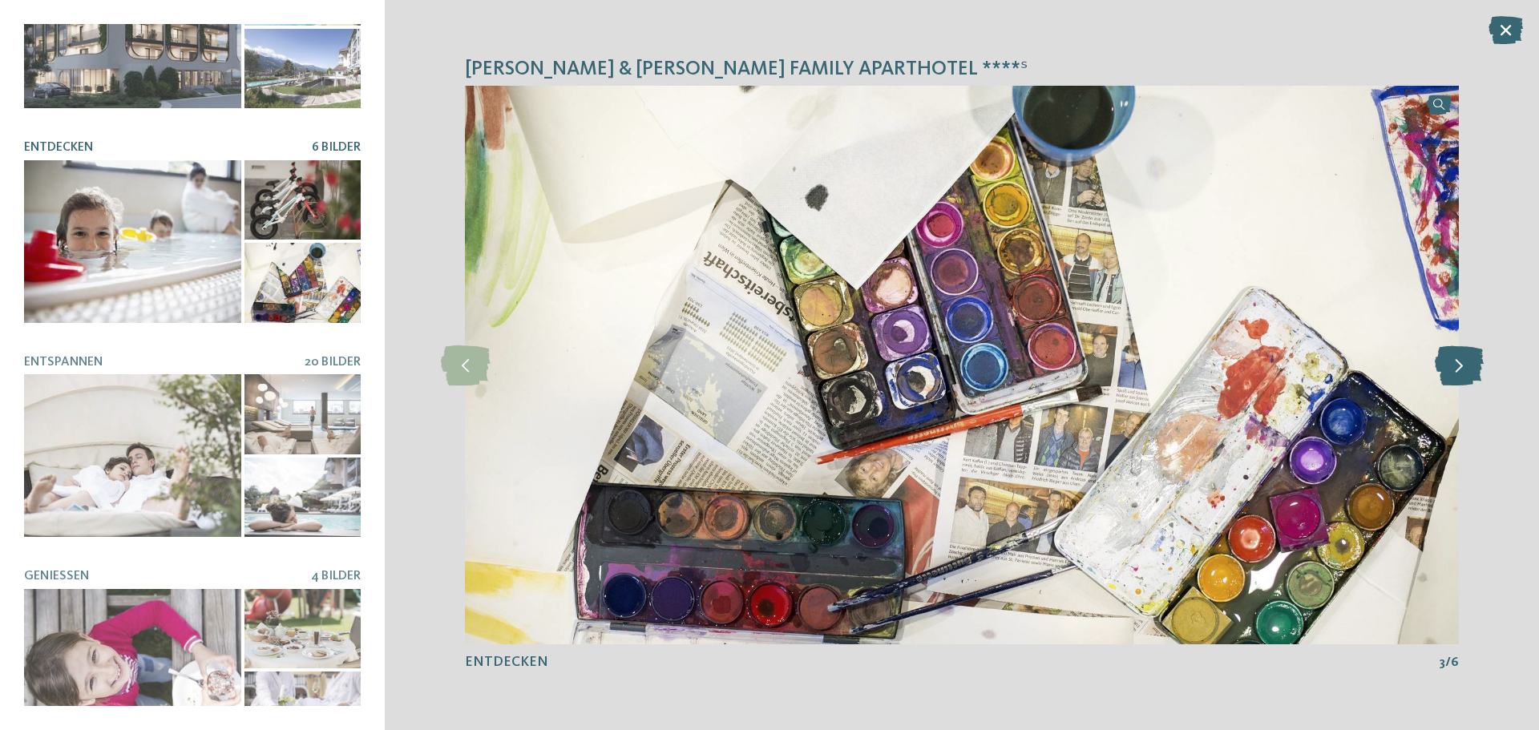
click at [1466, 368] on icon at bounding box center [1459, 366] width 49 height 40
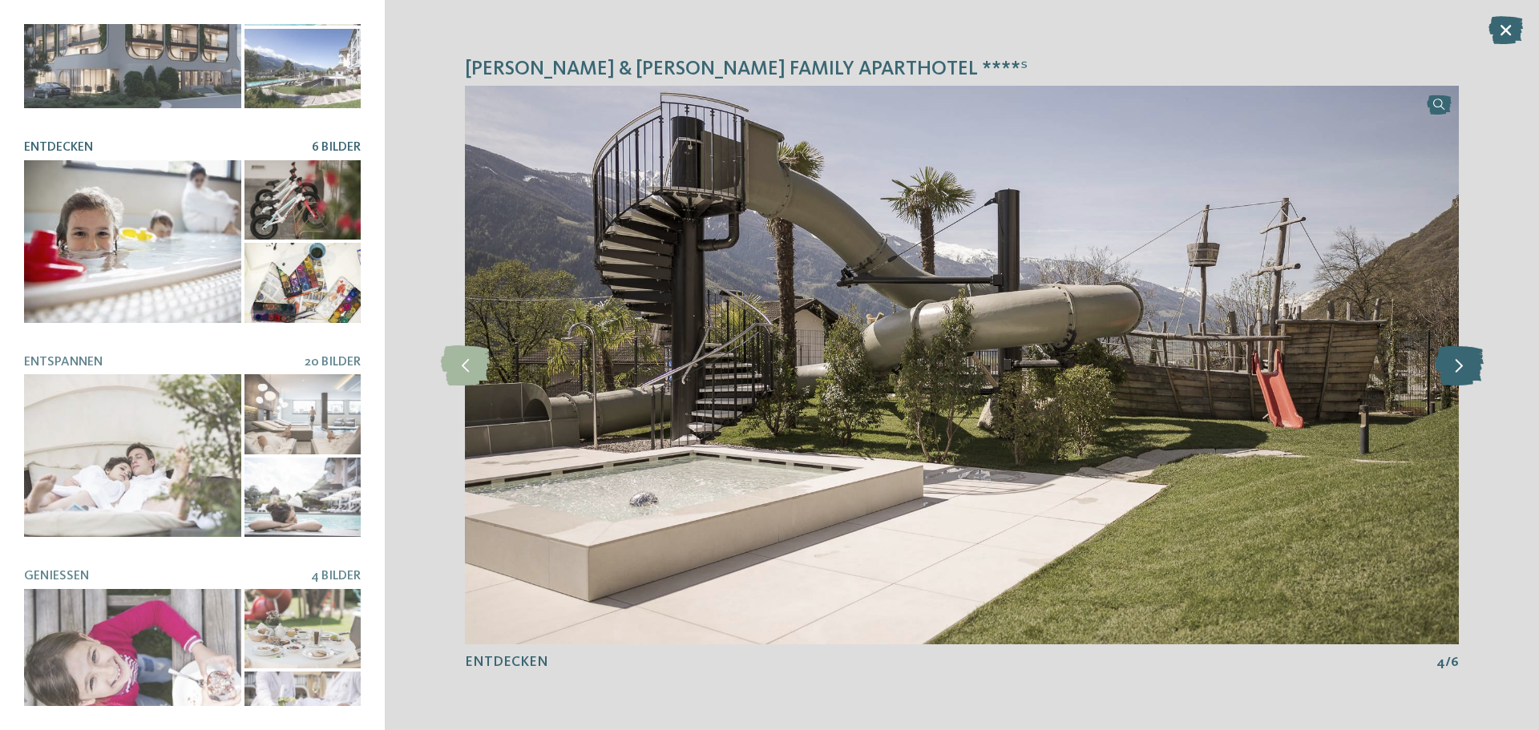
click at [1466, 368] on icon at bounding box center [1459, 366] width 49 height 40
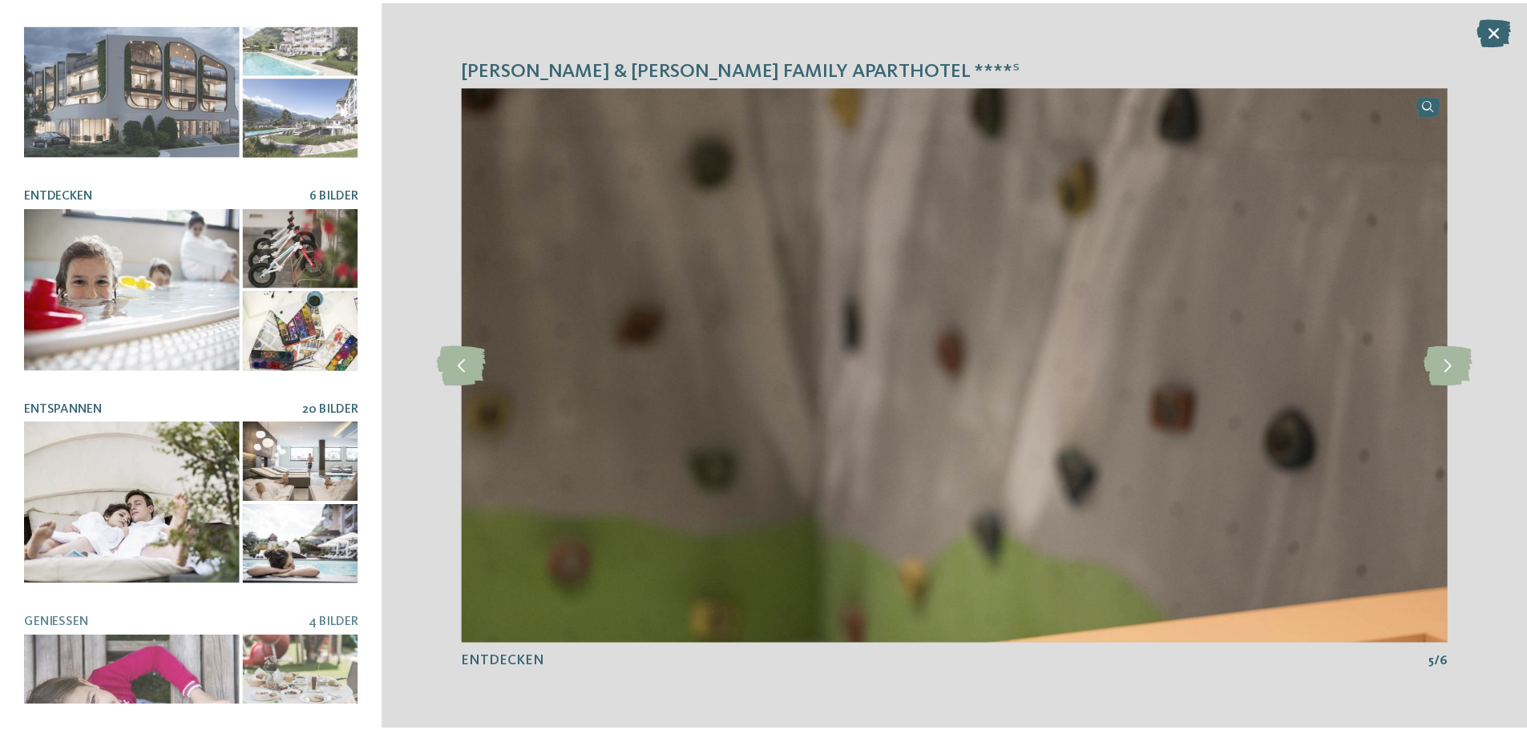
scroll to position [0, 0]
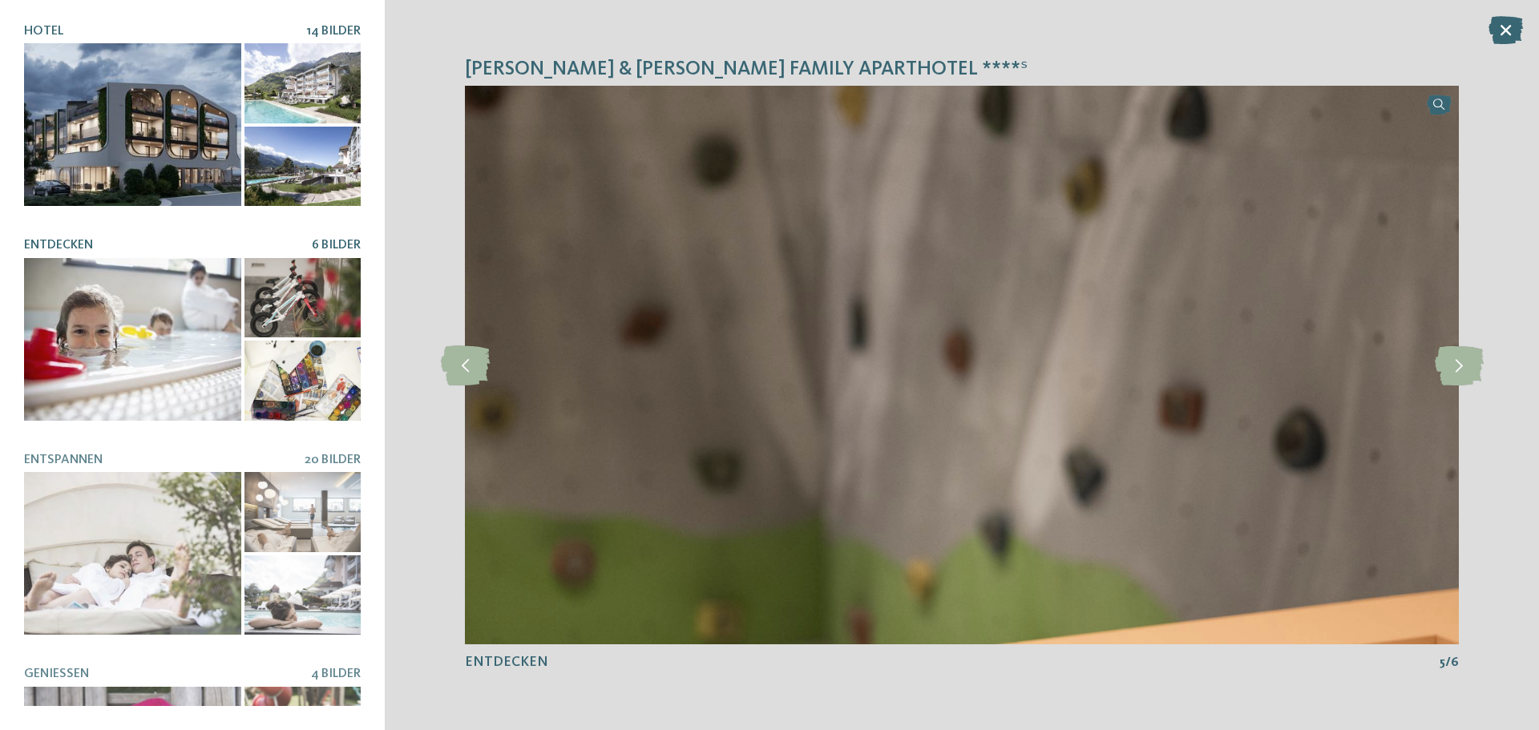
click at [247, 166] on div at bounding box center [303, 167] width 116 height 80
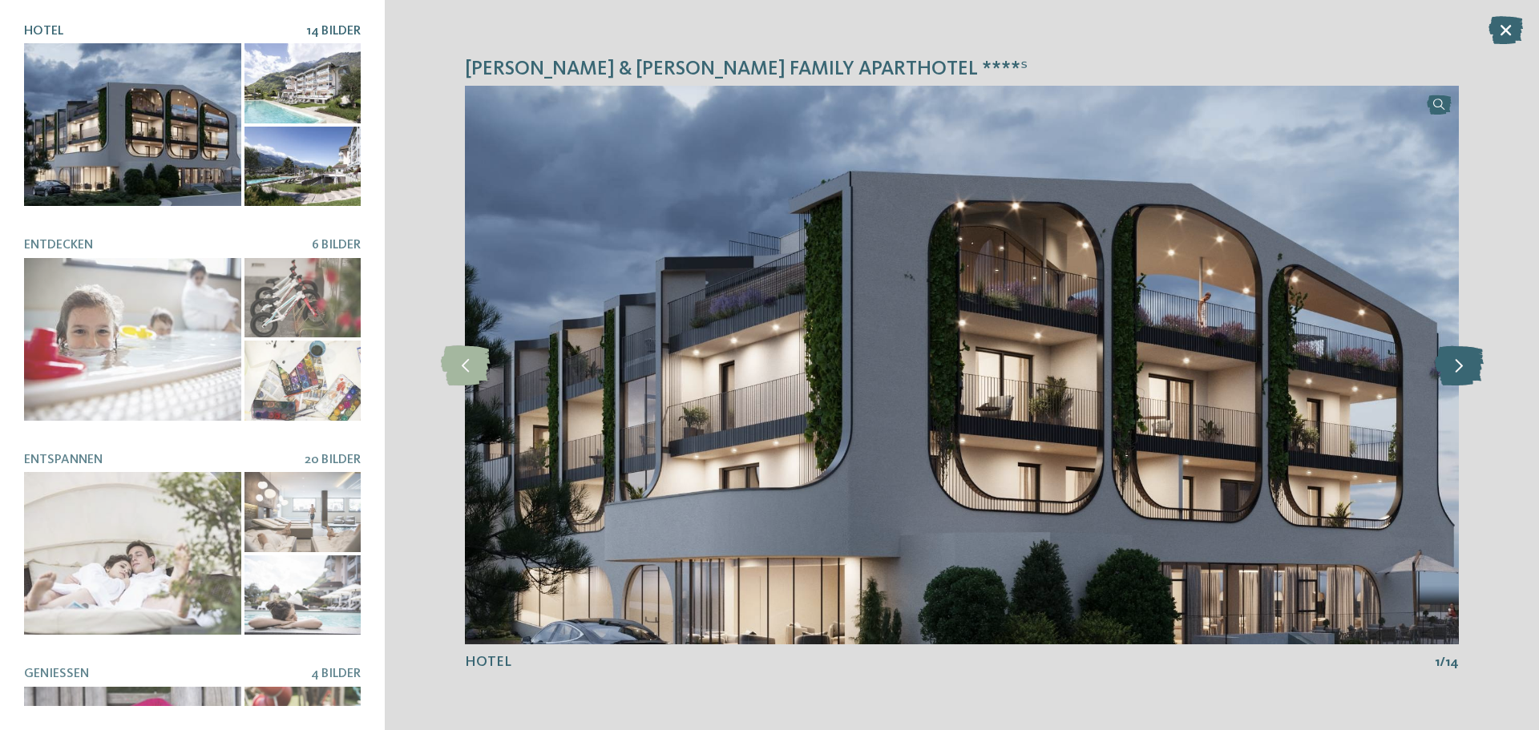
click at [1443, 362] on icon at bounding box center [1459, 366] width 49 height 40
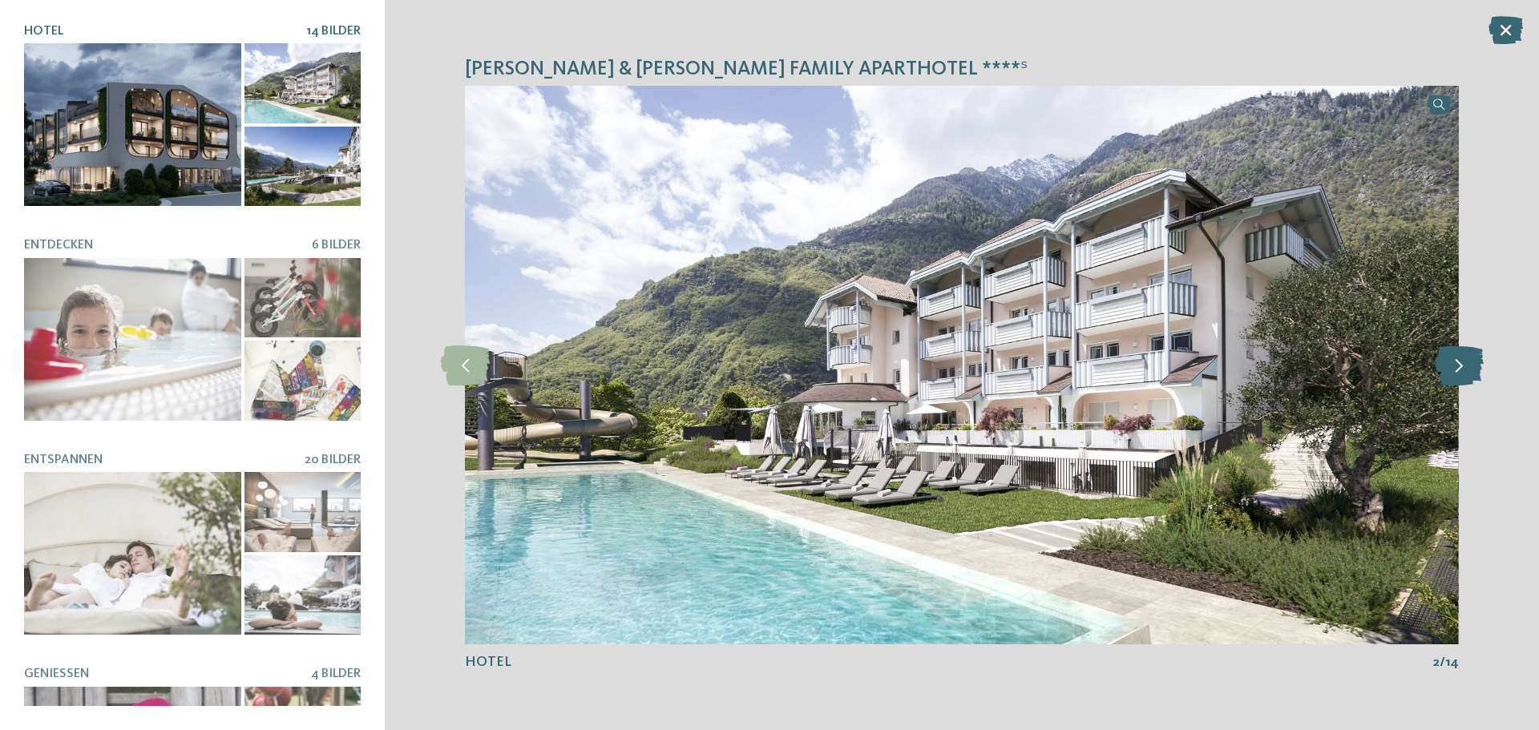
click at [1443, 362] on icon at bounding box center [1459, 366] width 49 height 40
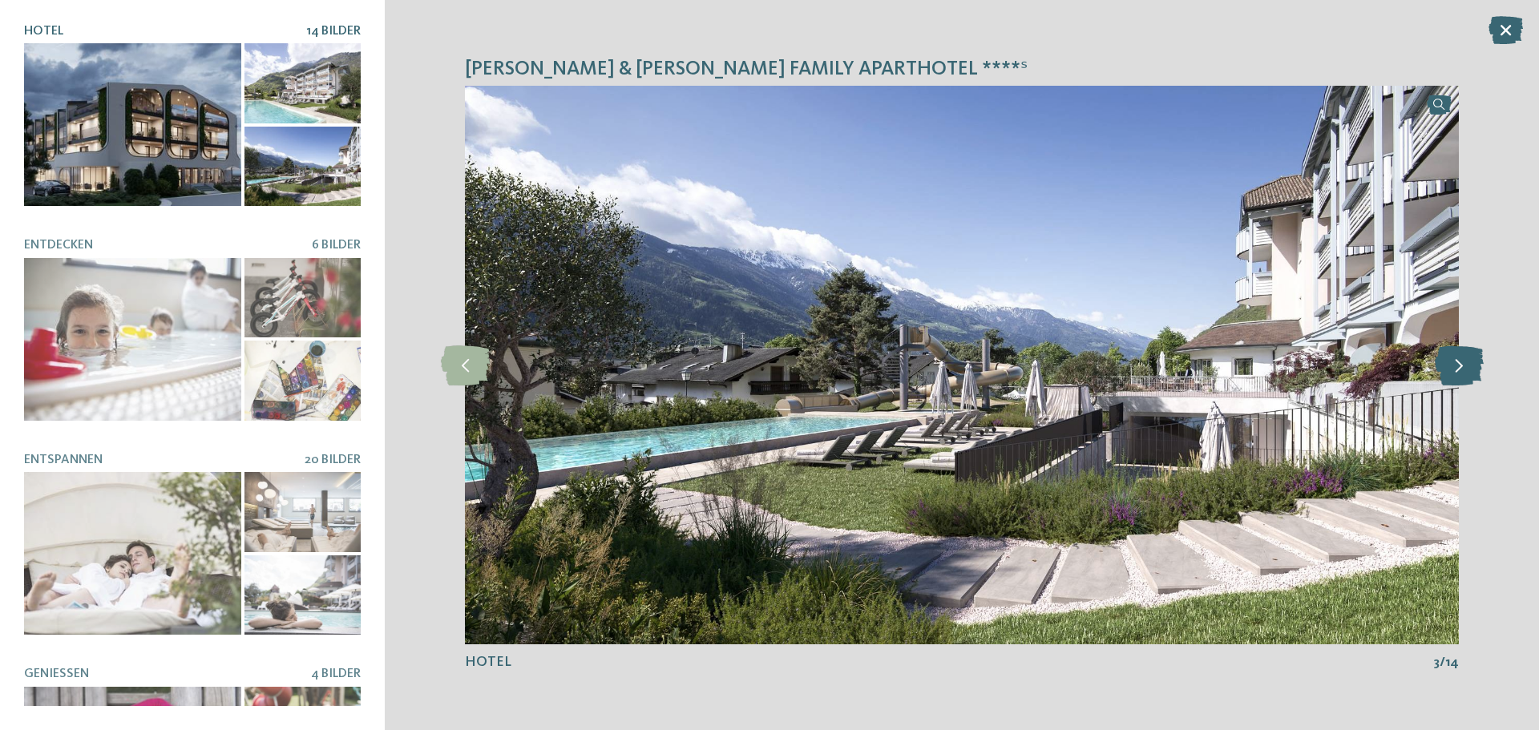
click at [1443, 362] on icon at bounding box center [1459, 366] width 49 height 40
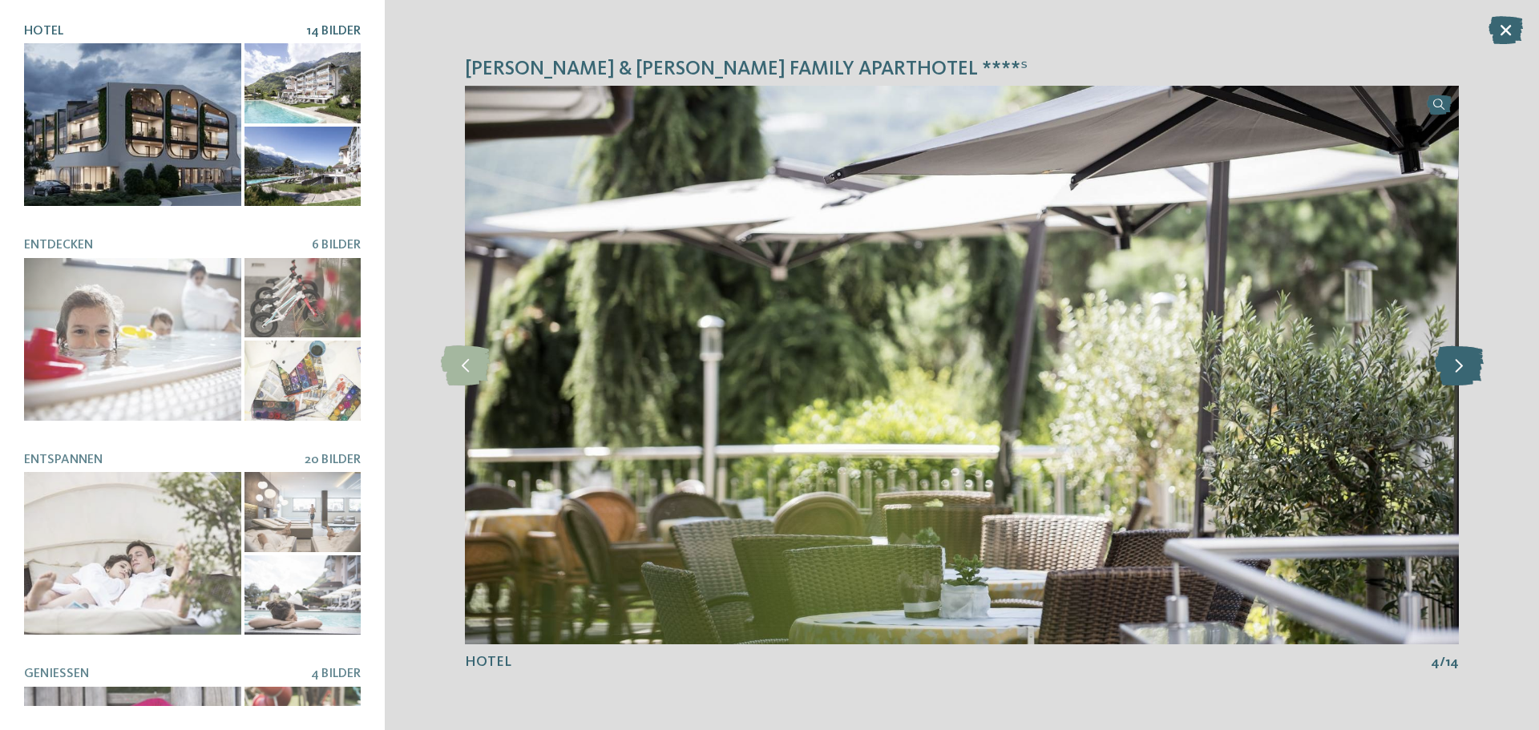
click at [1443, 362] on icon at bounding box center [1459, 366] width 49 height 40
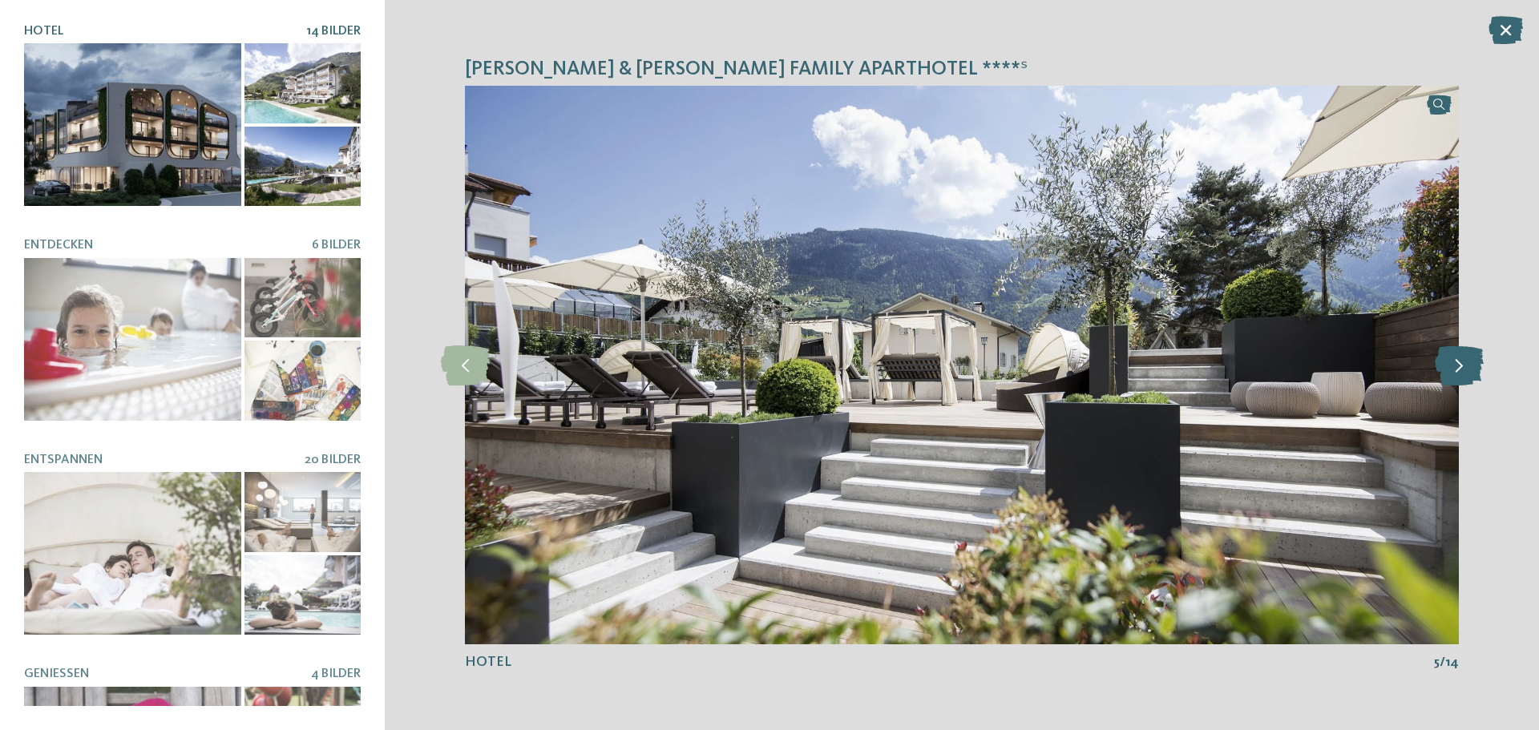
click at [1443, 362] on icon at bounding box center [1459, 366] width 49 height 40
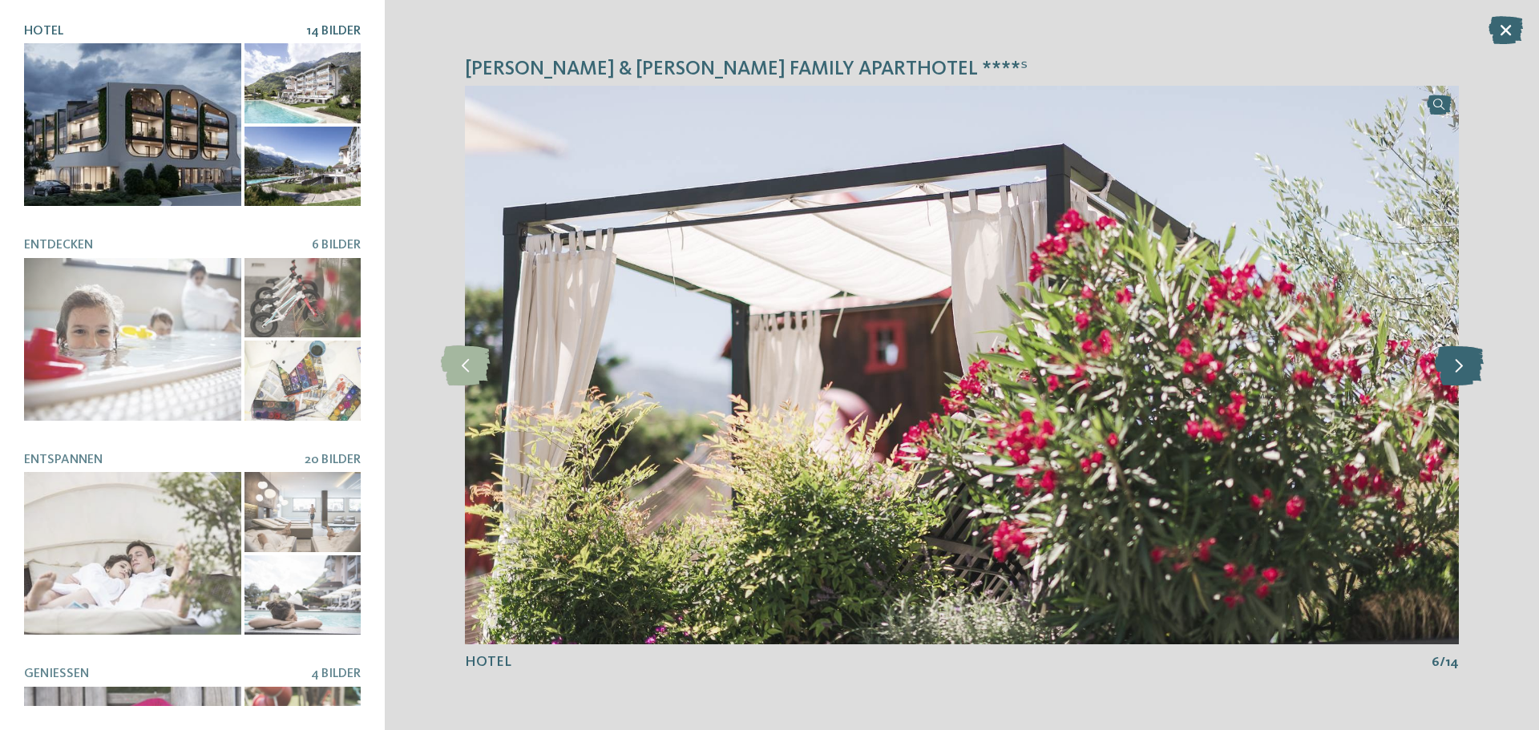
click at [1443, 362] on icon at bounding box center [1459, 366] width 49 height 40
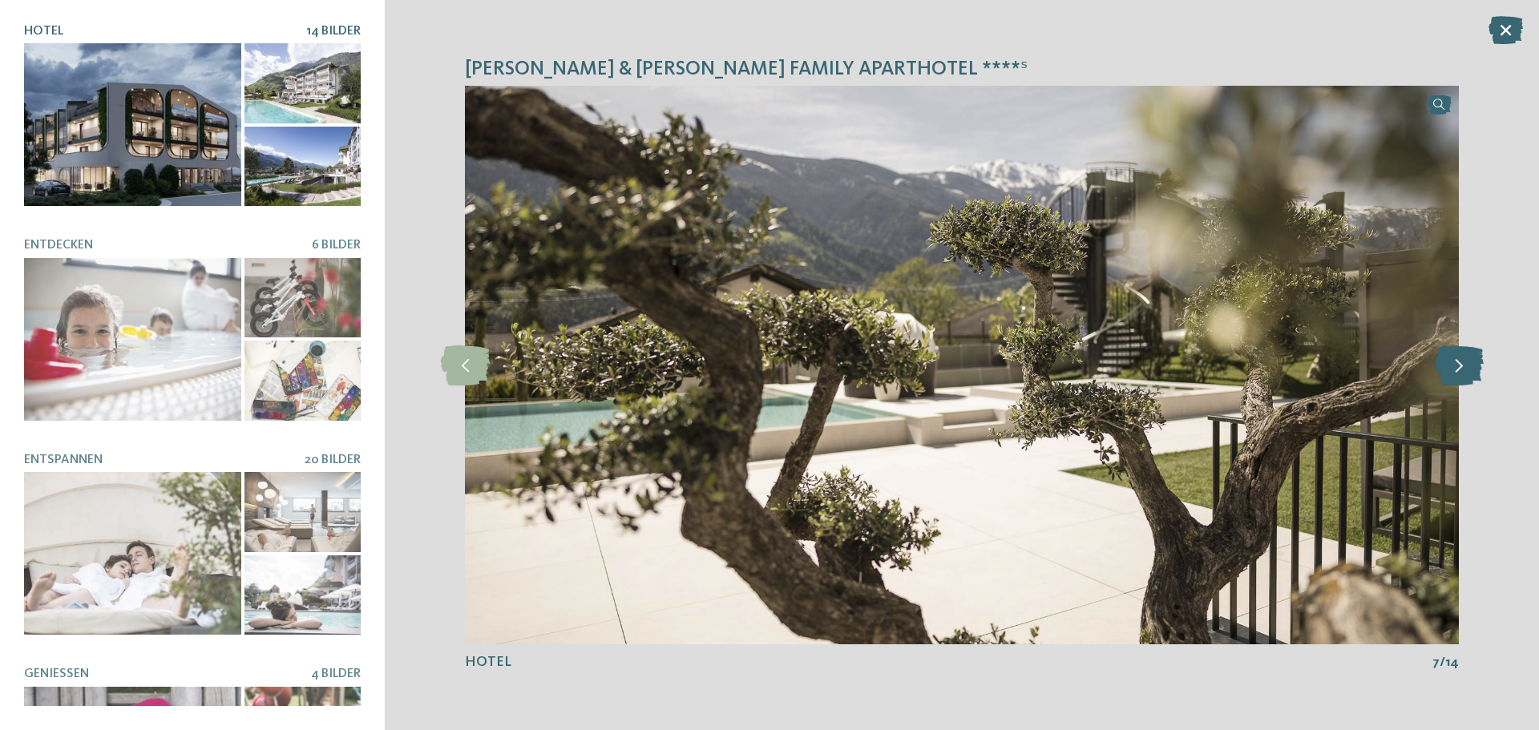
click at [1443, 362] on icon at bounding box center [1459, 366] width 49 height 40
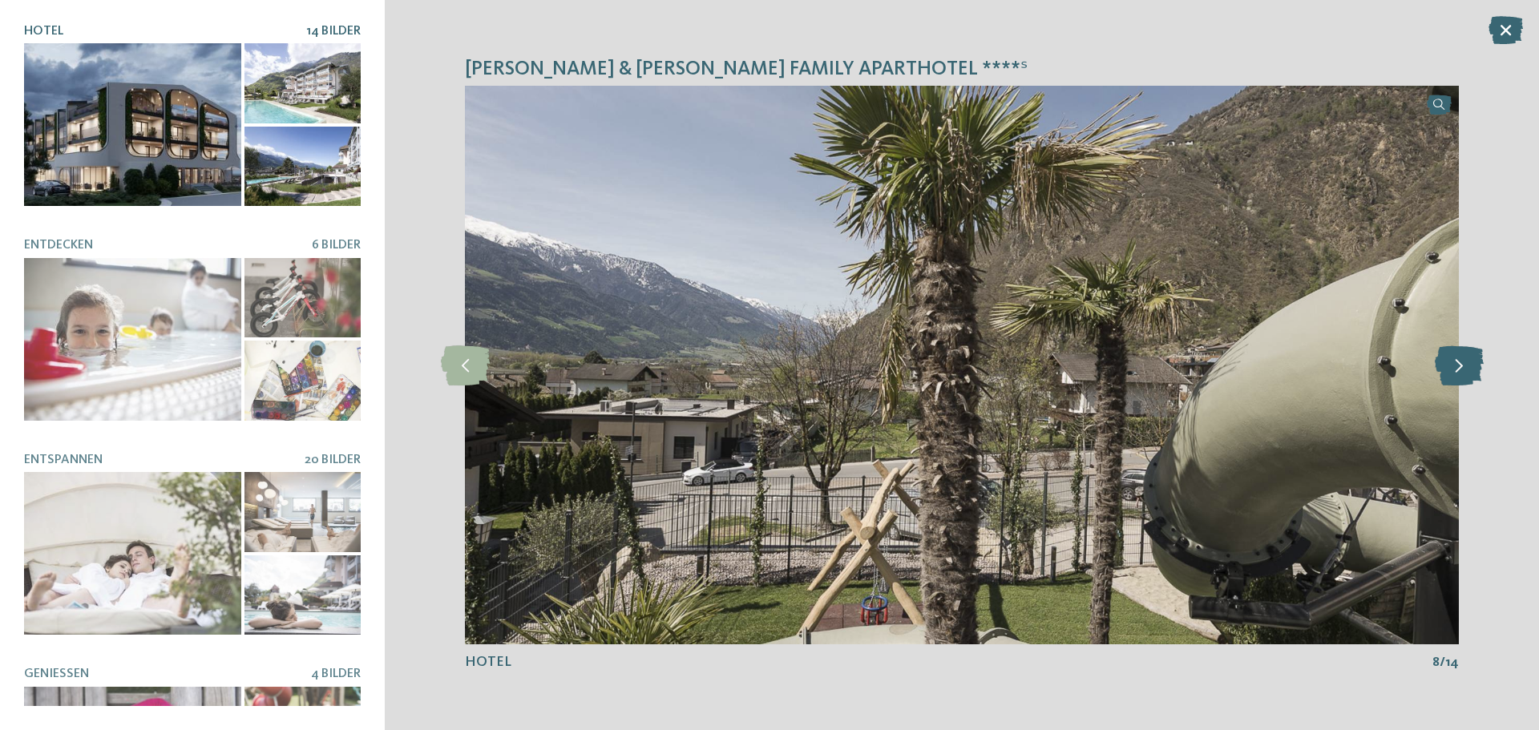
click at [1443, 362] on icon at bounding box center [1459, 366] width 49 height 40
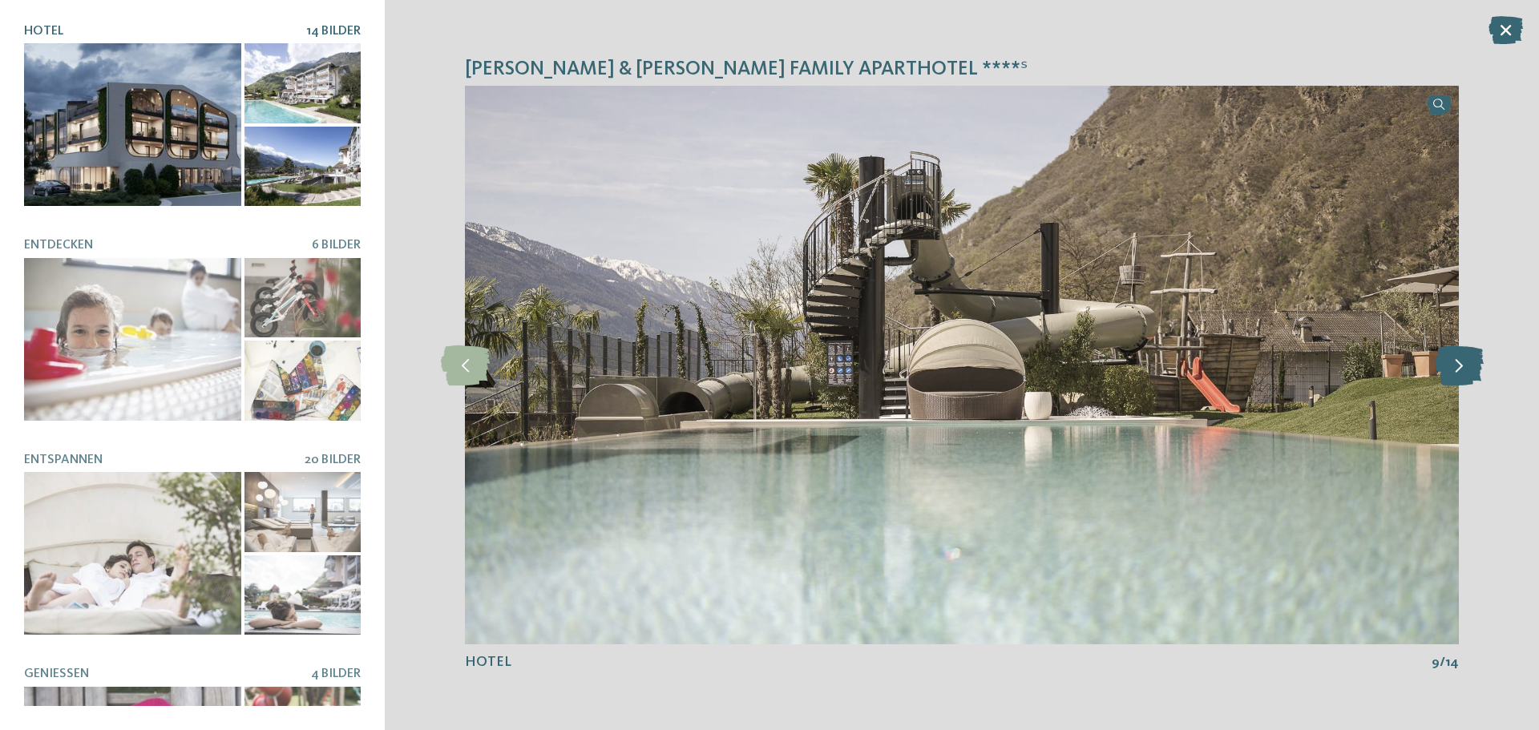
click at [1443, 362] on icon at bounding box center [1459, 366] width 49 height 40
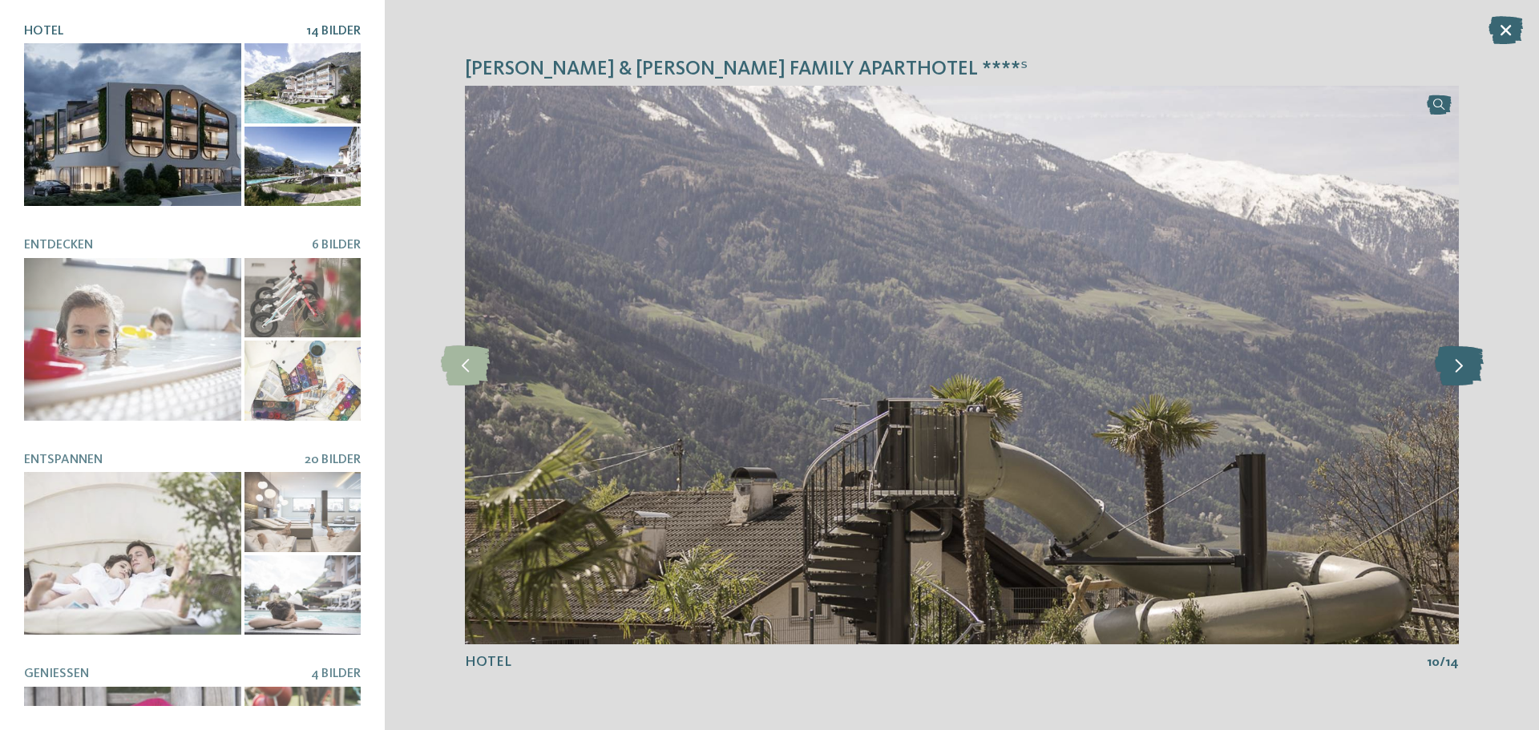
click at [1443, 362] on icon at bounding box center [1459, 366] width 49 height 40
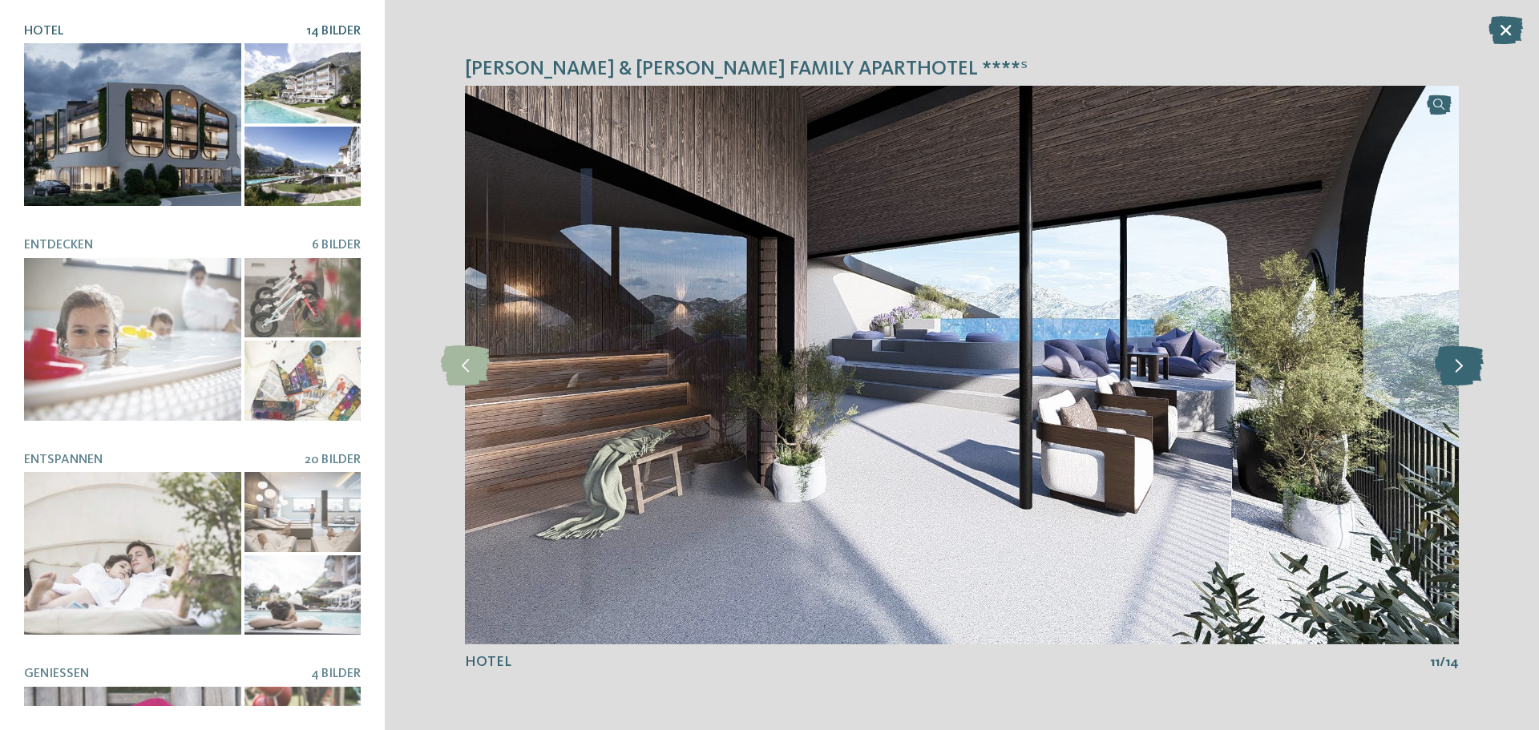
click at [1443, 362] on icon at bounding box center [1459, 366] width 49 height 40
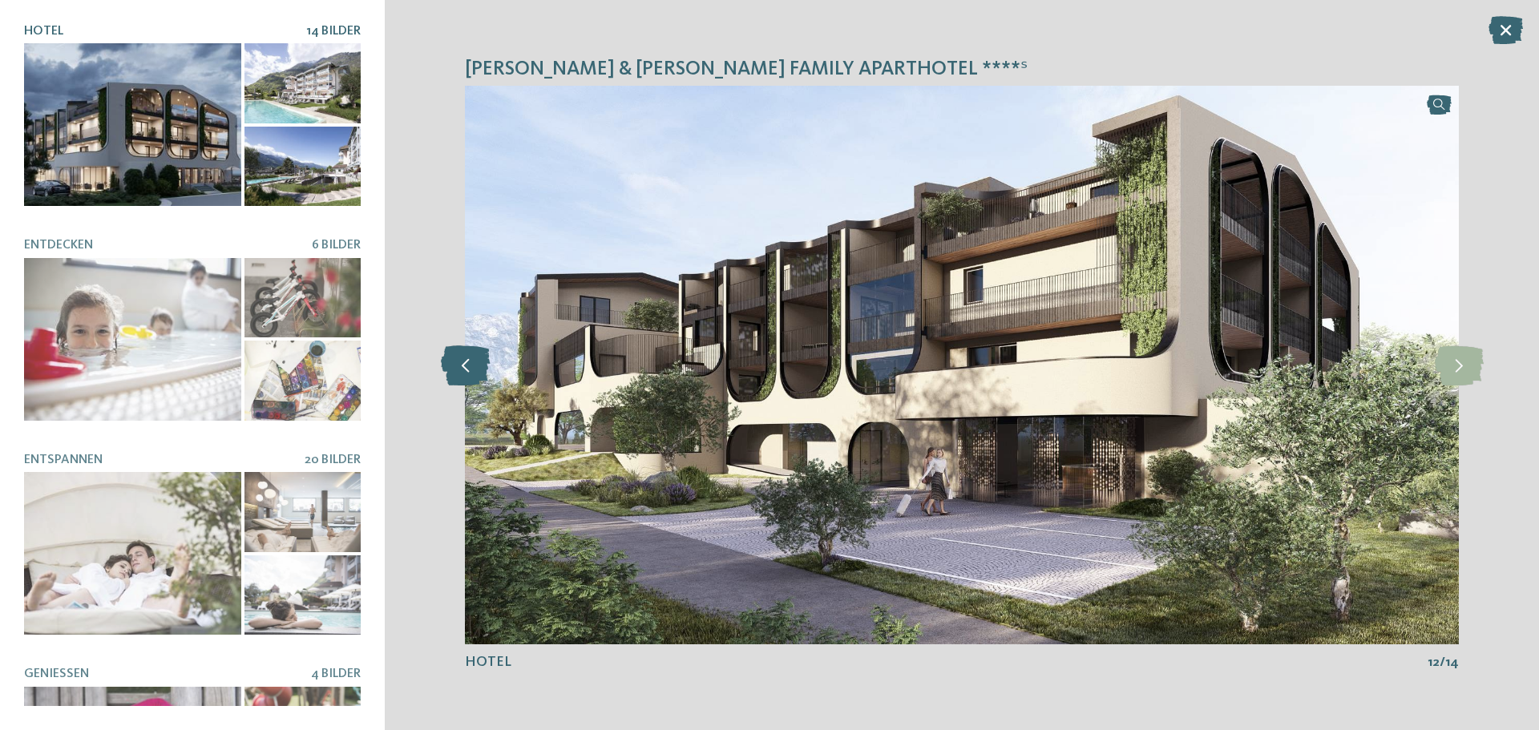
click at [458, 369] on icon at bounding box center [465, 366] width 49 height 40
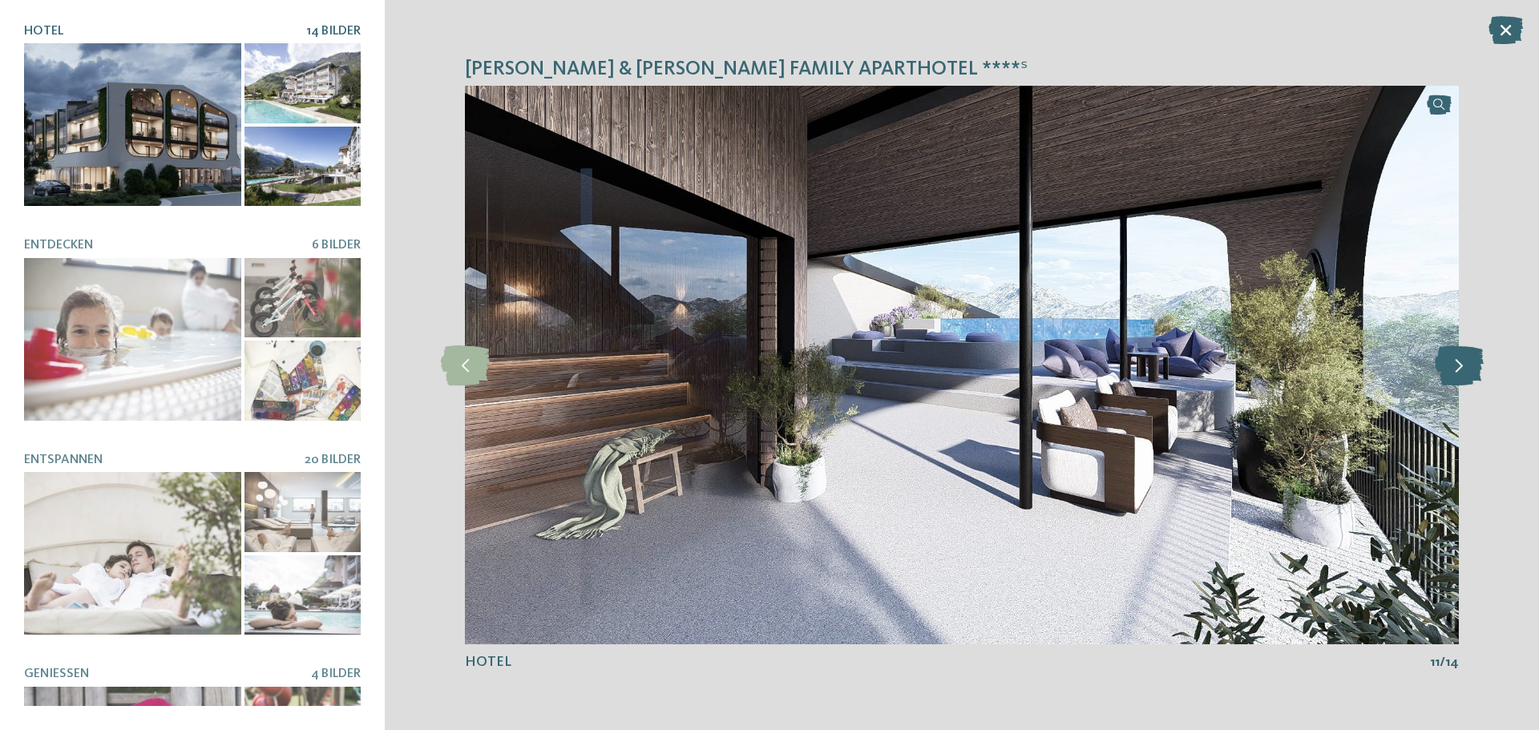
click at [1456, 373] on icon at bounding box center [1459, 366] width 49 height 40
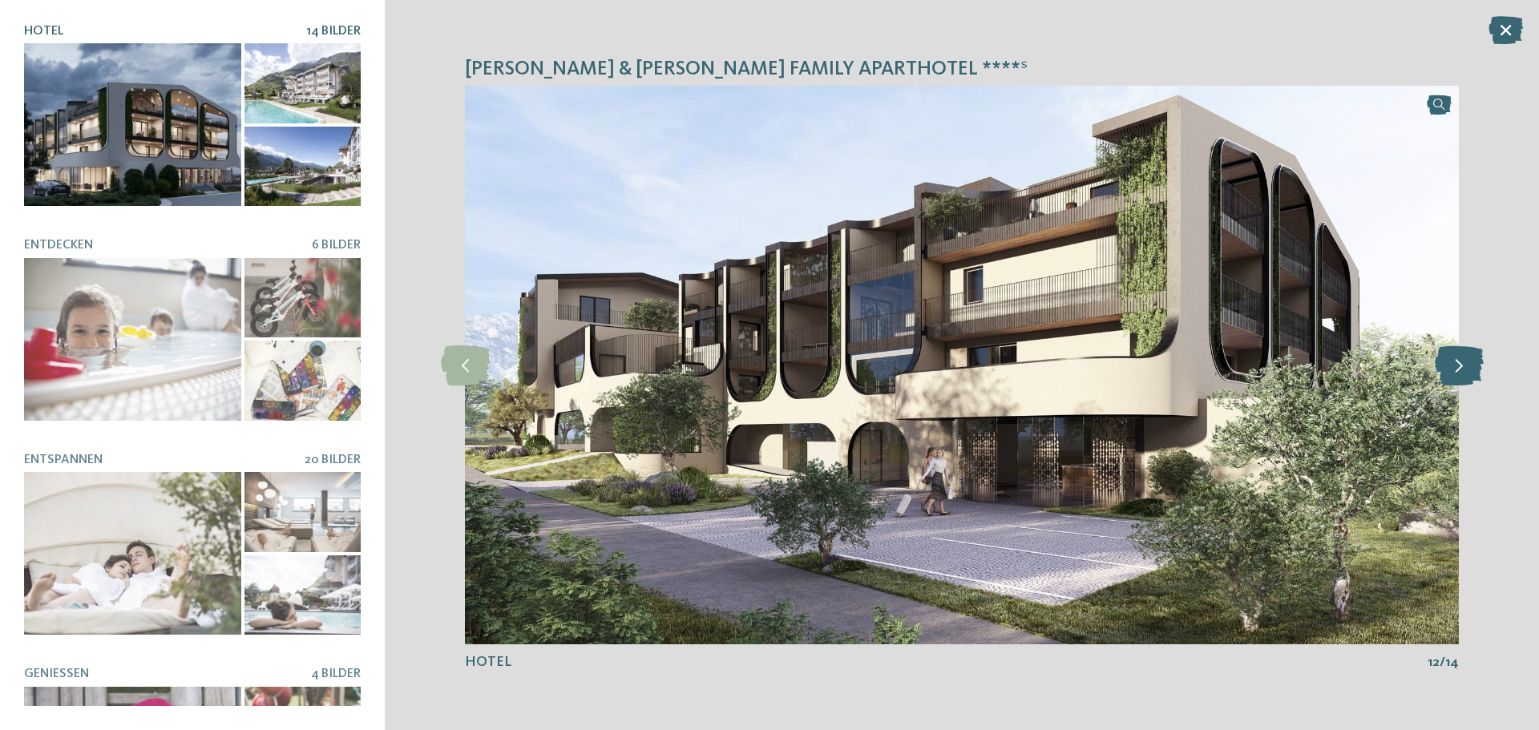
click at [1456, 373] on icon at bounding box center [1459, 366] width 49 height 40
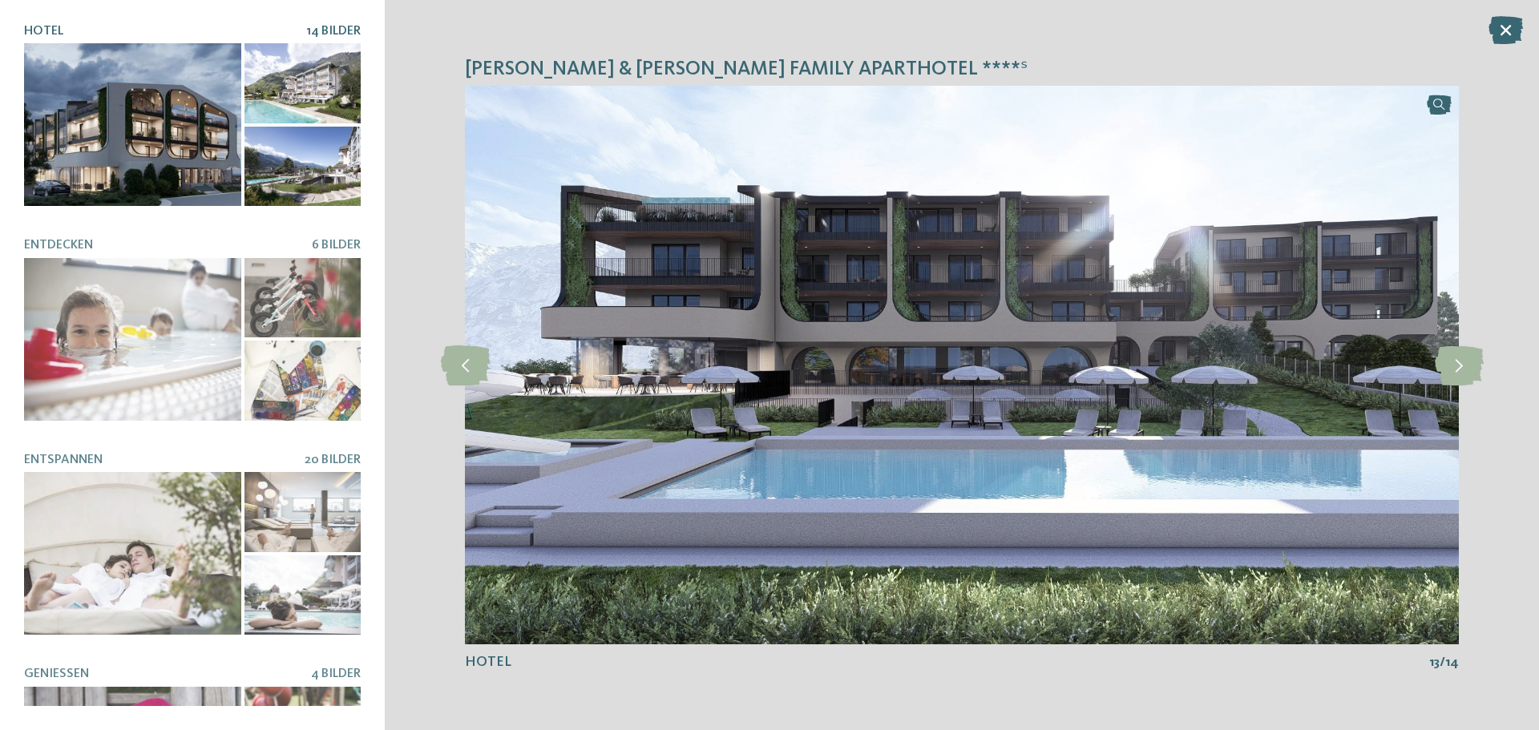
click at [436, 365] on div "[PERSON_NAME] & [PERSON_NAME] Family Aparthotel ****ˢ slide 13 of 14" at bounding box center [962, 365] width 1155 height 730
click at [474, 366] on icon at bounding box center [465, 366] width 49 height 40
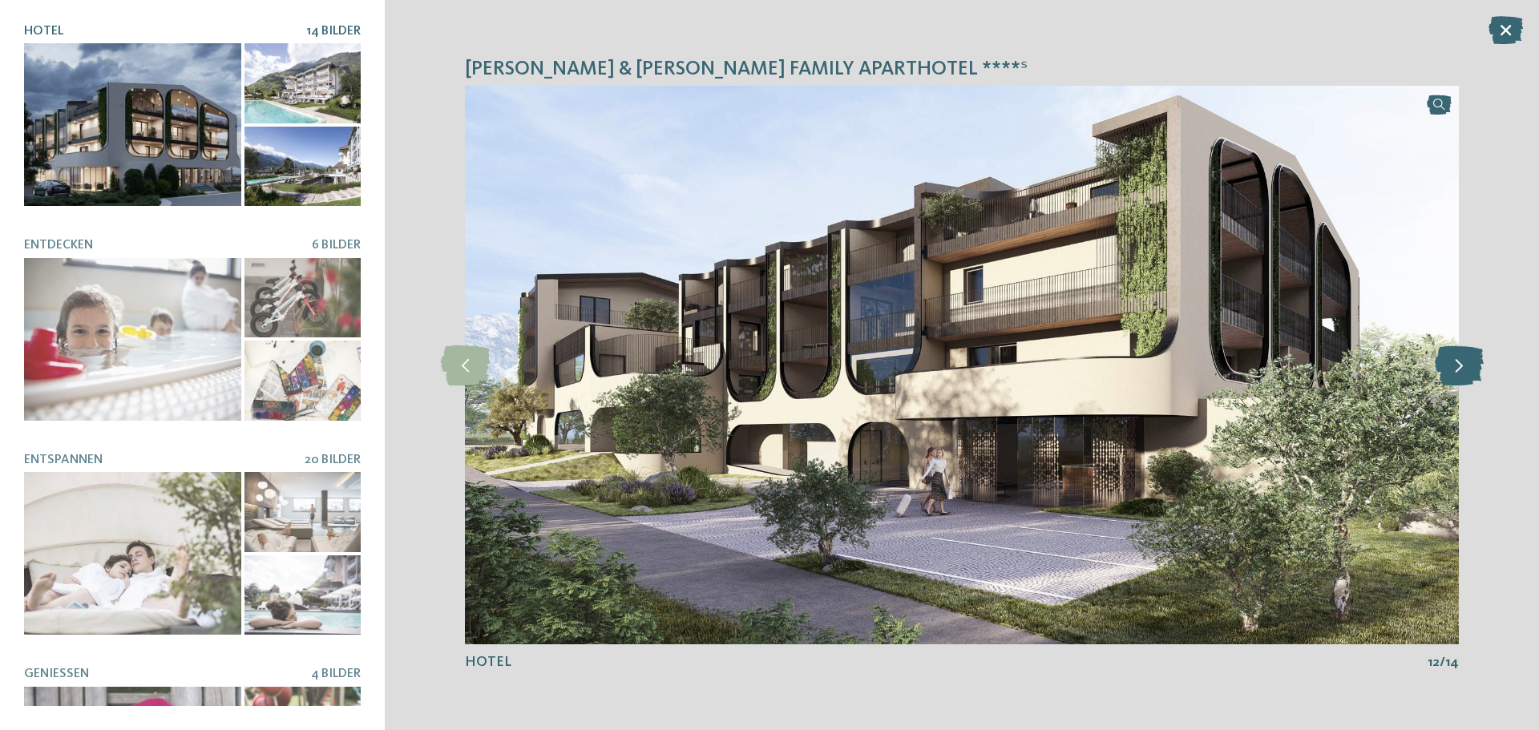
click at [1477, 365] on icon at bounding box center [1459, 366] width 49 height 40
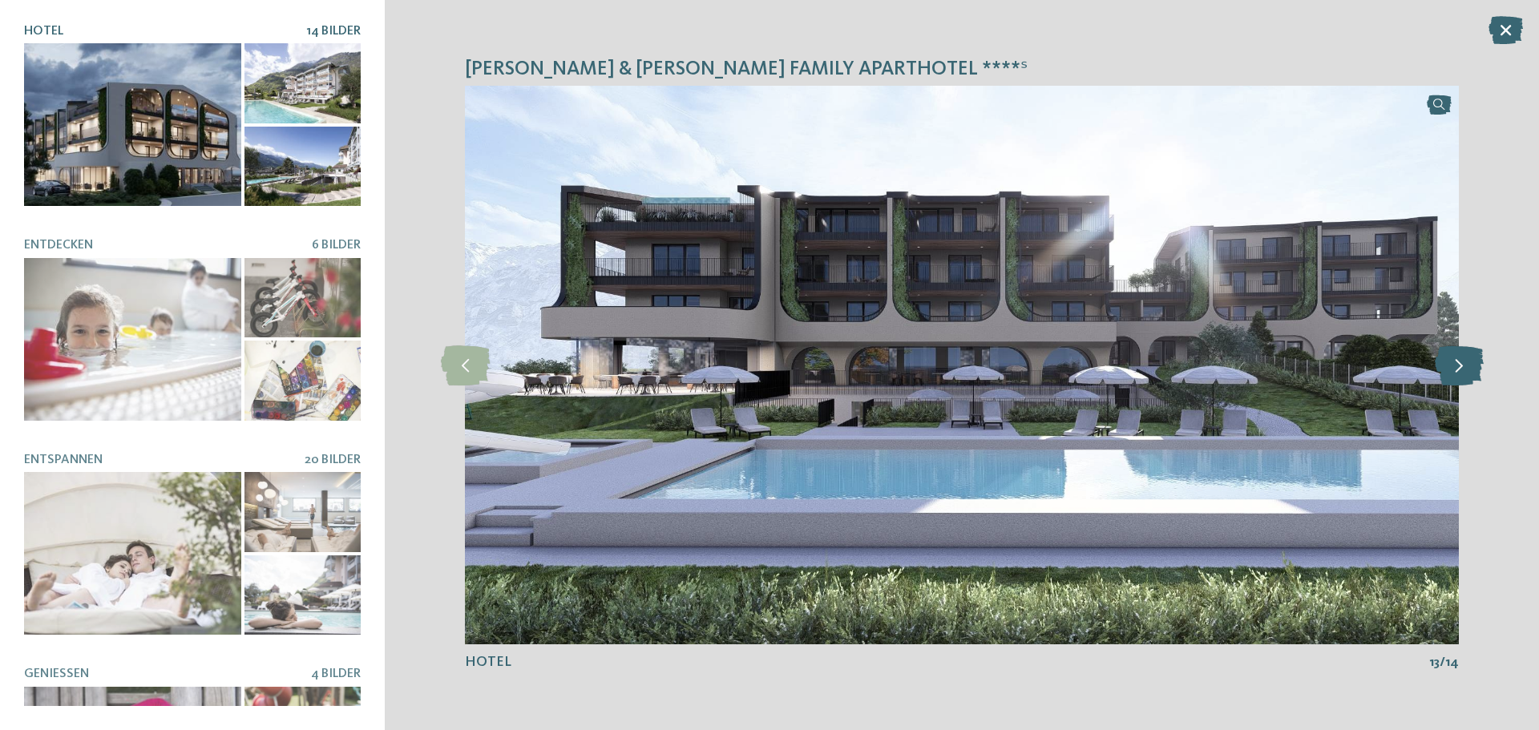
click at [1474, 364] on icon at bounding box center [1459, 366] width 49 height 40
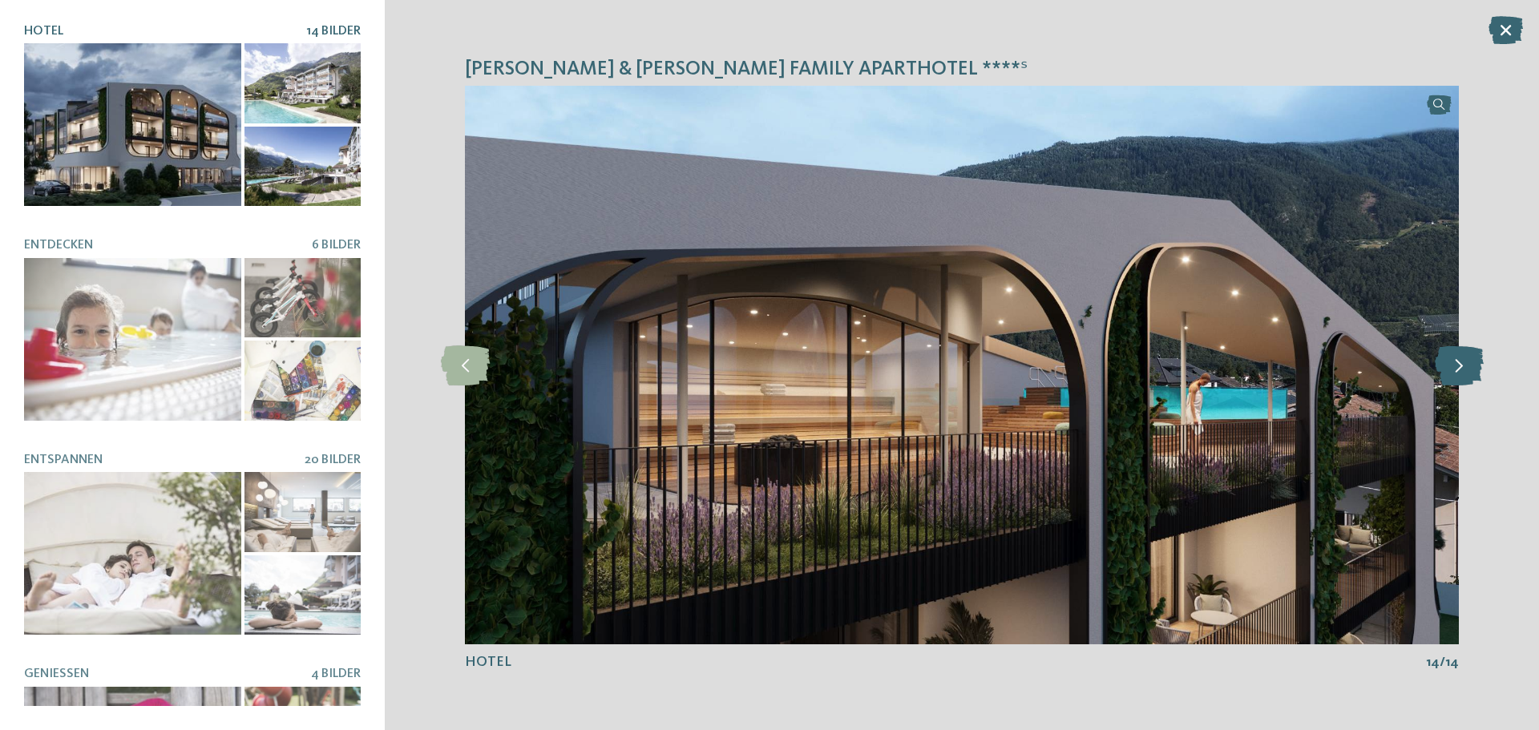
click at [1474, 364] on icon at bounding box center [1459, 366] width 49 height 40
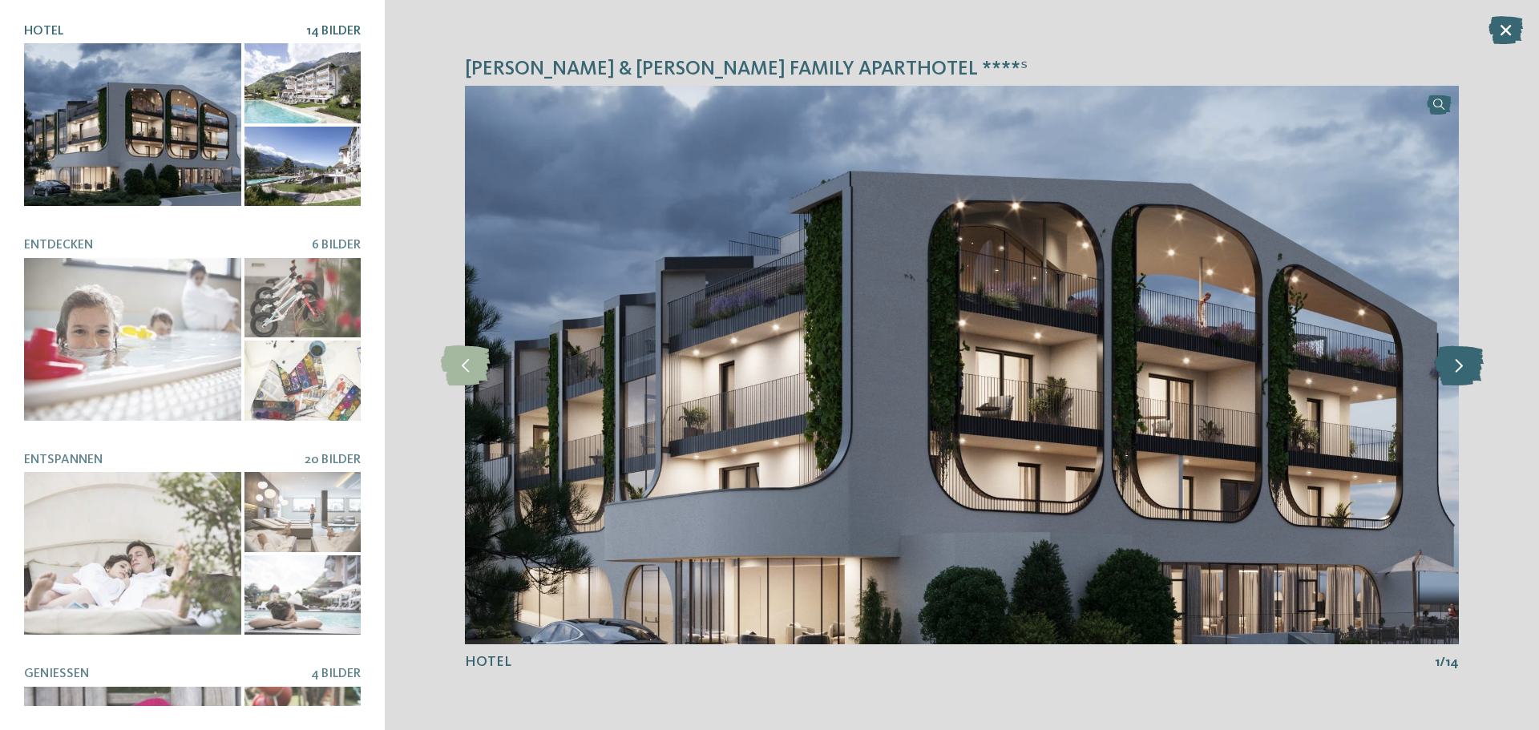
click at [1474, 364] on icon at bounding box center [1459, 366] width 49 height 40
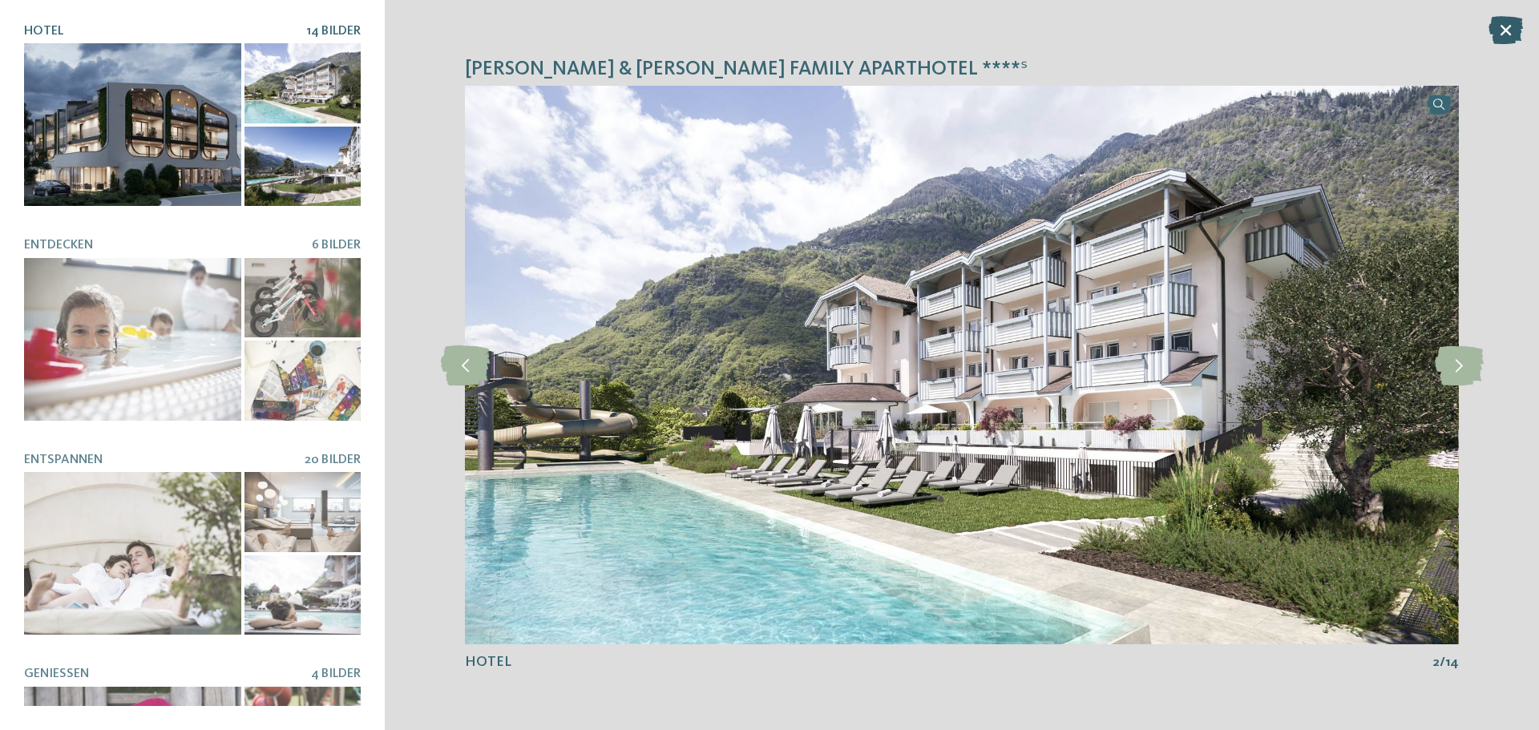
click at [1503, 24] on icon at bounding box center [1506, 30] width 34 height 28
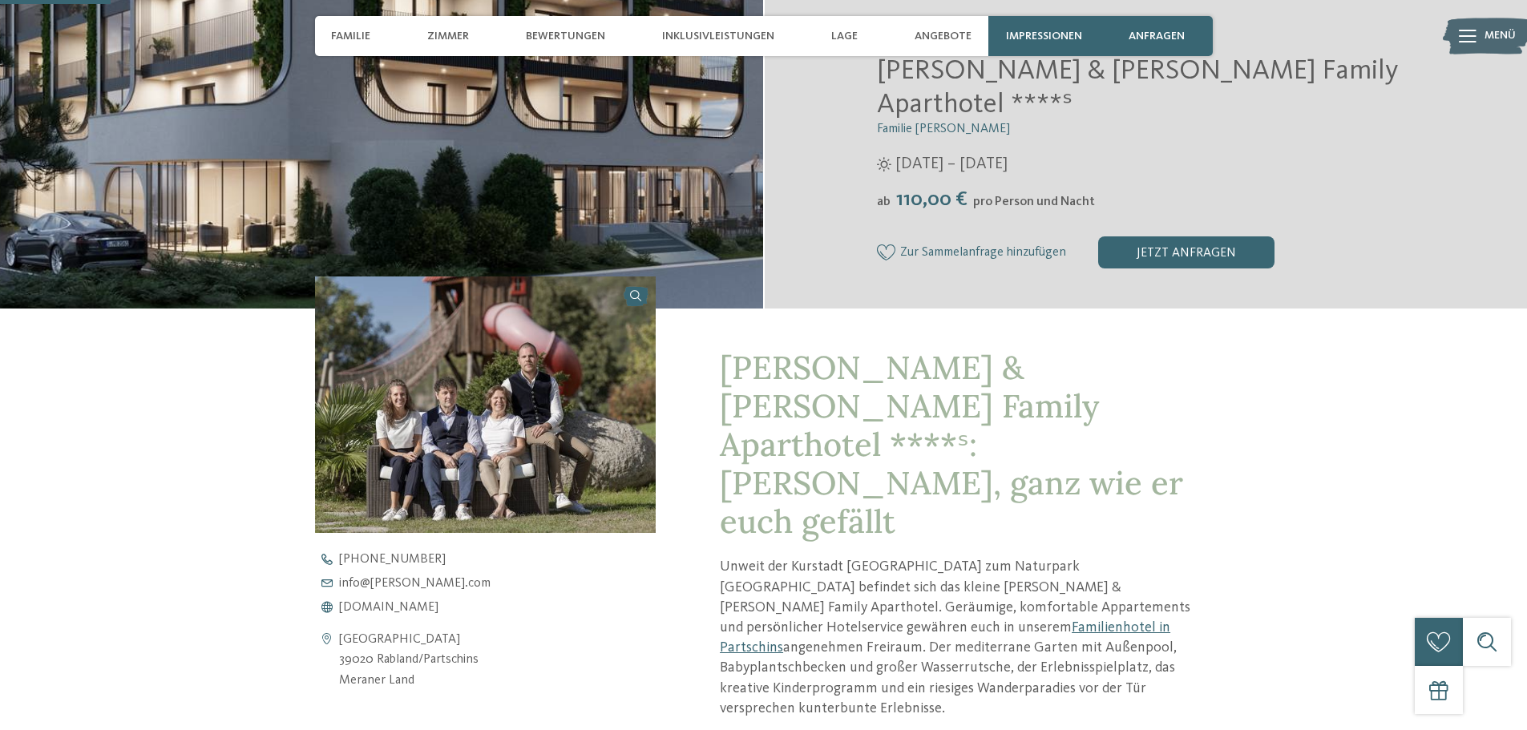
scroll to position [401, 0]
